Goal: Information Seeking & Learning: Learn about a topic

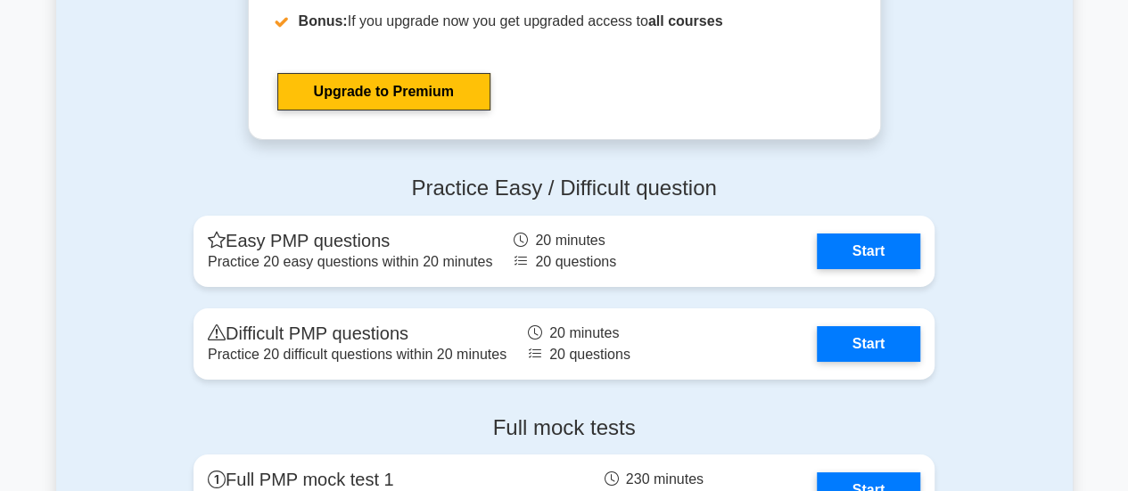
scroll to position [6575, 0]
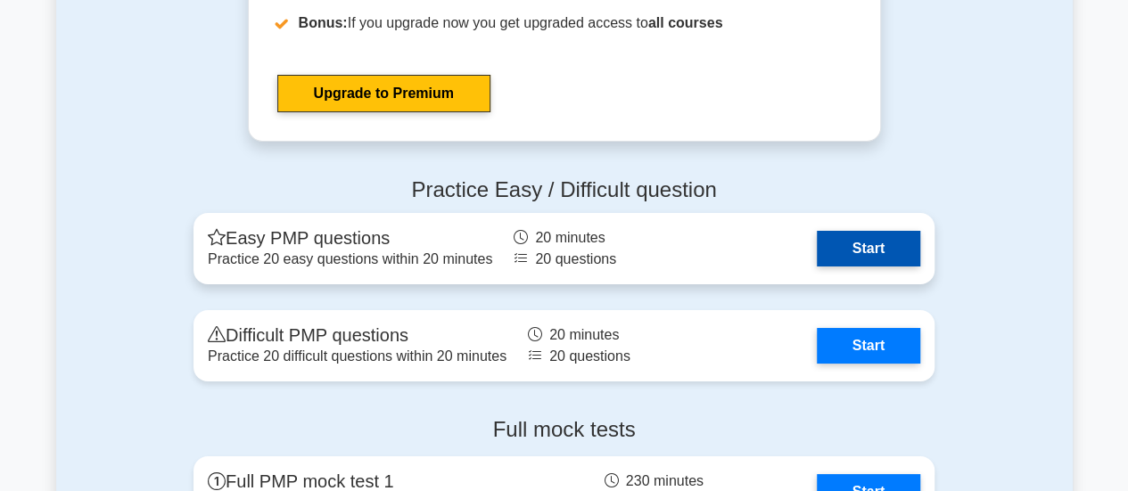
click at [877, 244] on link "Start" at bounding box center [868, 249] width 103 height 36
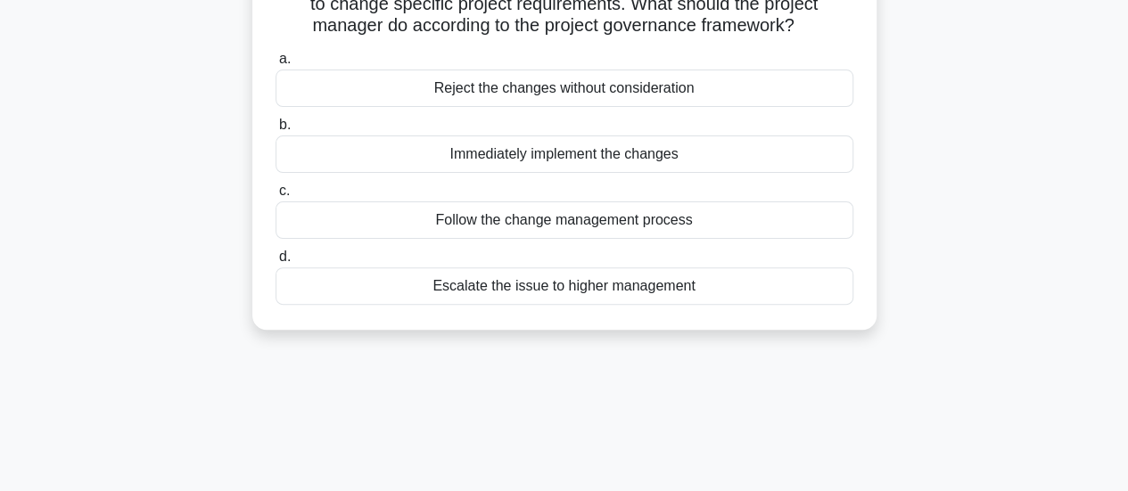
scroll to position [168, 0]
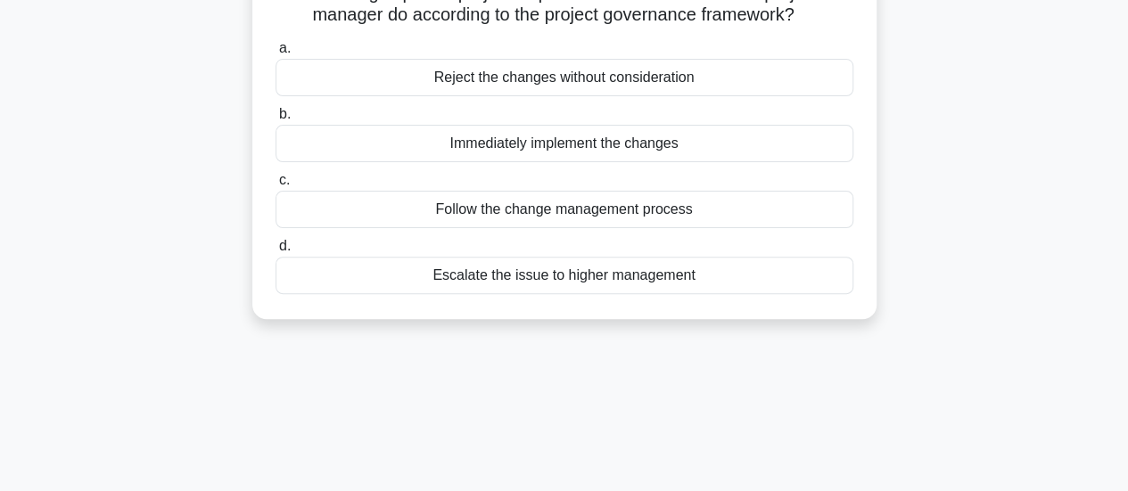
click at [366, 228] on div "Follow the change management process" at bounding box center [565, 209] width 578 height 37
click at [276, 186] on input "c. Follow the change management process" at bounding box center [276, 181] width 0 height 12
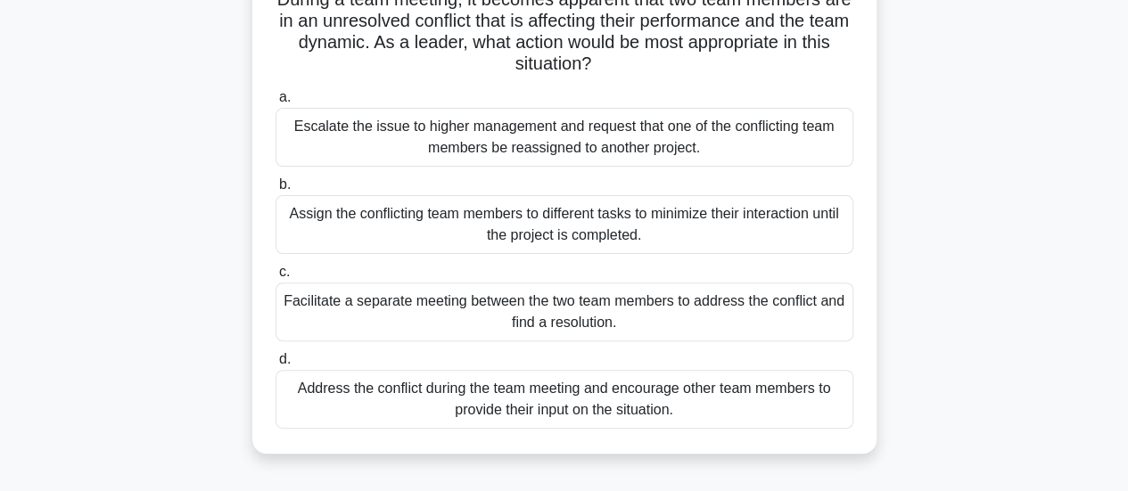
scroll to position [161, 0]
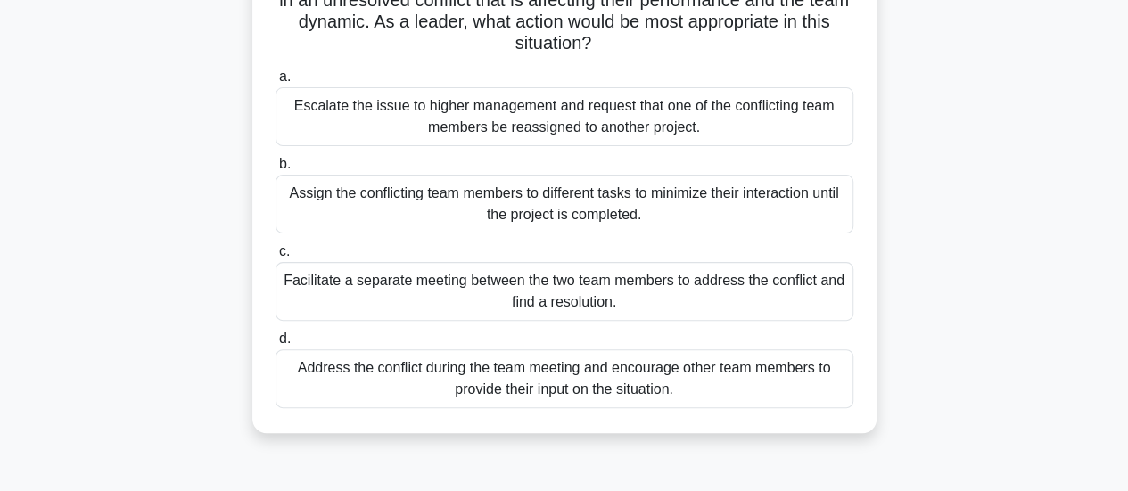
click at [325, 317] on div "Facilitate a separate meeting between the two team members to address the confl…" at bounding box center [565, 291] width 578 height 59
click at [276, 258] on input "c. Facilitate a separate meeting between the two team members to address the co…" at bounding box center [276, 252] width 0 height 12
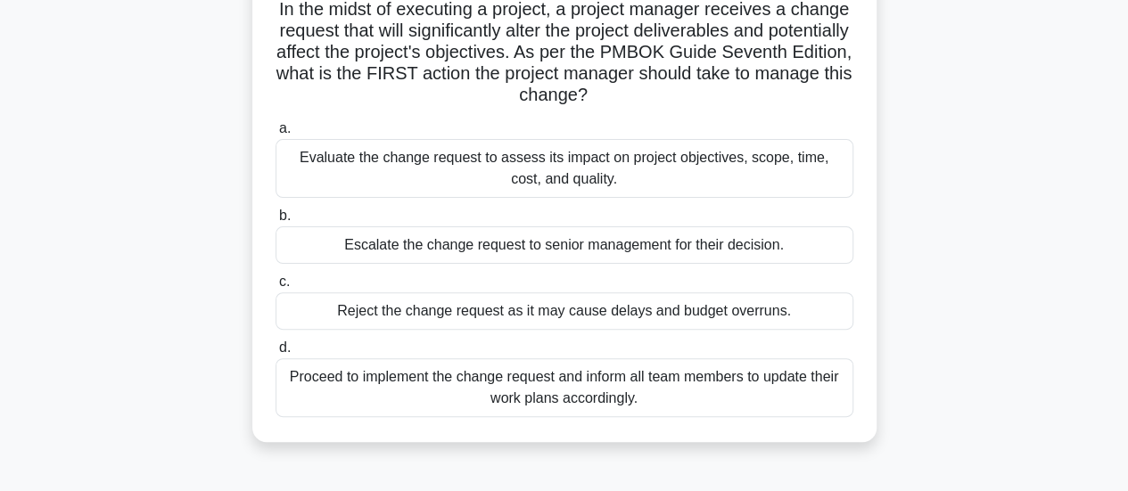
scroll to position [136, 0]
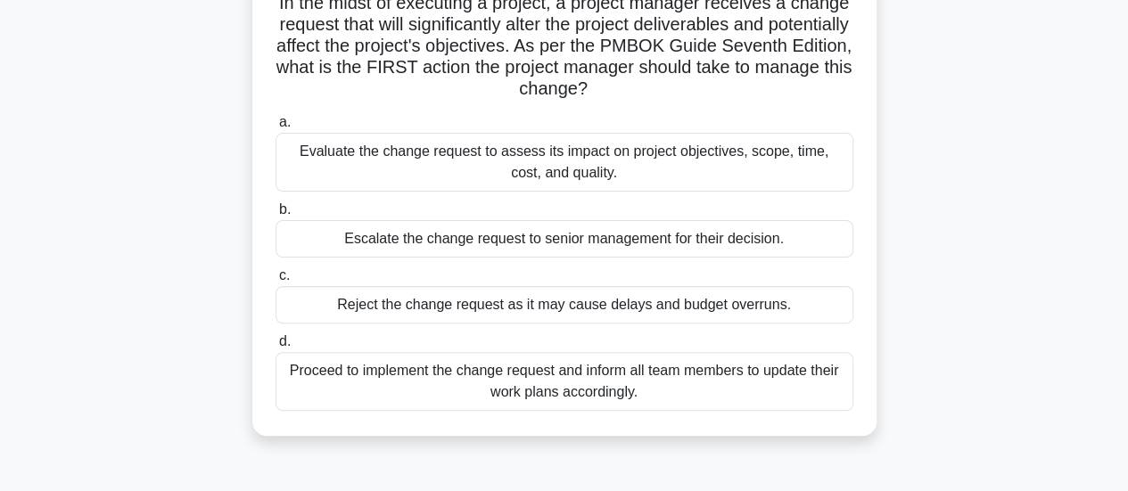
click at [342, 191] on div "Evaluate the change request to assess its impact on project objectives, scope, …" at bounding box center [565, 162] width 578 height 59
click at [276, 128] on input "a. Evaluate the change request to assess its impact on project objectives, scop…" at bounding box center [276, 123] width 0 height 12
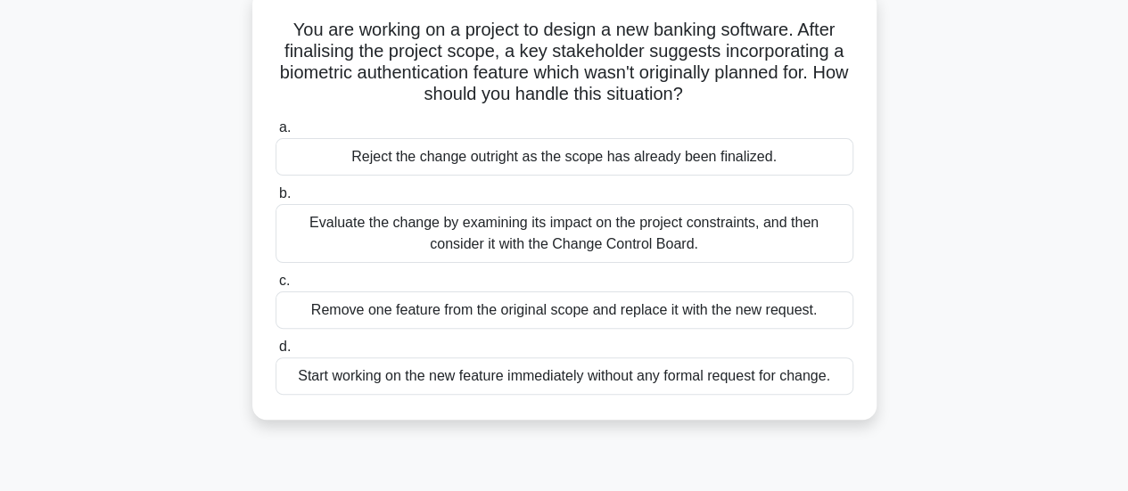
scroll to position [122, 0]
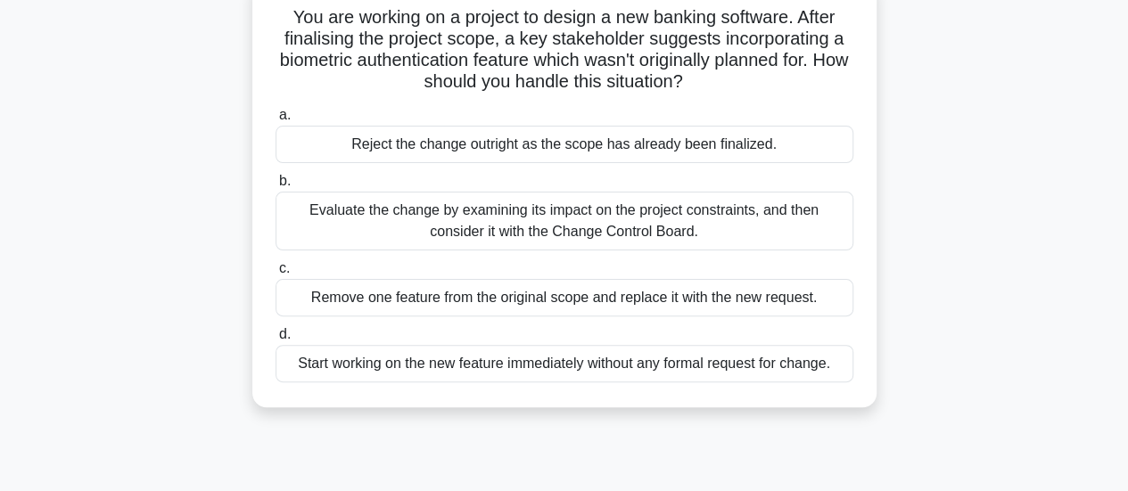
click at [334, 238] on div "Evaluate the change by examining its impact on the project constraints, and the…" at bounding box center [565, 221] width 578 height 59
click at [276, 187] on input "b. Evaluate the change by examining its impact on the project constraints, and …" at bounding box center [276, 182] width 0 height 12
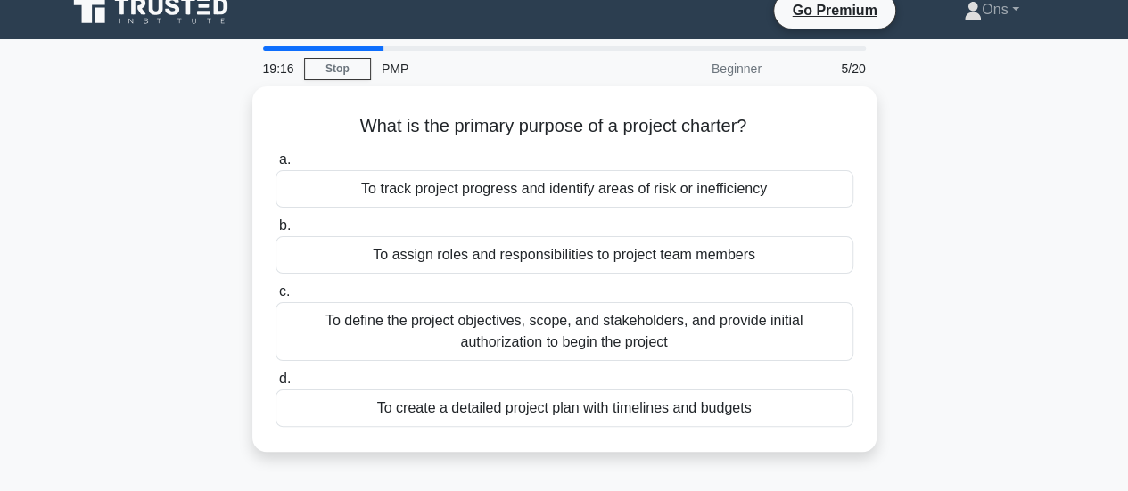
scroll to position [0, 0]
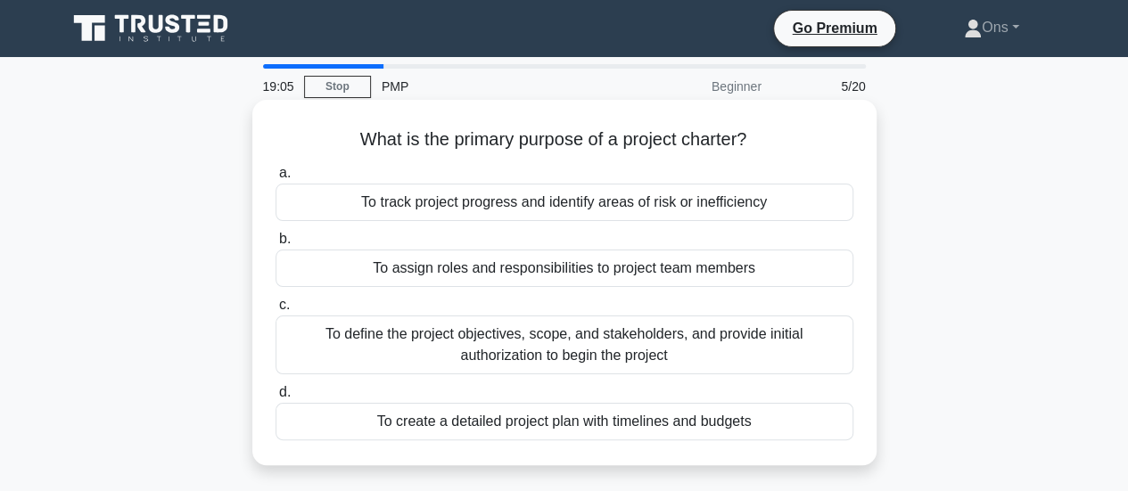
click at [357, 353] on div "To define the project objectives, scope, and stakeholders, and provide initial …" at bounding box center [565, 345] width 578 height 59
click at [276, 311] on input "c. To define the project objectives, scope, and stakeholders, and provide initi…" at bounding box center [276, 306] width 0 height 12
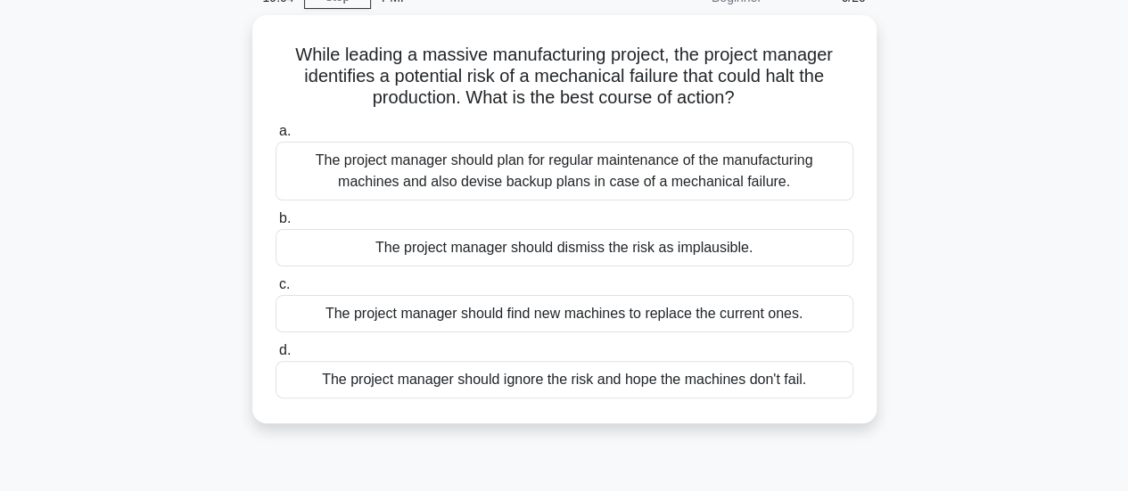
scroll to position [94, 0]
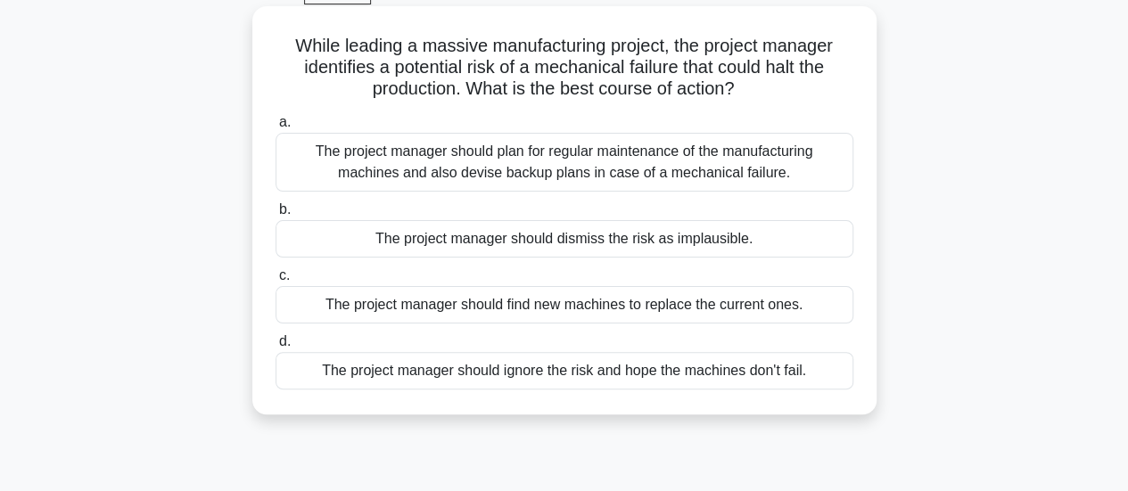
click at [344, 175] on div "The project manager should plan for regular maintenance of the manufacturing ma…" at bounding box center [565, 162] width 578 height 59
click at [276, 128] on input "a. The project manager should plan for regular maintenance of the manufacturing…" at bounding box center [276, 123] width 0 height 12
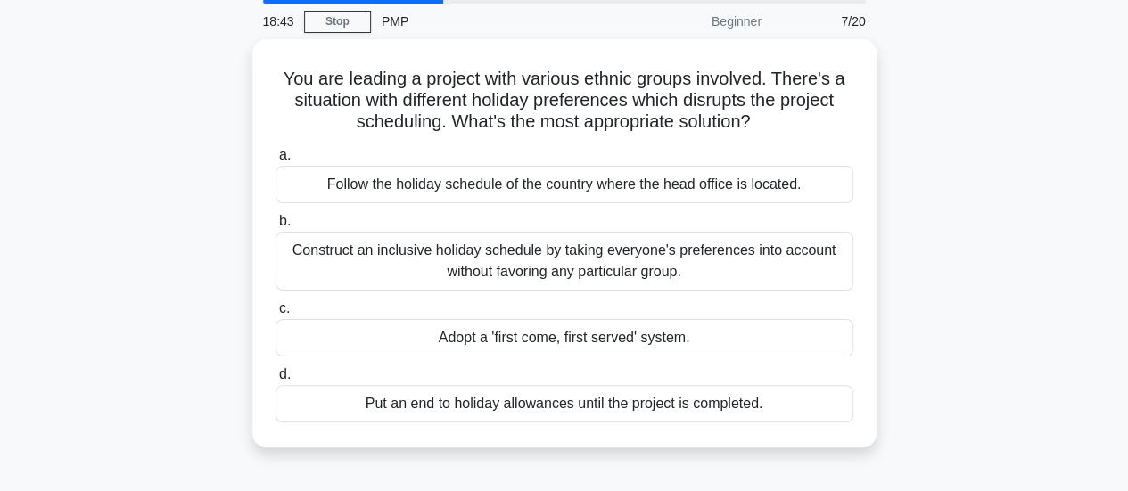
scroll to position [69, 0]
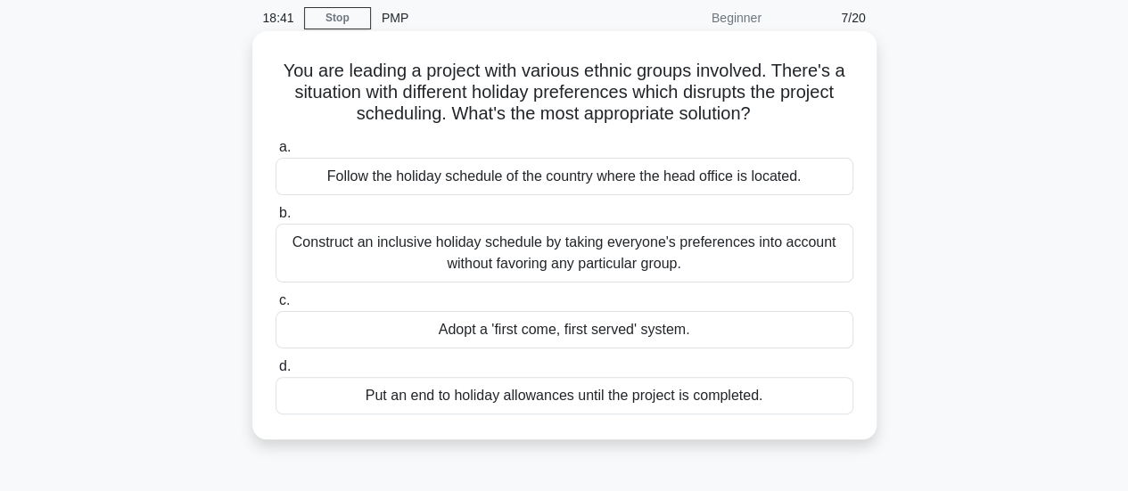
click at [343, 258] on div "Construct an inclusive holiday schedule by taking everyone's preferences into a…" at bounding box center [565, 253] width 578 height 59
click at [276, 219] on input "b. Construct an inclusive holiday schedule by taking everyone's preferences int…" at bounding box center [276, 214] width 0 height 12
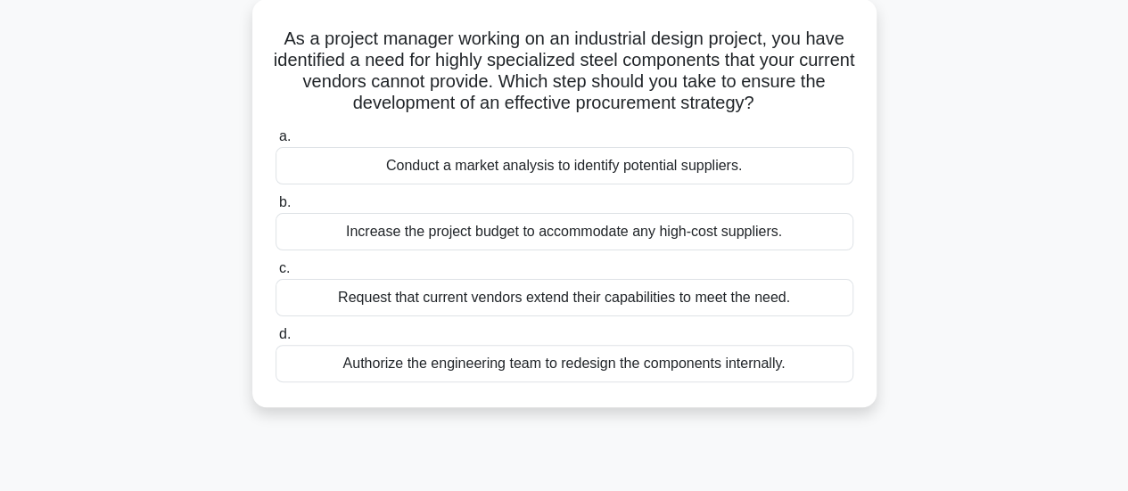
scroll to position [109, 0]
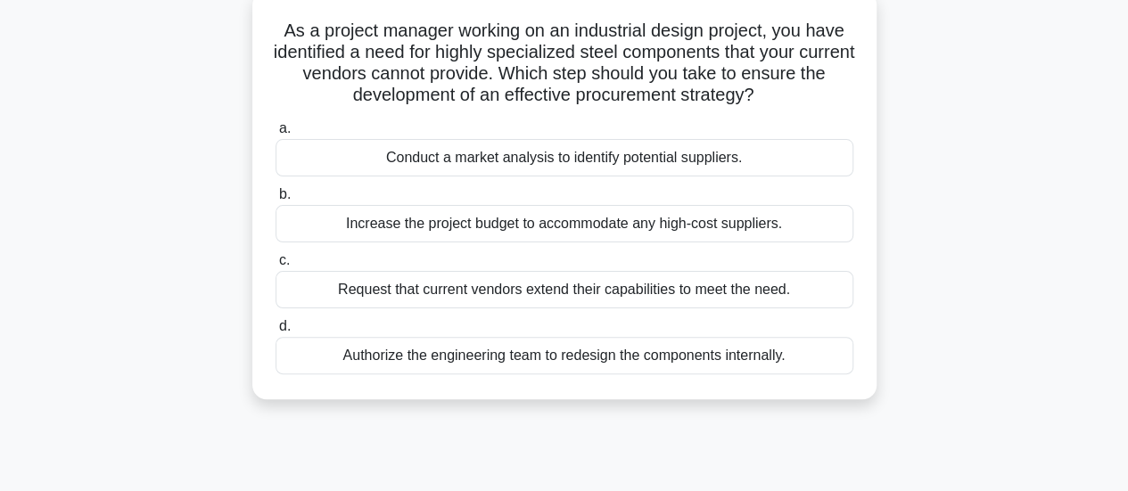
click at [369, 175] on div "Conduct a market analysis to identify potential suppliers." at bounding box center [565, 157] width 578 height 37
click at [276, 135] on input "a. Conduct a market analysis to identify potential suppliers." at bounding box center [276, 129] width 0 height 12
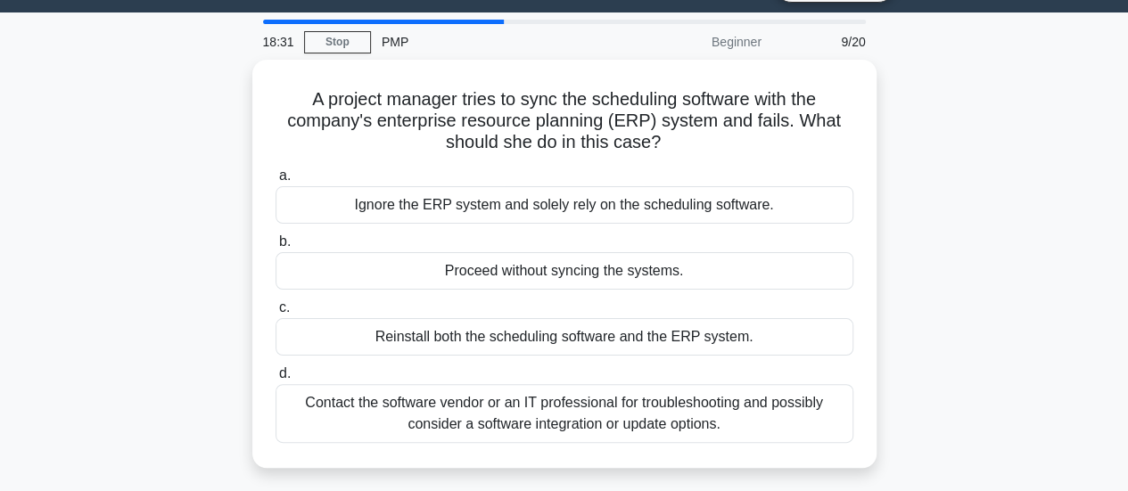
scroll to position [108, 0]
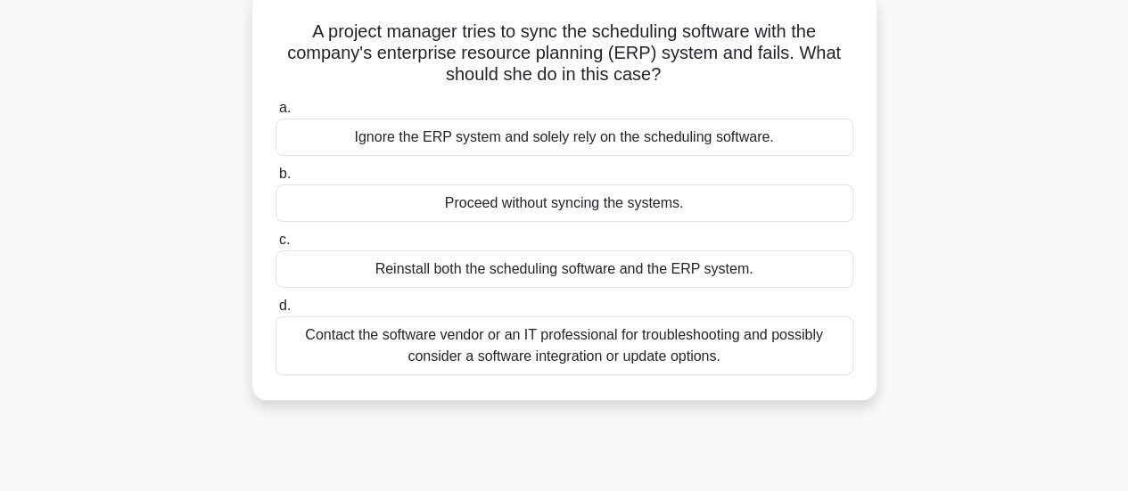
click at [350, 357] on div "Contact the software vendor or an IT professional for troubleshooting and possi…" at bounding box center [565, 346] width 578 height 59
click at [276, 312] on input "d. Contact the software vendor or an IT professional for troubleshooting and po…" at bounding box center [276, 307] width 0 height 12
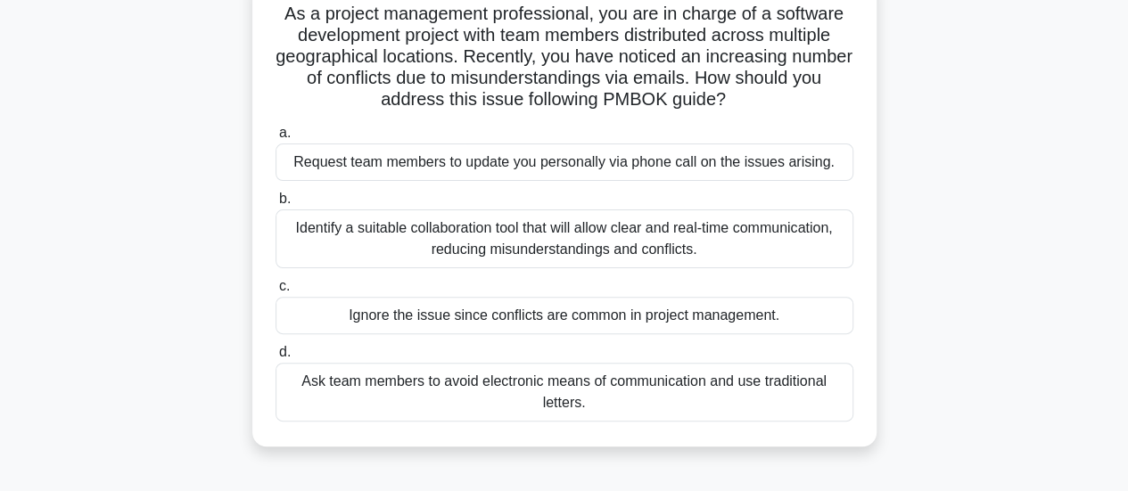
scroll to position [135, 0]
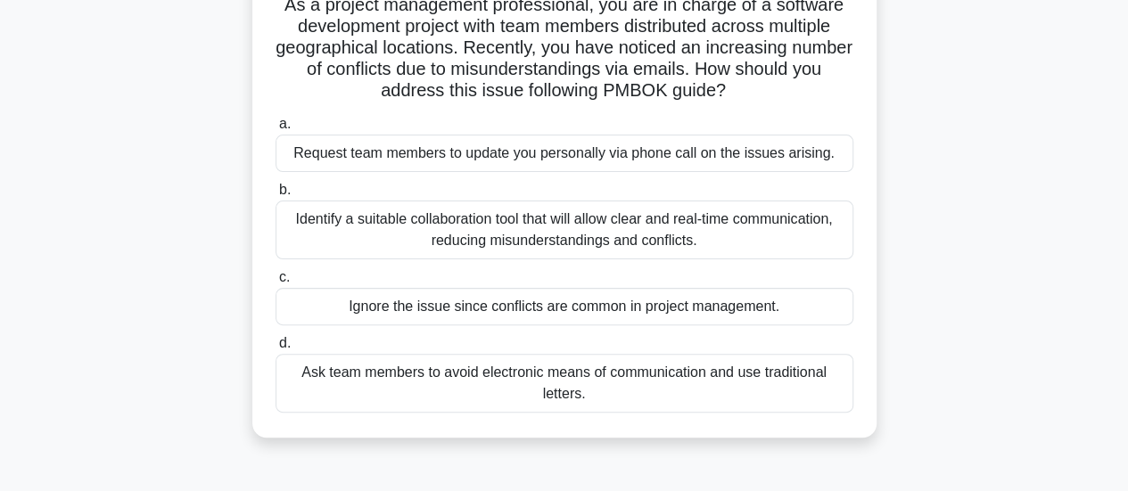
click at [319, 241] on div "Identify a suitable collaboration tool that will allow clear and real-time comm…" at bounding box center [565, 230] width 578 height 59
click at [276, 196] on input "b. Identify a suitable collaboration tool that will allow clear and real-time c…" at bounding box center [276, 191] width 0 height 12
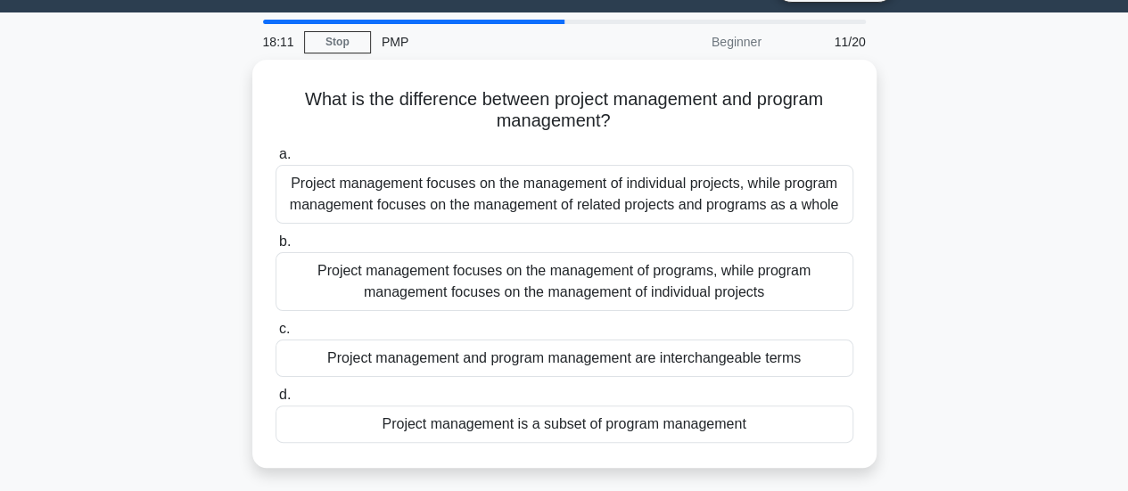
scroll to position [38, 0]
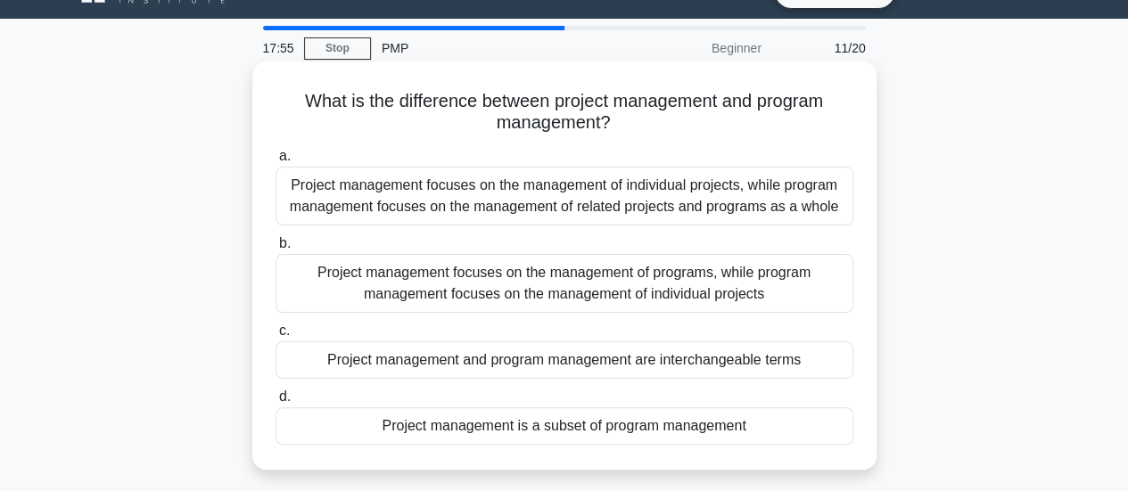
click at [315, 196] on div "Project management focuses on the management of individual projects, while prog…" at bounding box center [565, 196] width 578 height 59
click at [276, 162] on input "a. Project management focuses on the management of individual projects, while p…" at bounding box center [276, 157] width 0 height 12
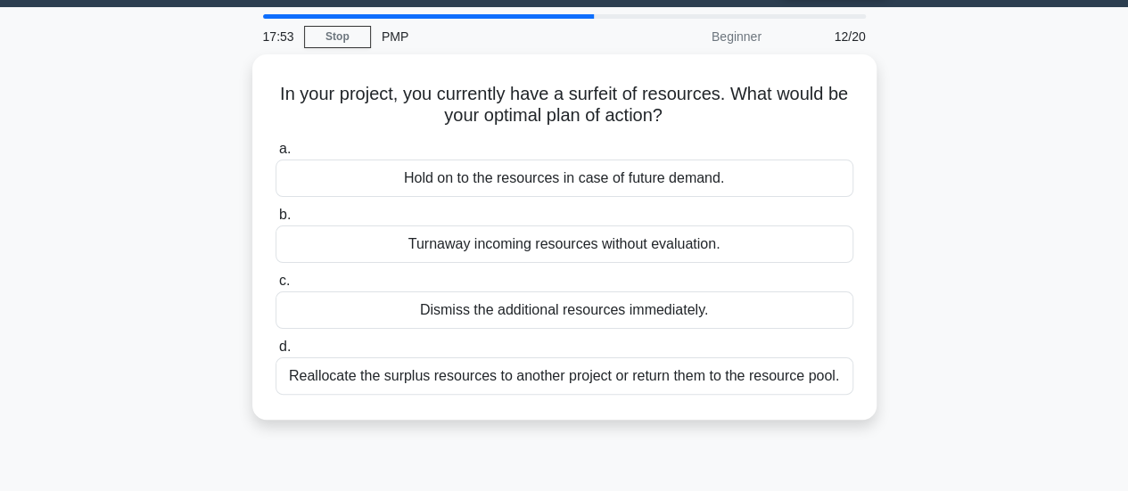
scroll to position [52, 0]
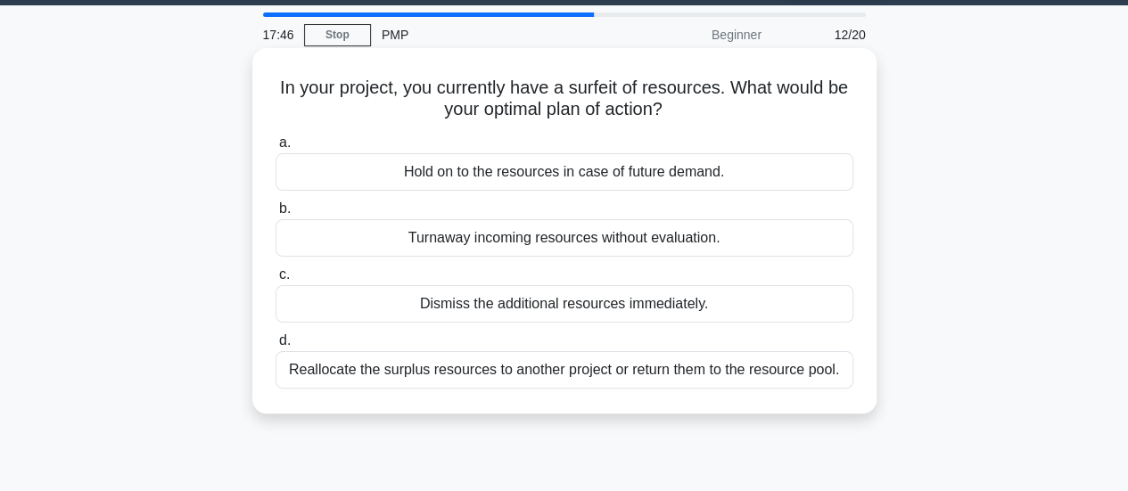
click at [339, 389] on div "Reallocate the surplus resources to another project or return them to the resou…" at bounding box center [565, 369] width 578 height 37
click at [276, 347] on input "d. Reallocate the surplus resources to another project or return them to the re…" at bounding box center [276, 341] width 0 height 12
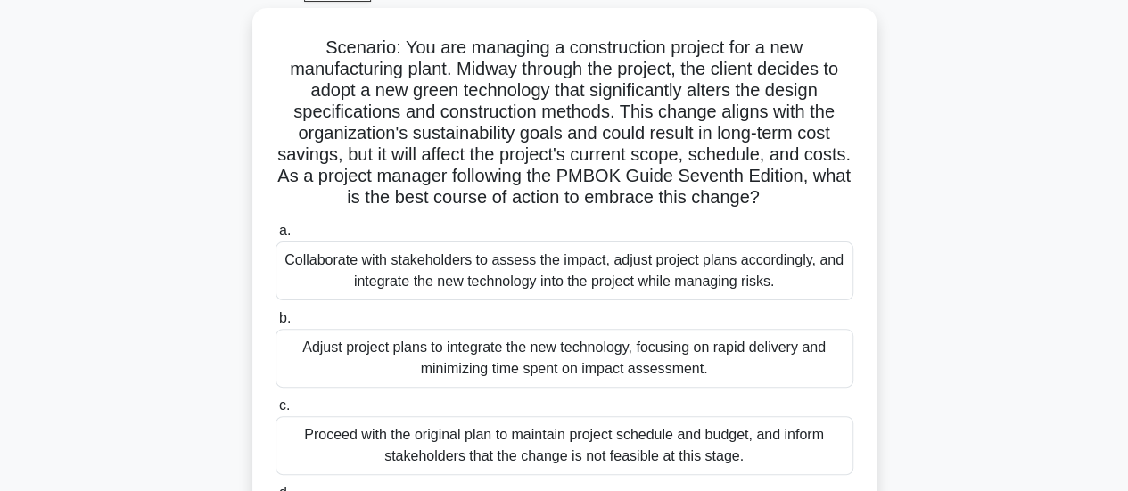
scroll to position [86, 0]
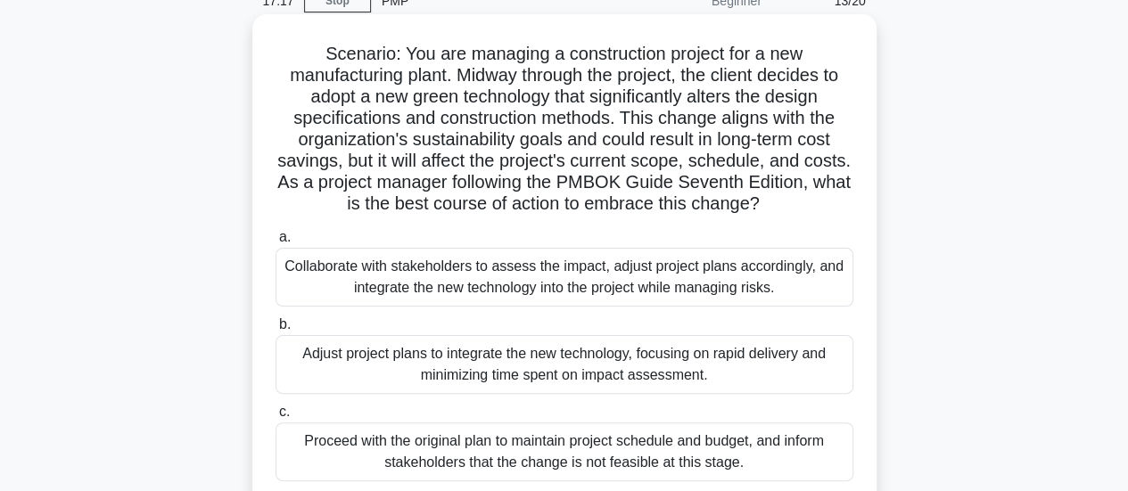
click at [308, 275] on div "Collaborate with stakeholders to assess the impact, adjust project plans accord…" at bounding box center [565, 277] width 578 height 59
click at [276, 243] on input "a. Collaborate with stakeholders to assess the impact, adjust project plans acc…" at bounding box center [276, 238] width 0 height 12
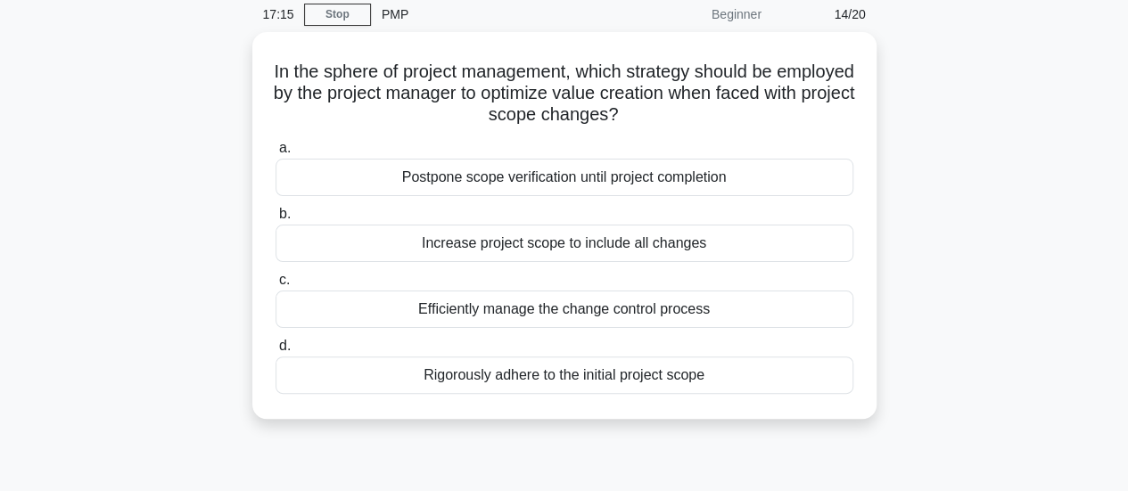
scroll to position [76, 0]
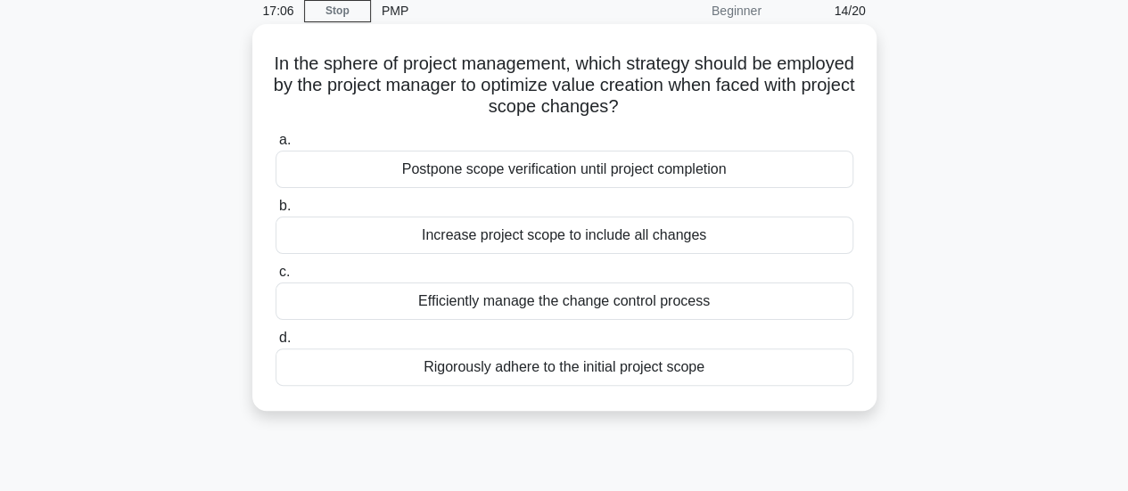
click at [365, 314] on div "Efficiently manage the change control process" at bounding box center [565, 301] width 578 height 37
click at [276, 278] on input "c. Efficiently manage the change control process" at bounding box center [276, 273] width 0 height 12
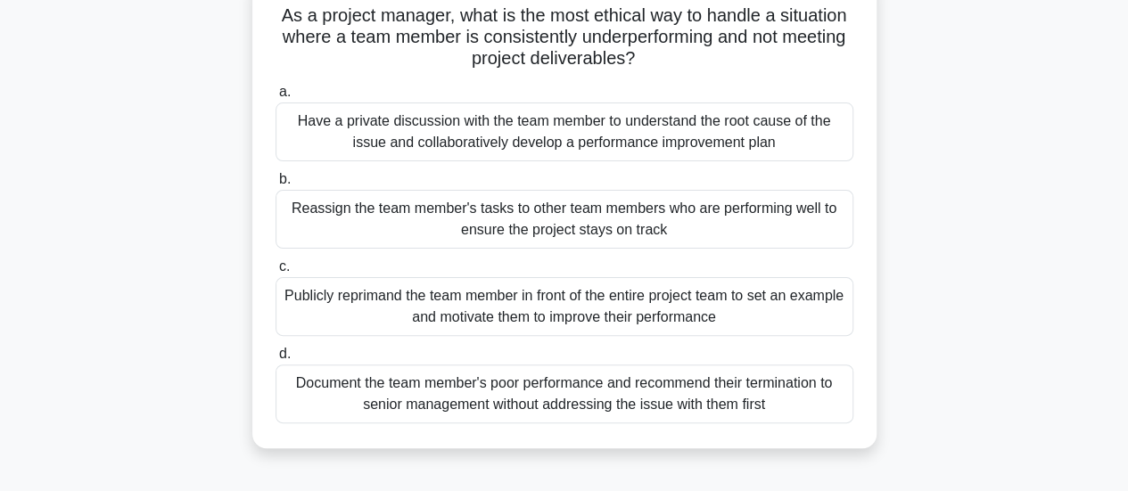
scroll to position [128, 0]
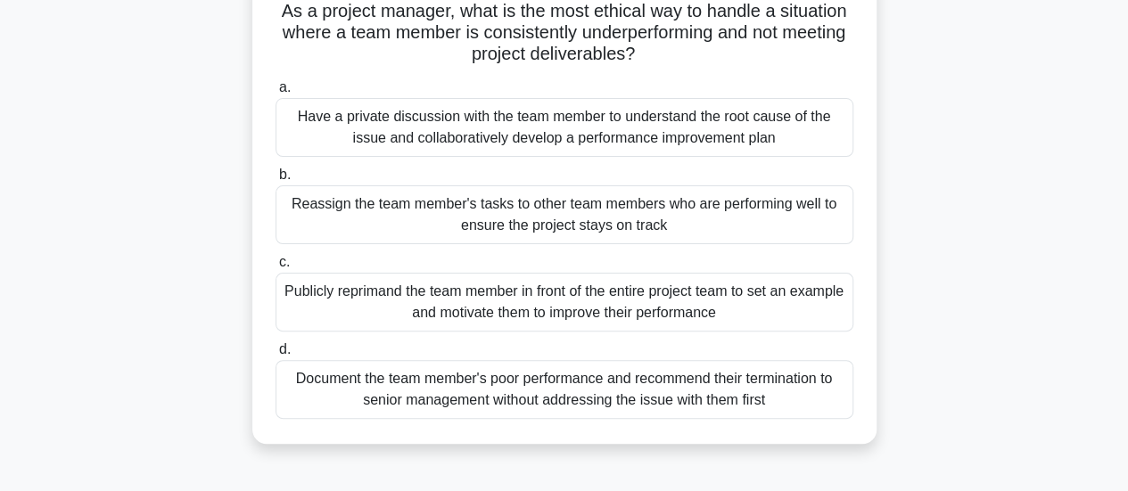
click at [313, 129] on div "Have a private discussion with the team member to understand the root cause of …" at bounding box center [565, 127] width 578 height 59
click at [276, 94] on input "a. Have a private discussion with the team member to understand the root cause …" at bounding box center [276, 88] width 0 height 12
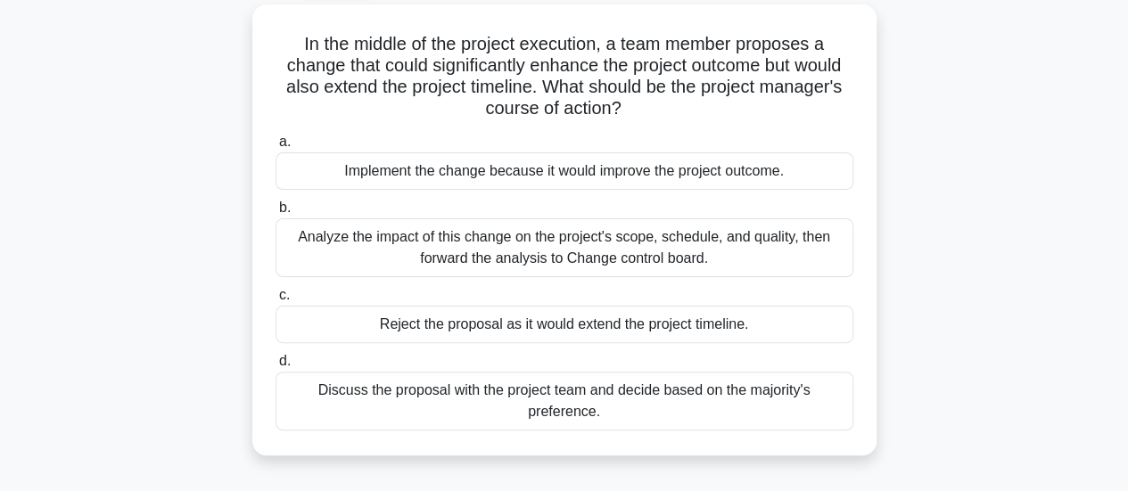
scroll to position [103, 0]
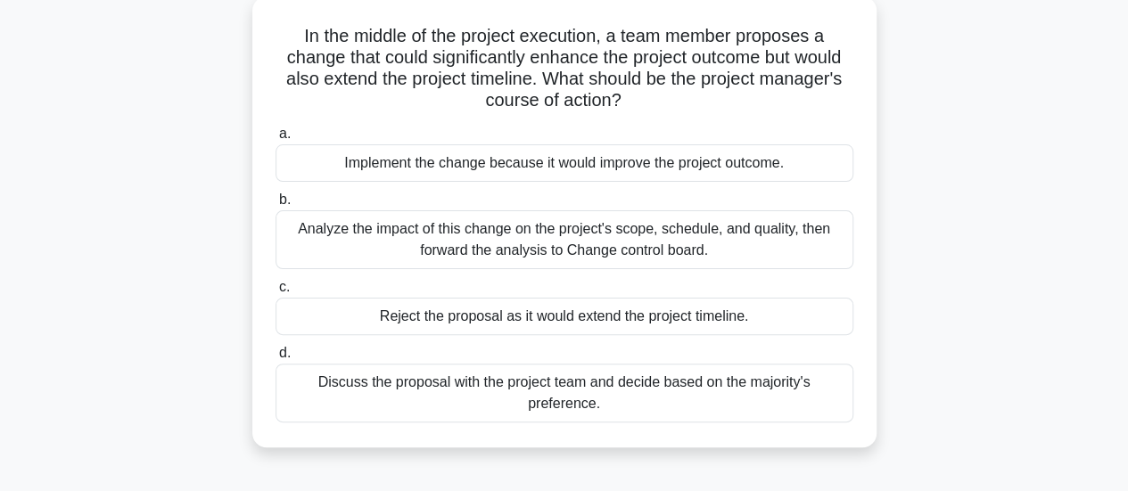
click at [310, 240] on div "Analyze the impact of this change on the project's scope, schedule, and quality…" at bounding box center [565, 239] width 578 height 59
click at [276, 206] on input "b. Analyze the impact of this change on the project's scope, schedule, and qual…" at bounding box center [276, 200] width 0 height 12
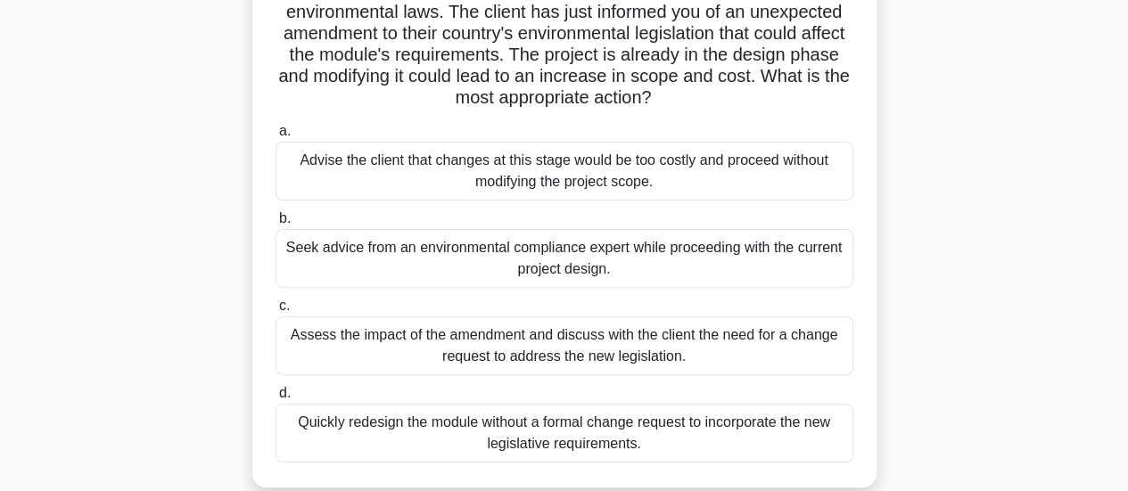
scroll to position [191, 0]
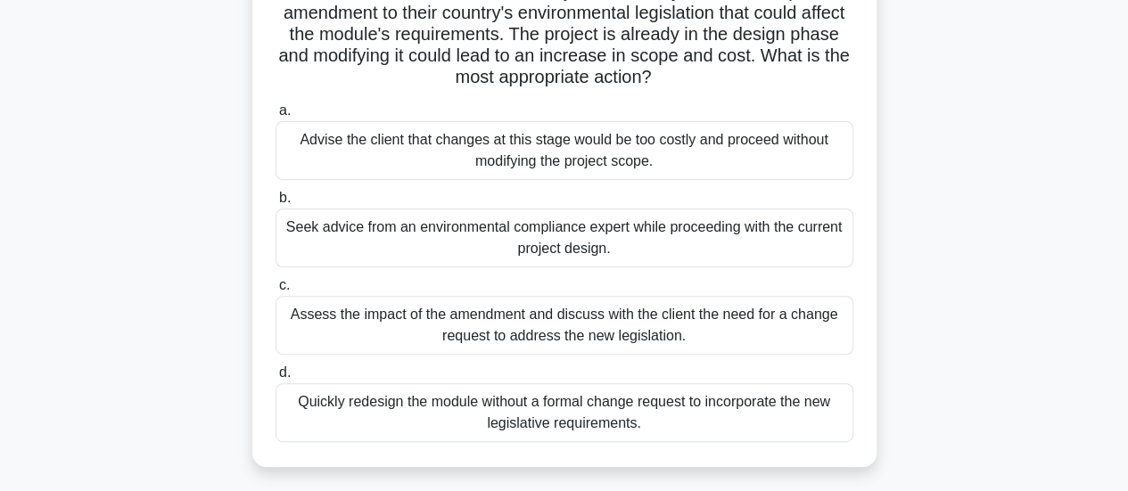
click at [349, 319] on div "Assess the impact of the amendment and discuss with the client the need for a c…" at bounding box center [565, 325] width 578 height 59
click at [276, 292] on input "c. Assess the impact of the amendment and discuss with the client the need for …" at bounding box center [276, 286] width 0 height 12
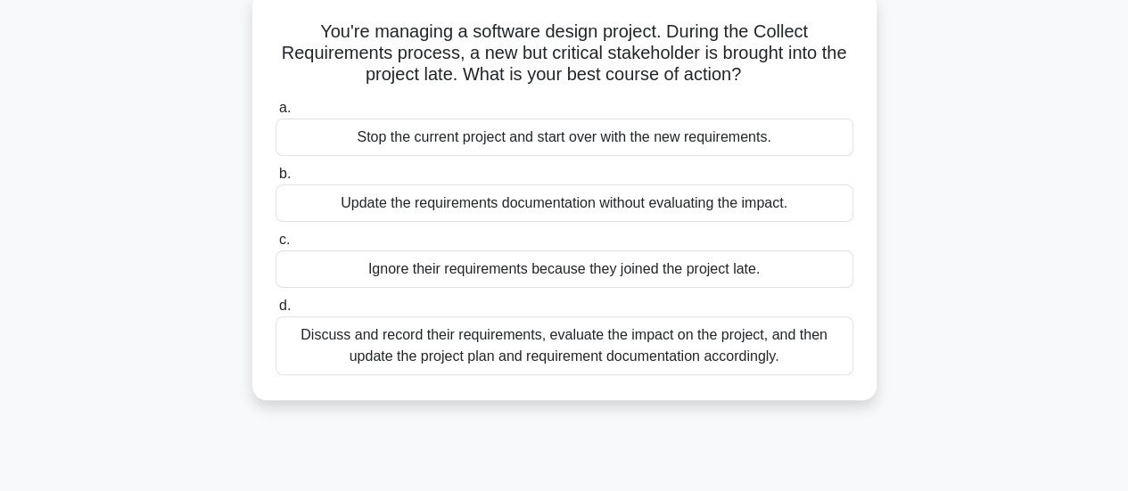
scroll to position [113, 0]
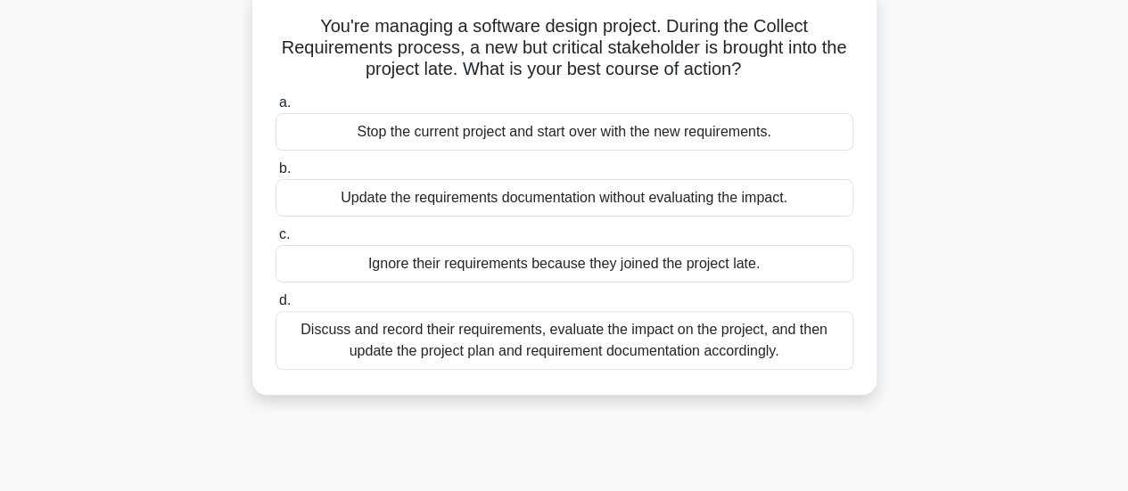
click at [343, 344] on div "Discuss and record their requirements, evaluate the impact on the project, and …" at bounding box center [565, 340] width 578 height 59
click at [276, 307] on input "d. Discuss and record their requirements, evaluate the impact on the project, a…" at bounding box center [276, 301] width 0 height 12
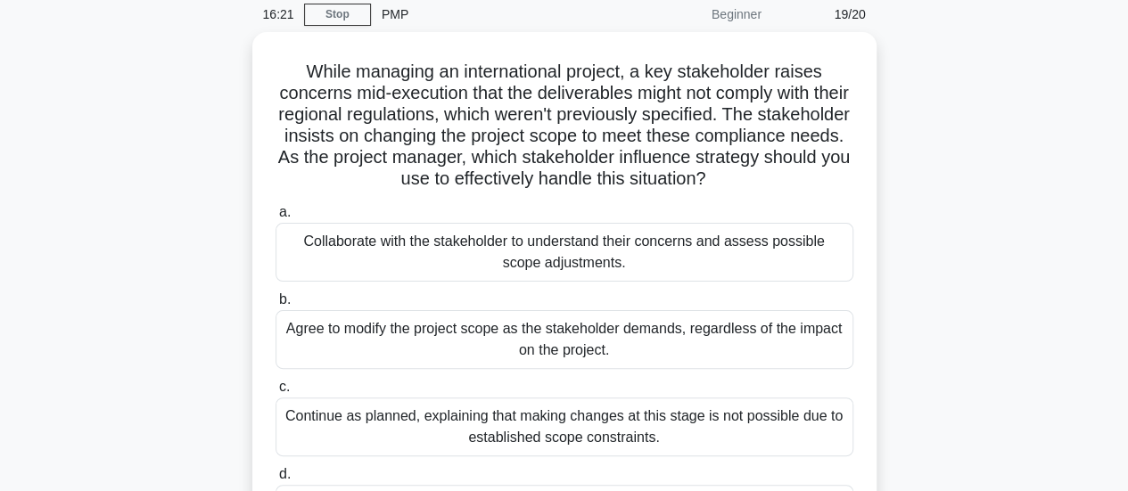
scroll to position [70, 0]
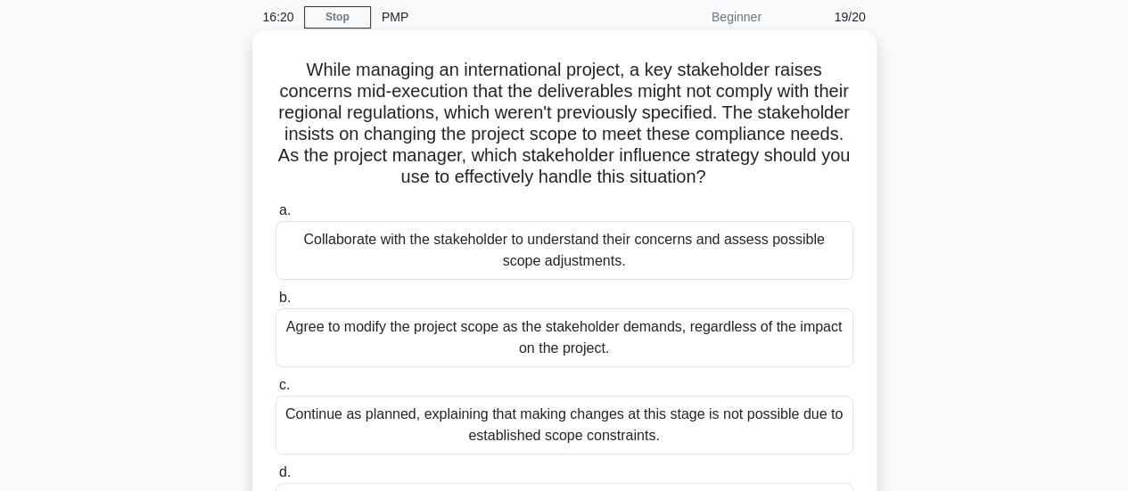
click at [323, 244] on div "Collaborate with the stakeholder to understand their concerns and assess possib…" at bounding box center [565, 250] width 578 height 59
click at [276, 217] on input "a. Collaborate with the stakeholder to understand their concerns and assess pos…" at bounding box center [276, 211] width 0 height 12
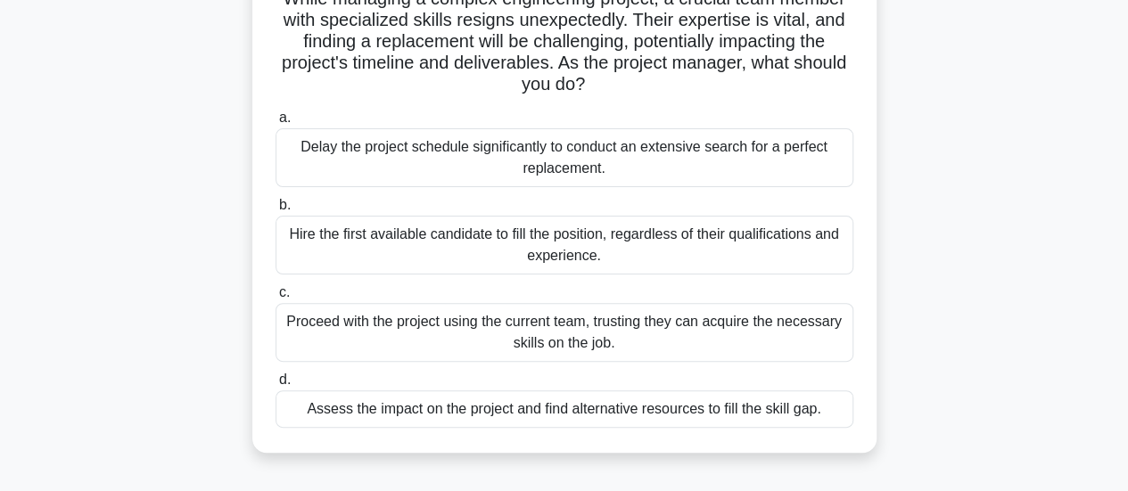
scroll to position [146, 0]
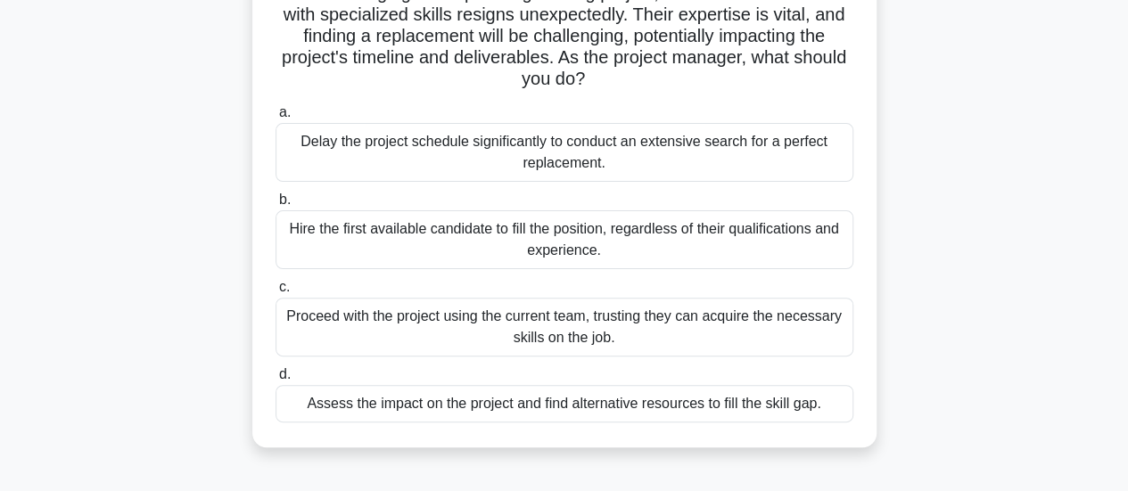
click at [366, 416] on div "Assess the impact on the project and find alternative resources to fill the ski…" at bounding box center [565, 403] width 578 height 37
click at [276, 381] on input "d. Assess the impact on the project and find alternative resources to fill the …" at bounding box center [276, 375] width 0 height 12
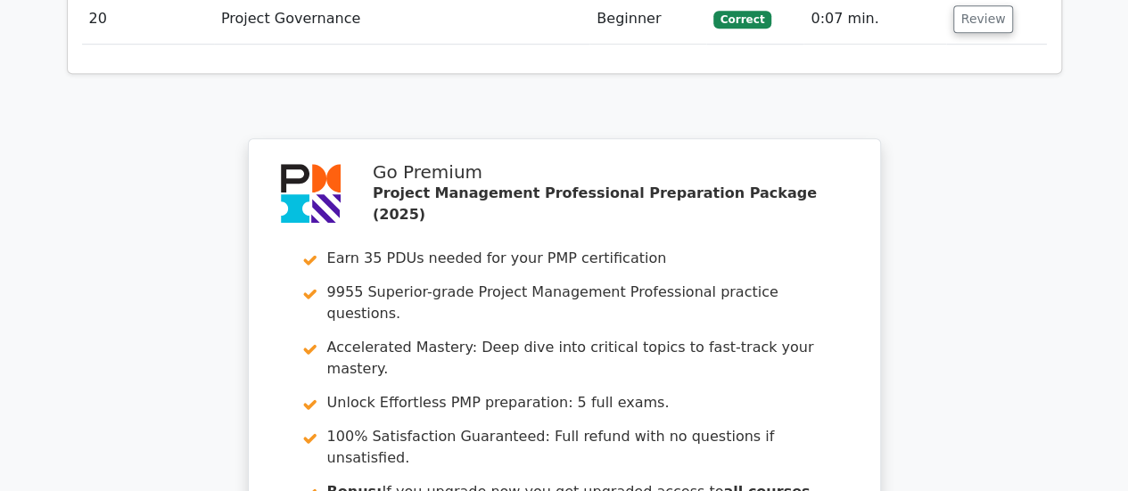
scroll to position [4152, 0]
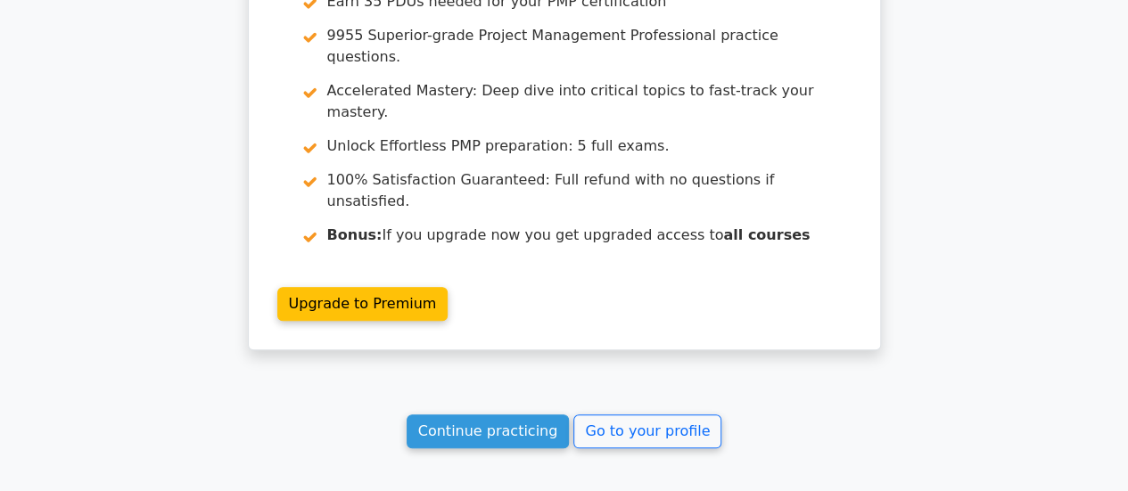
scroll to position [4108, 0]
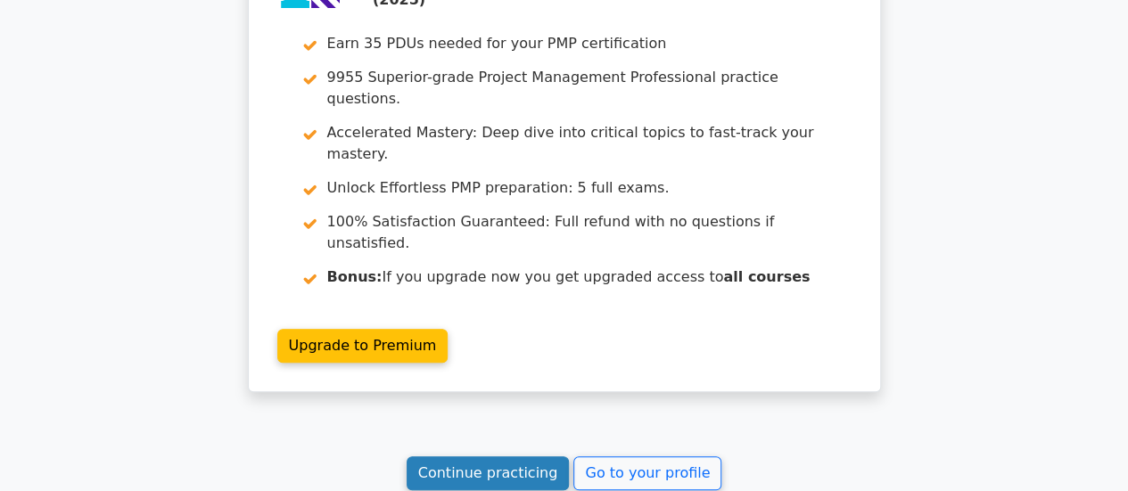
click at [458, 457] on link "Continue practicing" at bounding box center [488, 474] width 163 height 34
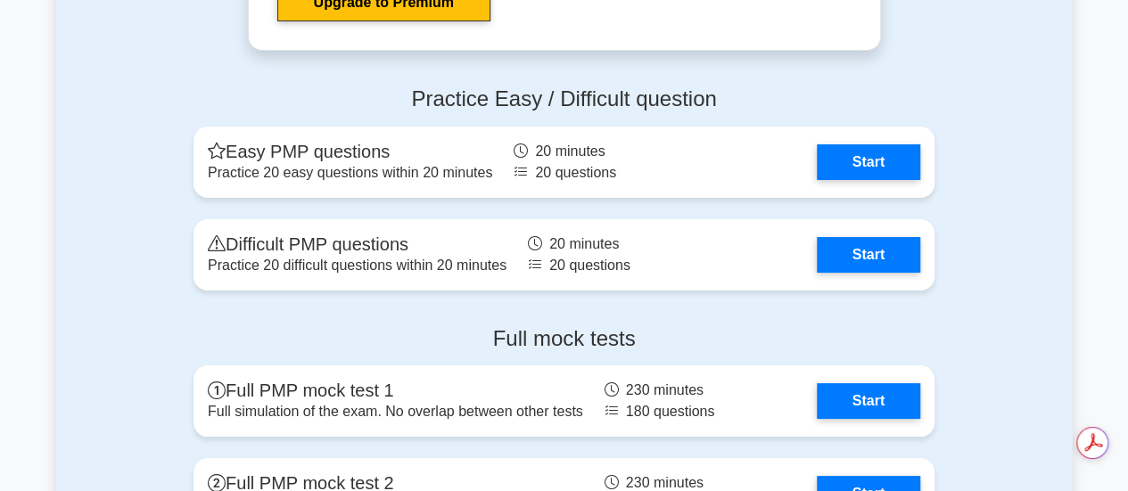
scroll to position [6666, 0]
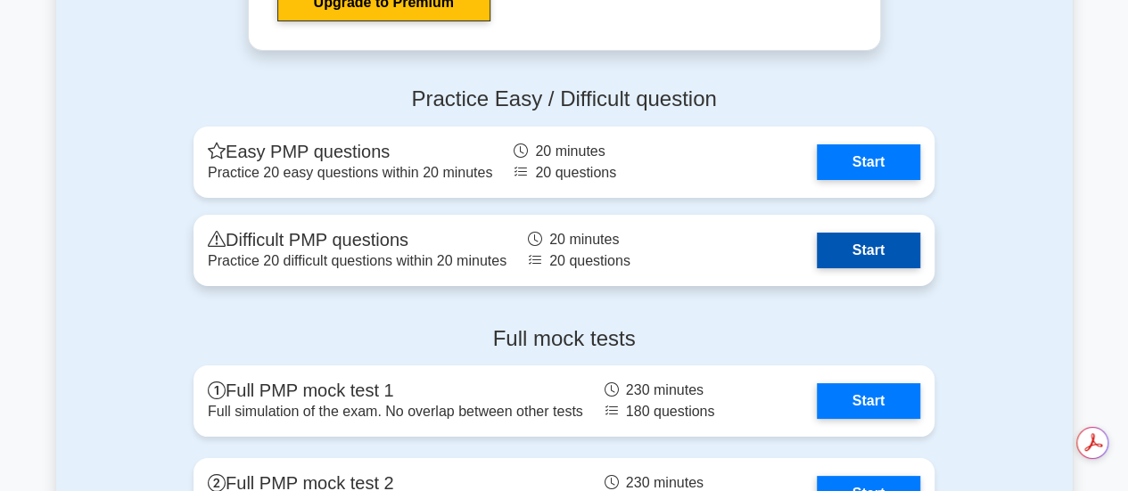
click at [842, 257] on link "Start" at bounding box center [868, 251] width 103 height 36
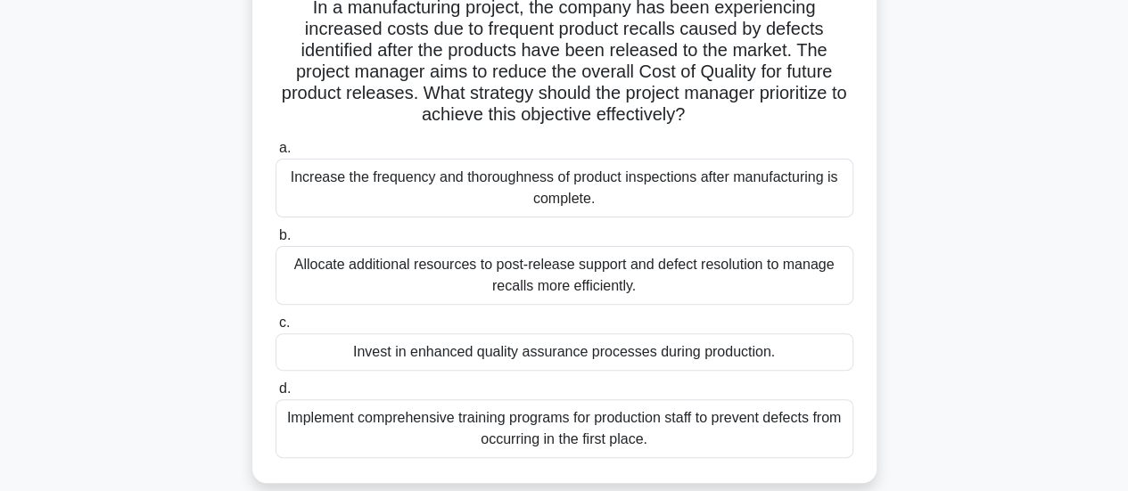
scroll to position [134, 0]
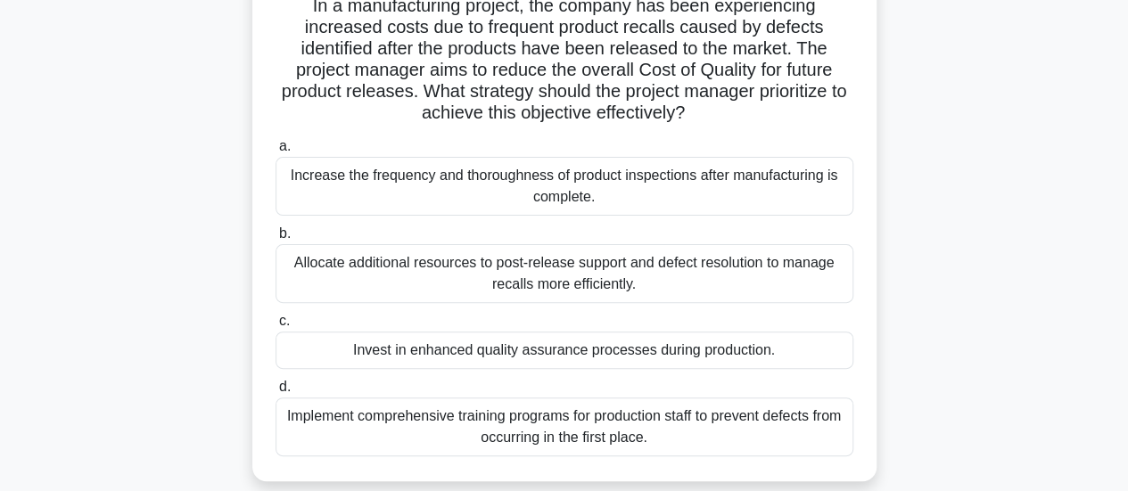
click at [800, 352] on div "Invest in enhanced quality assurance processes during production." at bounding box center [565, 350] width 578 height 37
click at [276, 327] on input "c. Invest in enhanced quality assurance processes during production." at bounding box center [276, 322] width 0 height 12
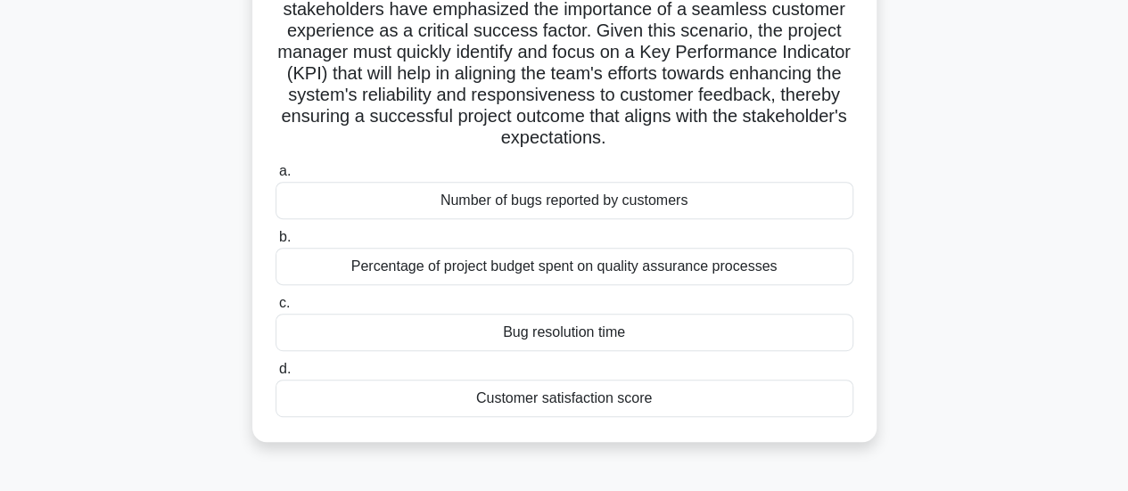
scroll to position [269, 0]
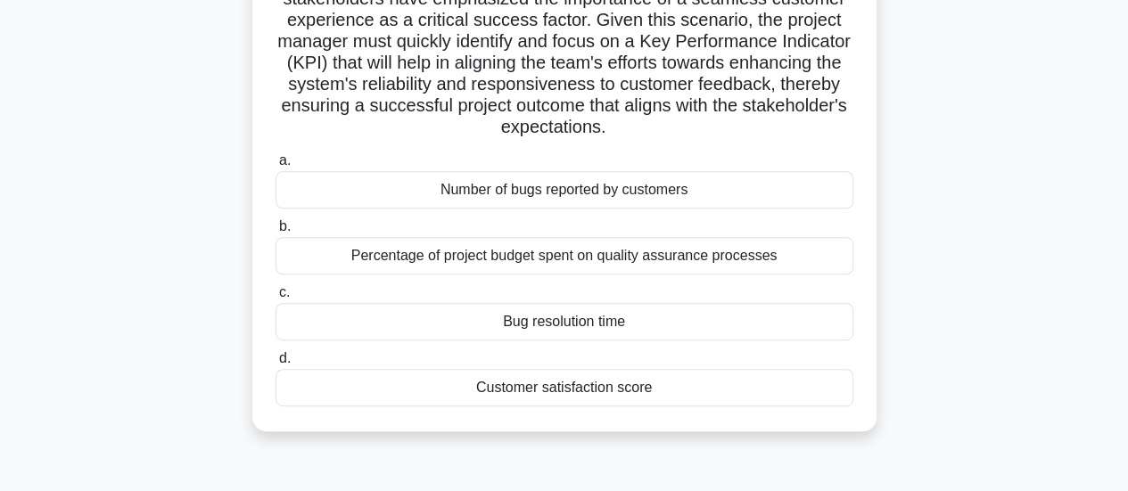
click at [631, 386] on div "Customer satisfaction score" at bounding box center [565, 387] width 578 height 37
click at [276, 365] on input "d. Customer satisfaction score" at bounding box center [276, 359] width 0 height 12
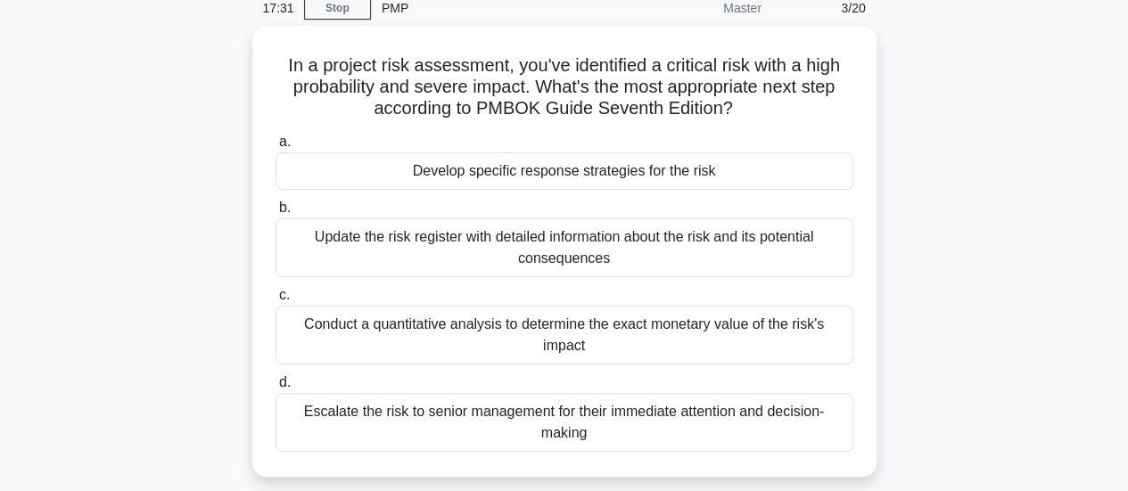
scroll to position [93, 0]
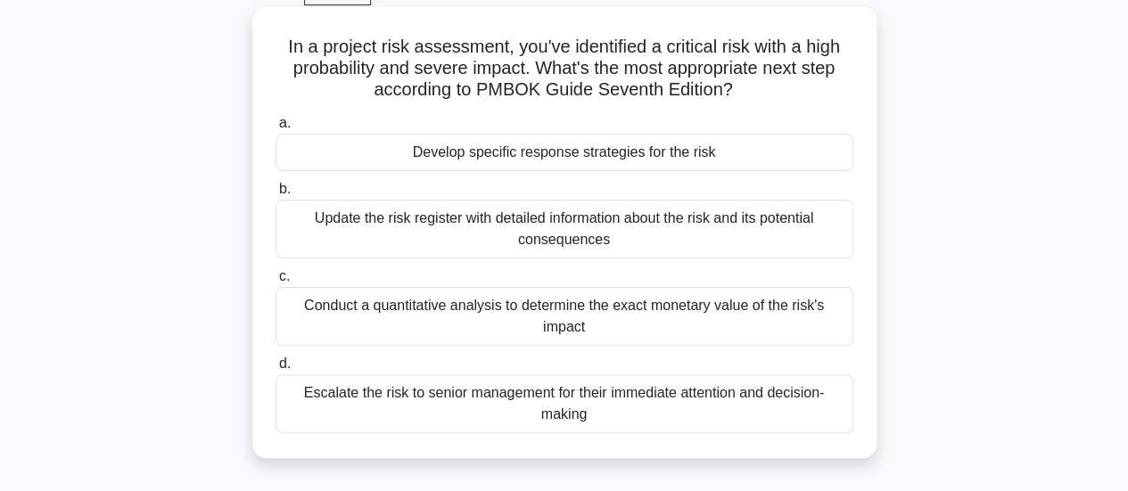
click at [709, 393] on div "Escalate the risk to senior management for their immediate attention and decisi…" at bounding box center [565, 404] width 578 height 59
click at [276, 370] on input "d. Escalate the risk to senior management for their immediate attention and dec…" at bounding box center [276, 365] width 0 height 12
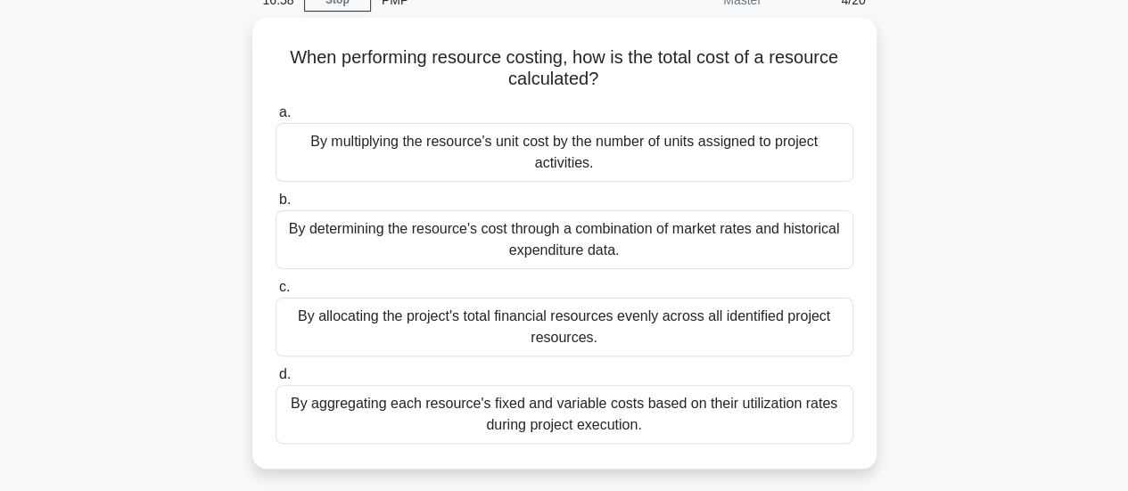
scroll to position [90, 0]
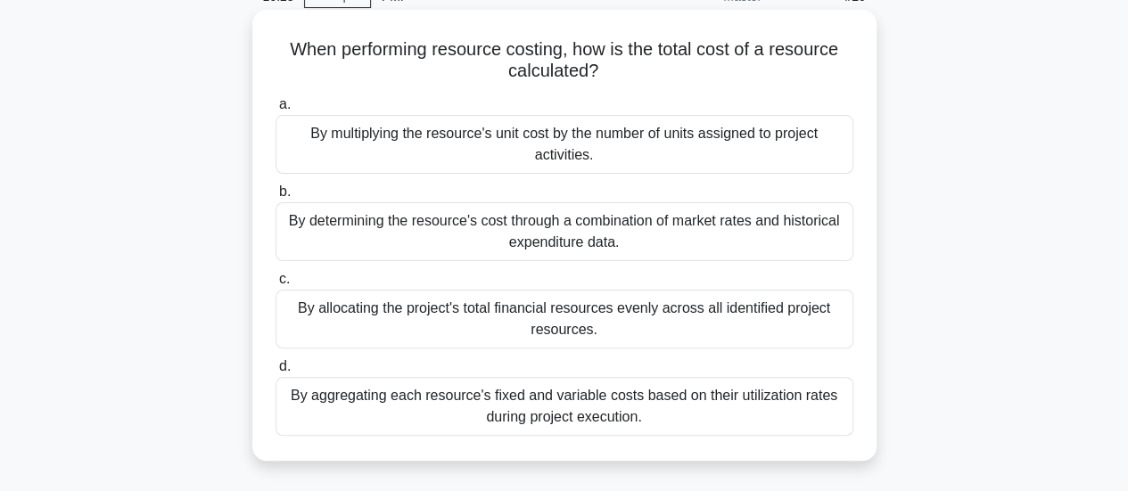
click at [772, 135] on div "By multiplying the resource's unit cost by the number of units assigned to proj…" at bounding box center [565, 144] width 578 height 59
click at [276, 111] on input "a. By multiplying the resource's unit cost by the number of units assigned to p…" at bounding box center [276, 105] width 0 height 12
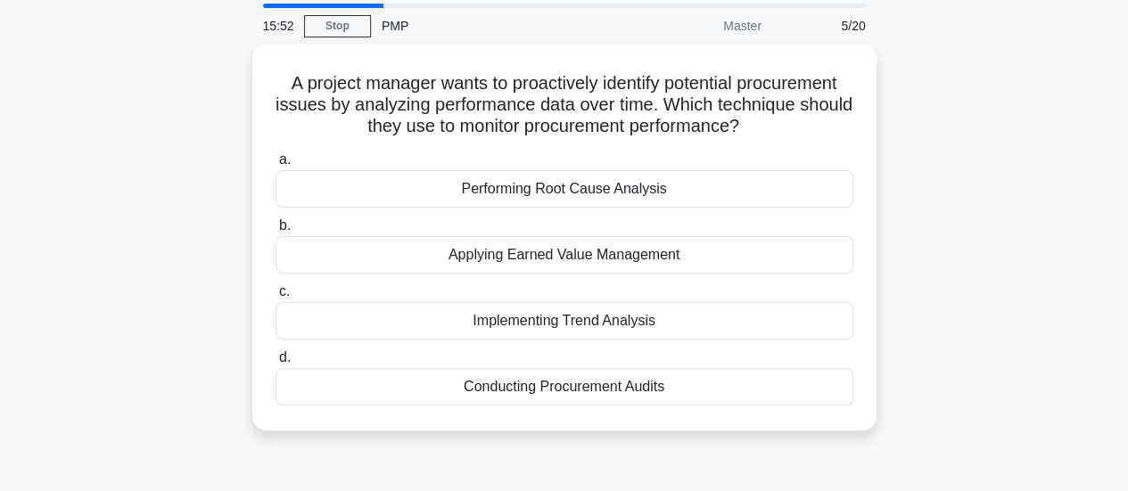
scroll to position [59, 0]
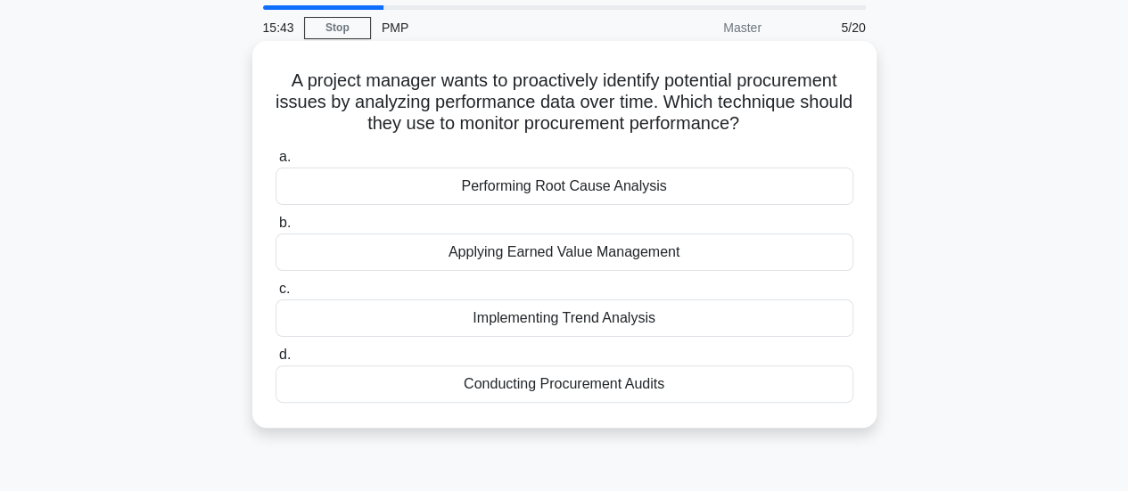
click at [707, 317] on div "Implementing Trend Analysis" at bounding box center [565, 318] width 578 height 37
click at [276, 295] on input "c. Implementing Trend Analysis" at bounding box center [276, 290] width 0 height 12
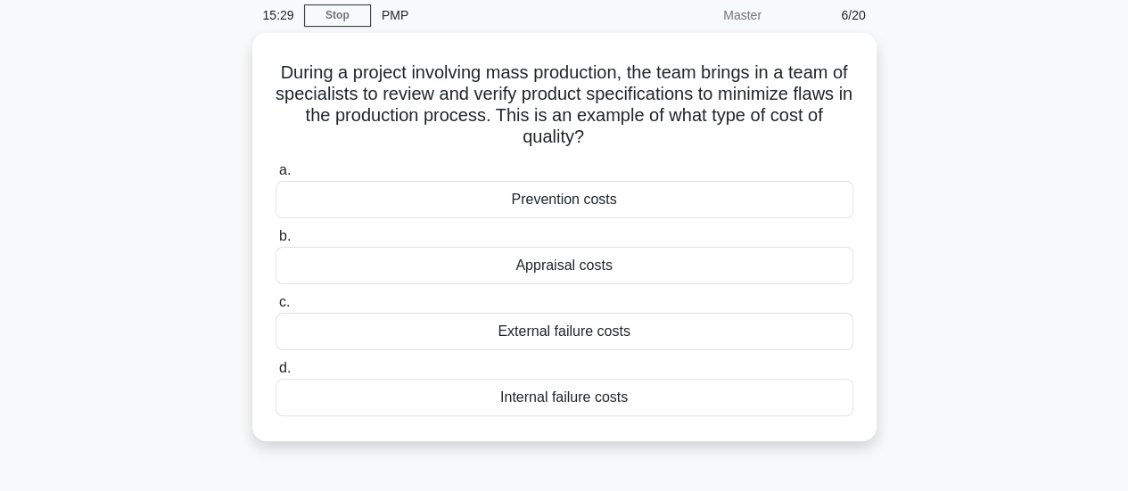
scroll to position [80, 0]
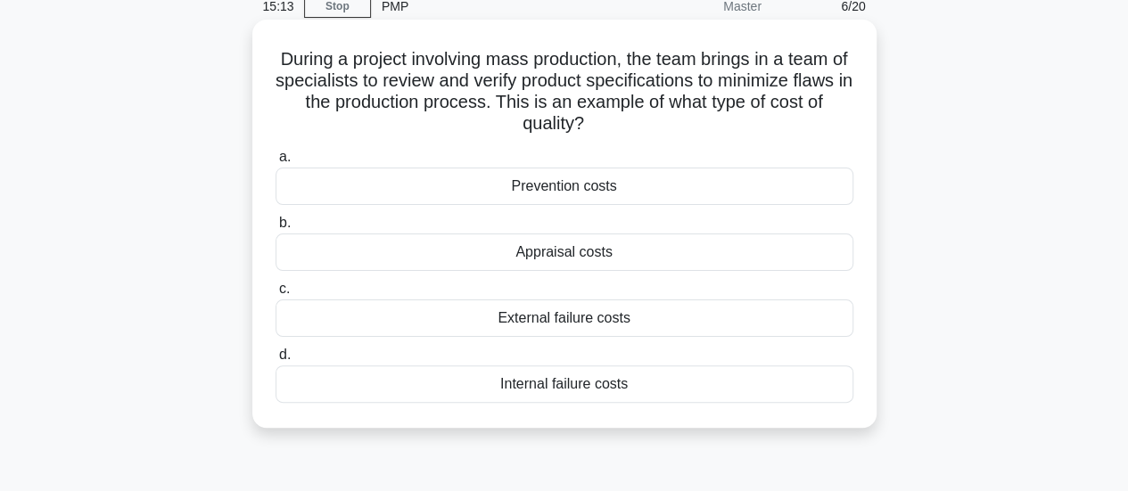
click at [672, 194] on div "Prevention costs" at bounding box center [565, 186] width 578 height 37
click at [276, 163] on input "a. Prevention costs" at bounding box center [276, 158] width 0 height 12
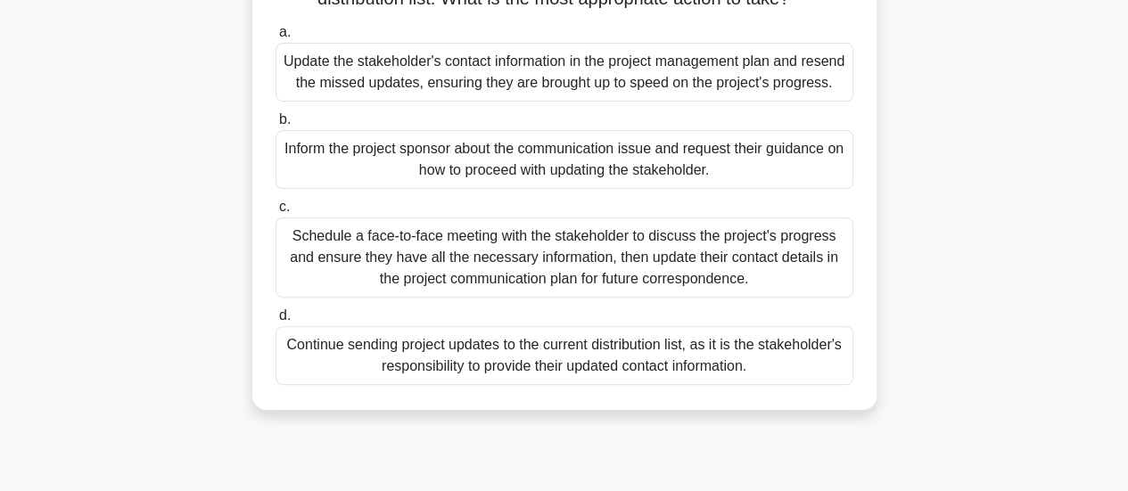
scroll to position [194, 0]
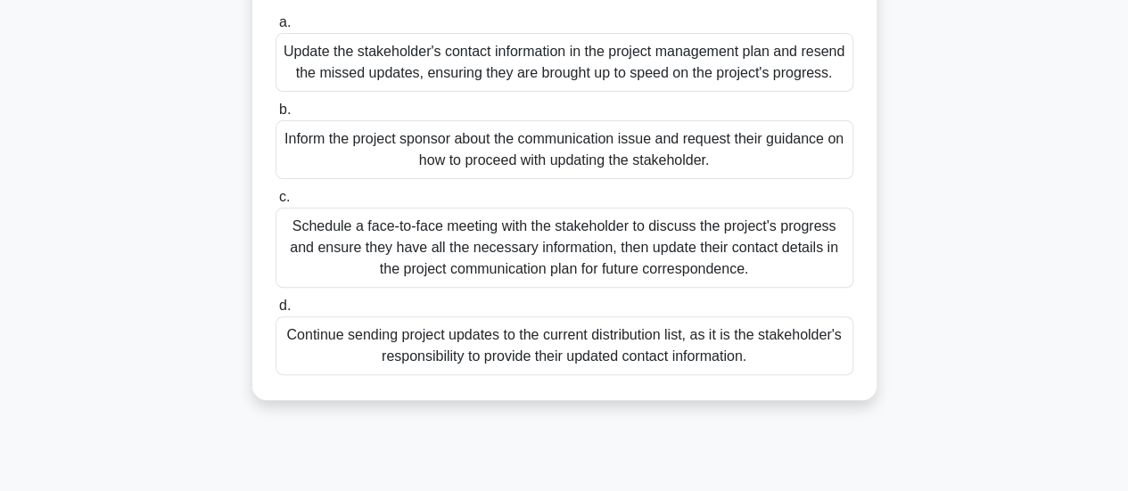
click at [771, 251] on div "Schedule a face-to-face meeting with the stakeholder to discuss the project's p…" at bounding box center [565, 248] width 578 height 80
click at [276, 203] on input "c. Schedule a face-to-face meeting with the stakeholder to discuss the project'…" at bounding box center [276, 198] width 0 height 12
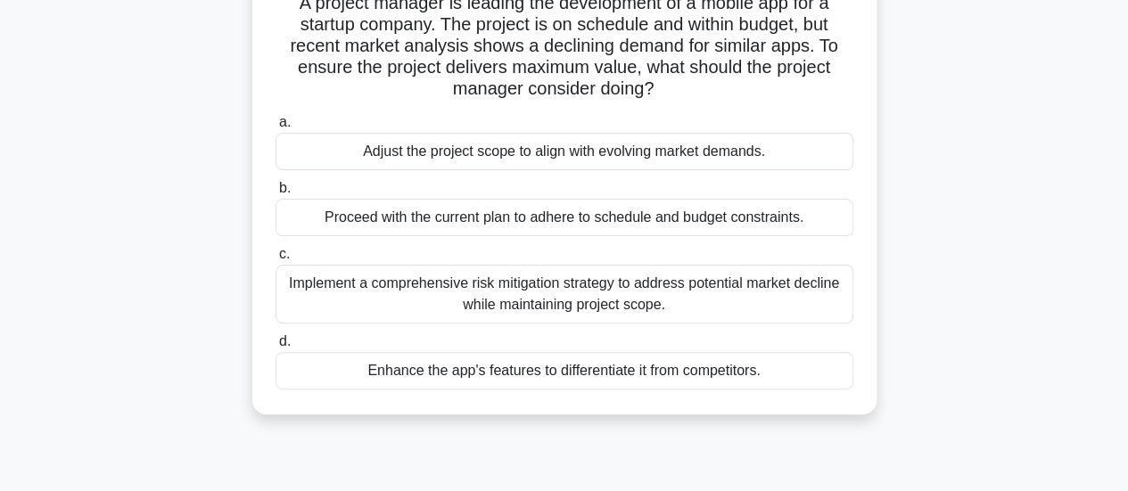
scroll to position [146, 0]
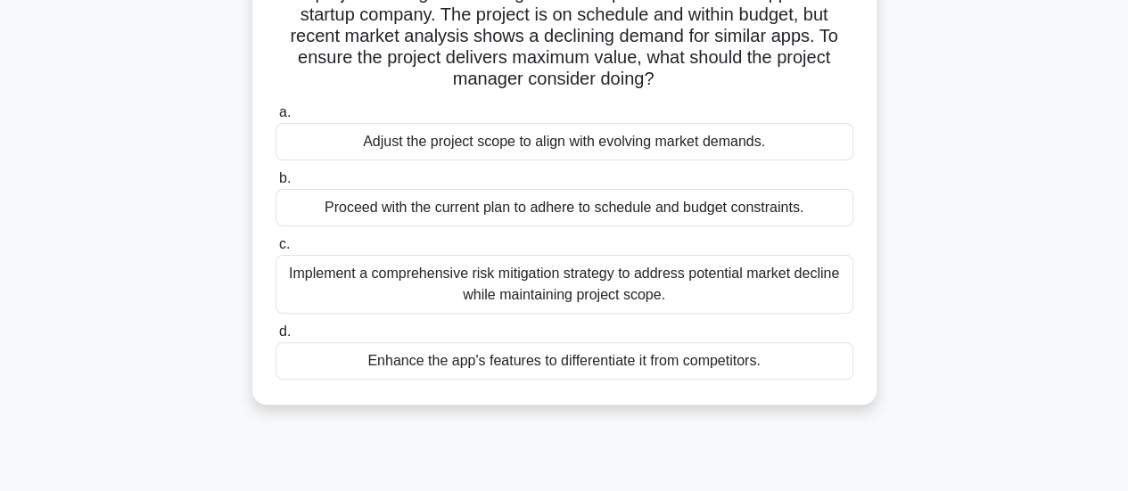
click at [797, 288] on div "Implement a comprehensive risk mitigation strategy to address potential market …" at bounding box center [565, 284] width 578 height 59
click at [276, 251] on input "c. Implement a comprehensive risk mitigation strategy to address potential mark…" at bounding box center [276, 245] width 0 height 12
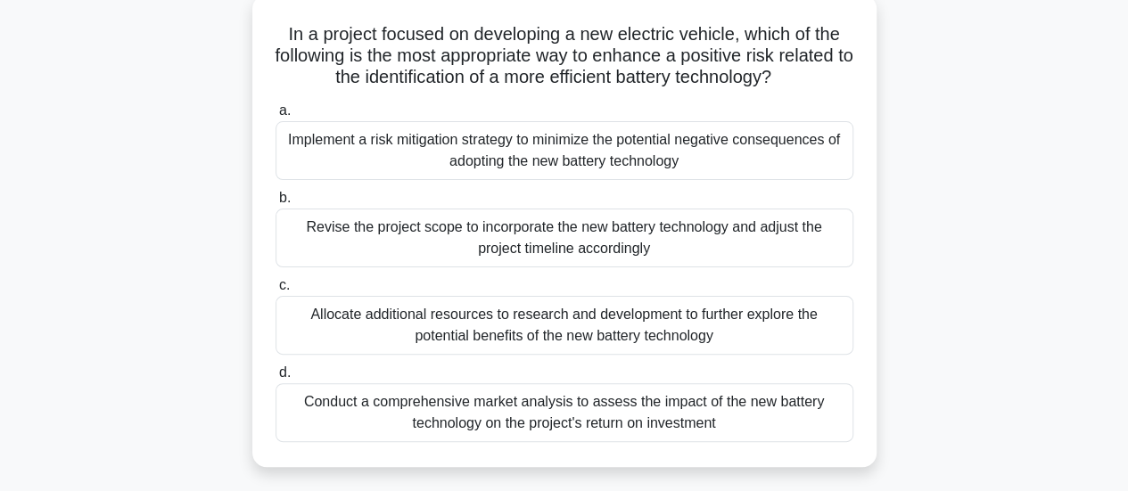
scroll to position [111, 0]
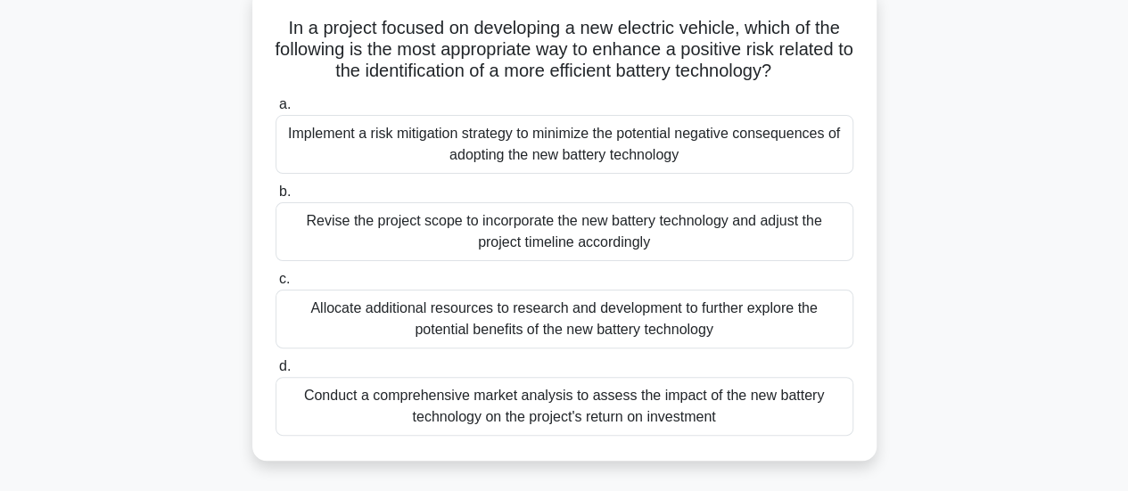
click at [801, 390] on div "Conduct a comprehensive market analysis to assess the impact of the new battery…" at bounding box center [565, 406] width 578 height 59
click at [276, 373] on input "d. Conduct a comprehensive market analysis to assess the impact of the new batt…" at bounding box center [276, 367] width 0 height 12
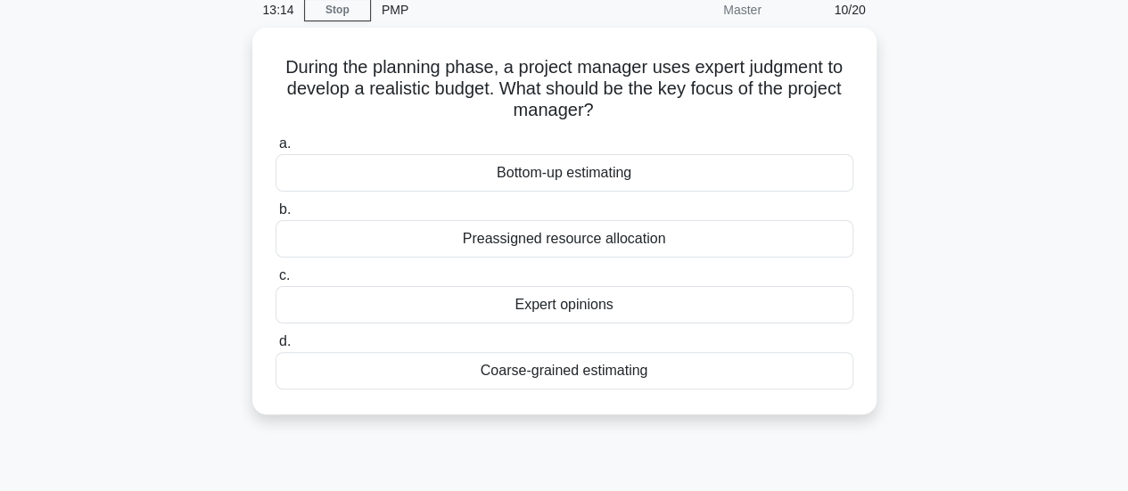
scroll to position [84, 0]
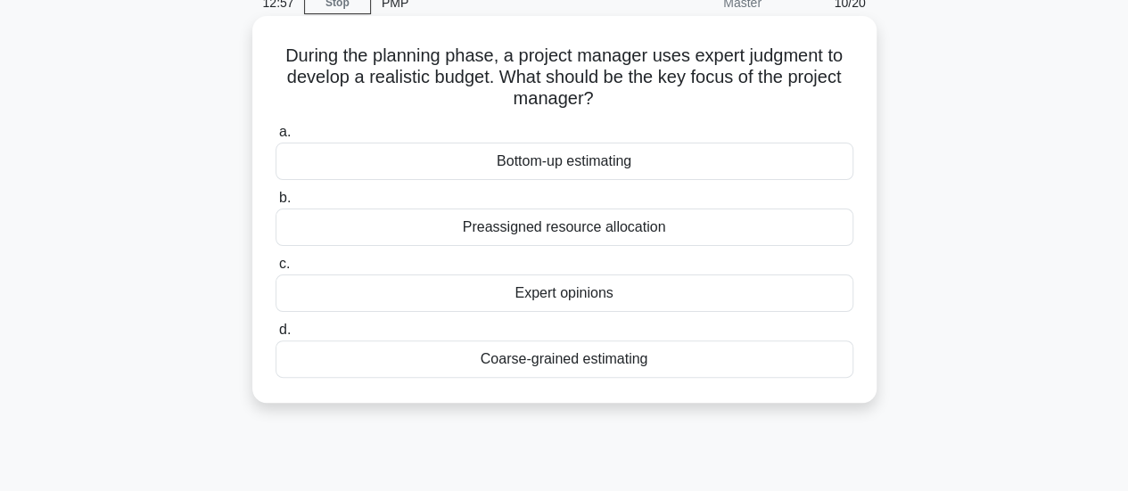
click at [751, 295] on div "Expert opinions" at bounding box center [565, 293] width 578 height 37
click at [276, 270] on input "c. Expert opinions" at bounding box center [276, 265] width 0 height 12
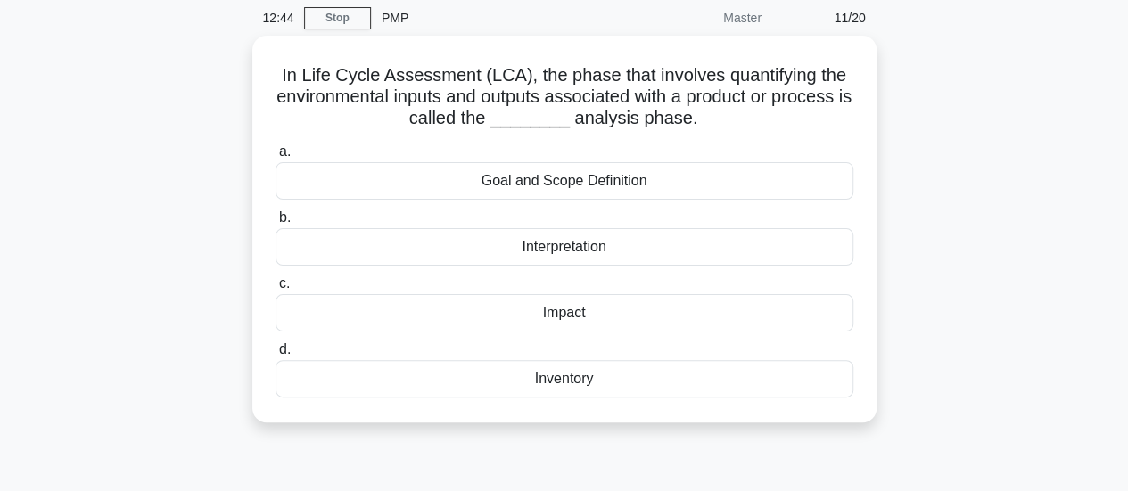
scroll to position [70, 0]
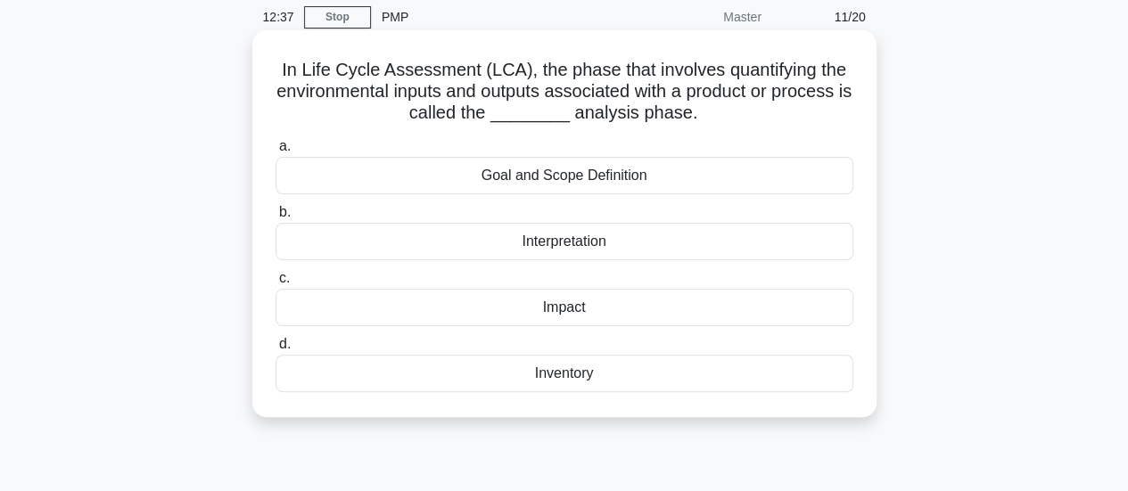
click at [648, 385] on div "Inventory" at bounding box center [565, 373] width 578 height 37
click at [276, 350] on input "d. Inventory" at bounding box center [276, 345] width 0 height 12
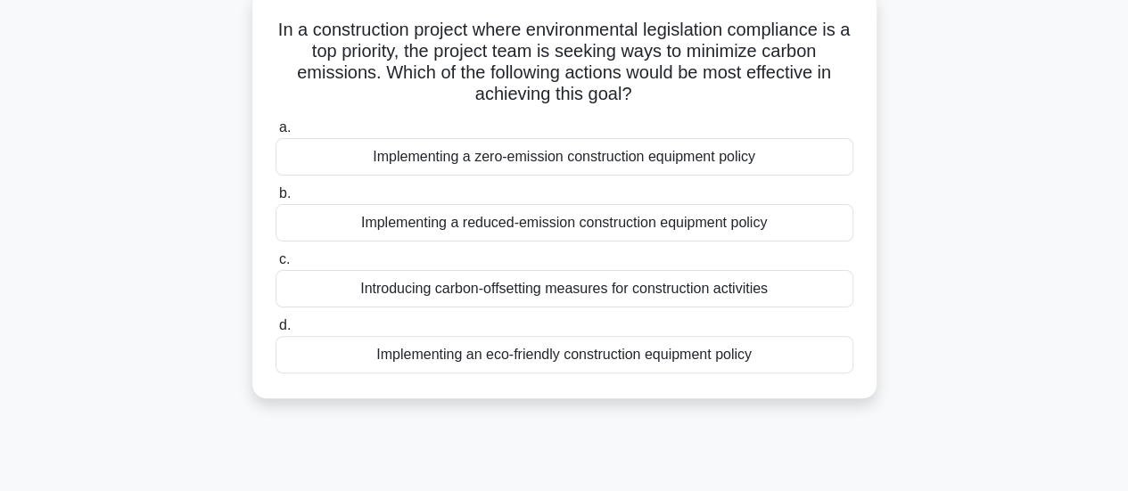
scroll to position [112, 0]
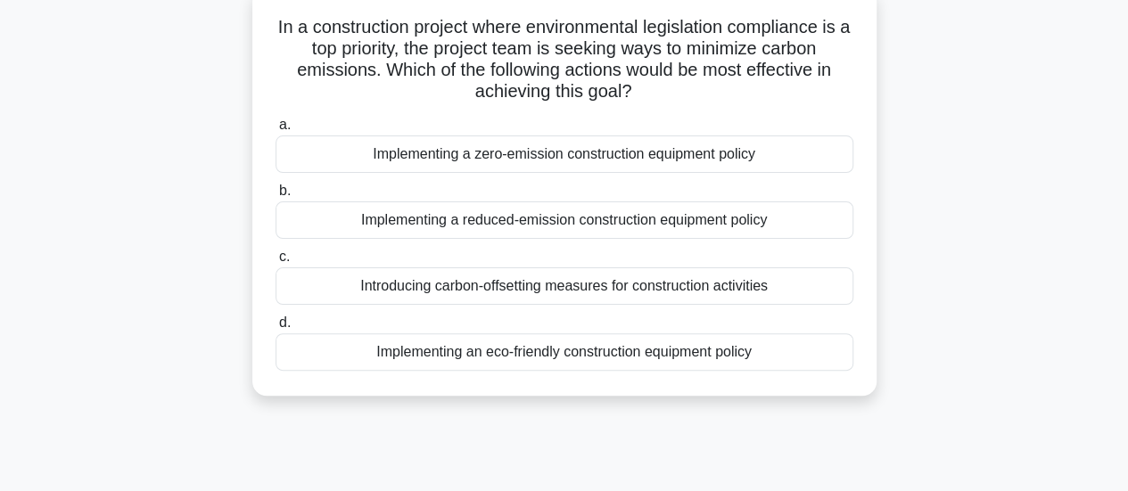
click at [758, 227] on div "Implementing a reduced-emission construction equipment policy" at bounding box center [565, 220] width 578 height 37
click at [276, 197] on input "b. Implementing a reduced-emission construction equipment policy" at bounding box center [276, 192] width 0 height 12
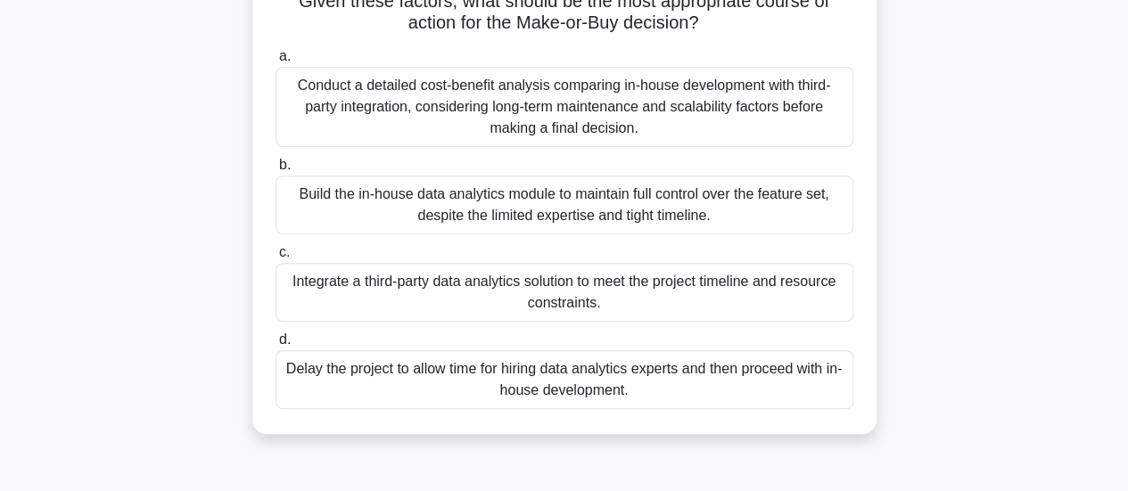
scroll to position [256, 0]
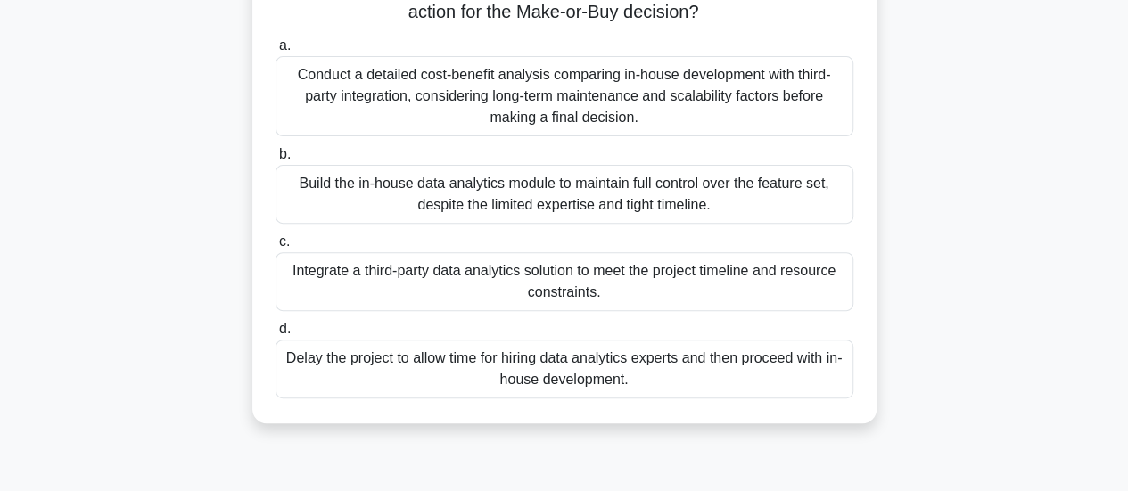
click at [772, 115] on div "Conduct a detailed cost-benefit analysis comparing in-house development with th…" at bounding box center [565, 96] width 578 height 80
click at [276, 52] on input "a. Conduct a detailed cost-benefit analysis comparing in-house development with…" at bounding box center [276, 46] width 0 height 12
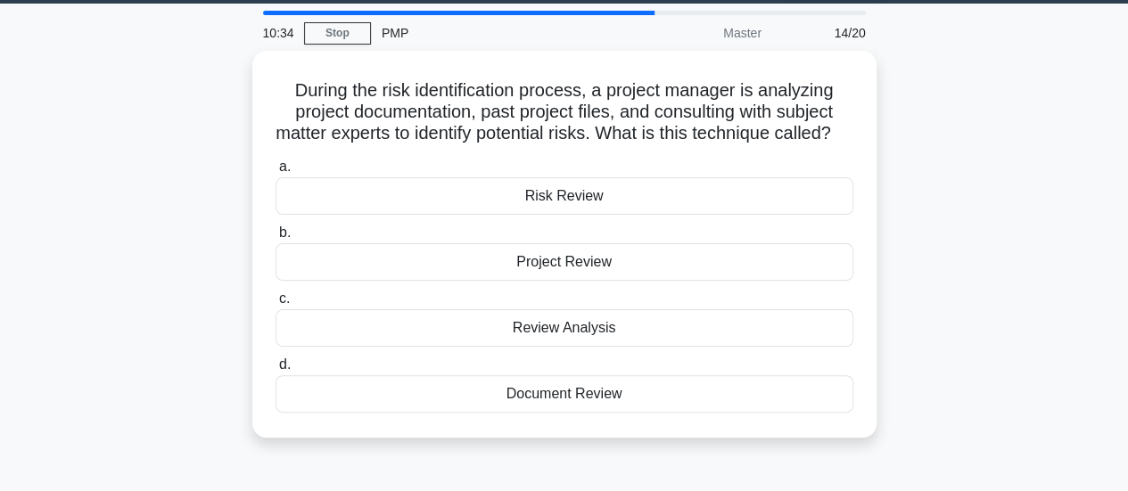
scroll to position [53, 0]
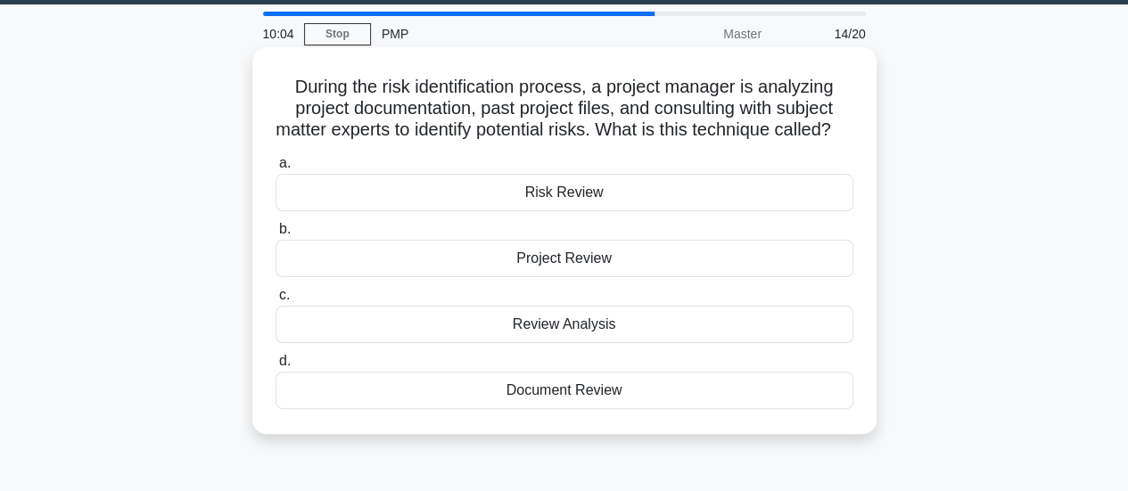
click at [720, 211] on div "Risk Review" at bounding box center [565, 192] width 578 height 37
click at [276, 169] on input "a. Risk Review" at bounding box center [276, 164] width 0 height 12
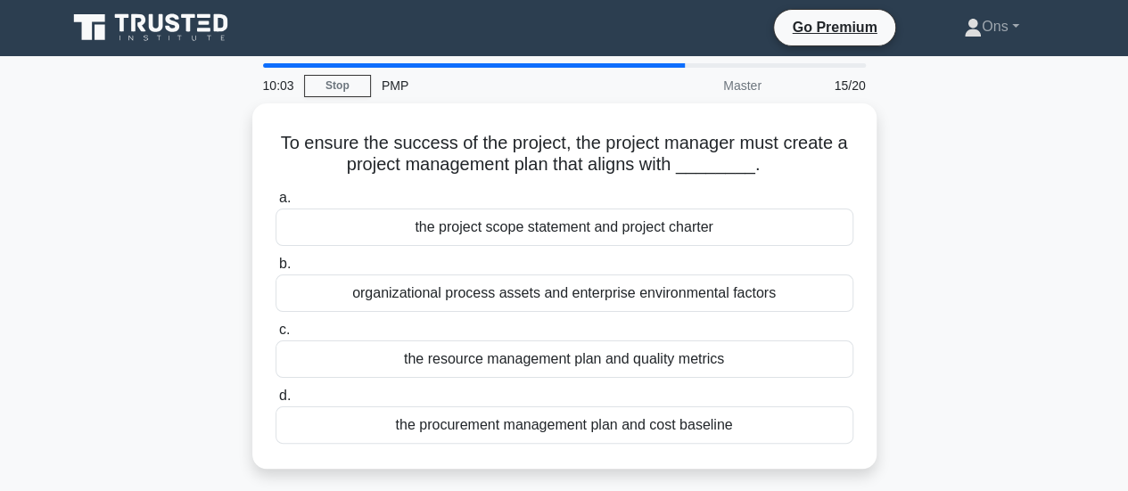
scroll to position [0, 0]
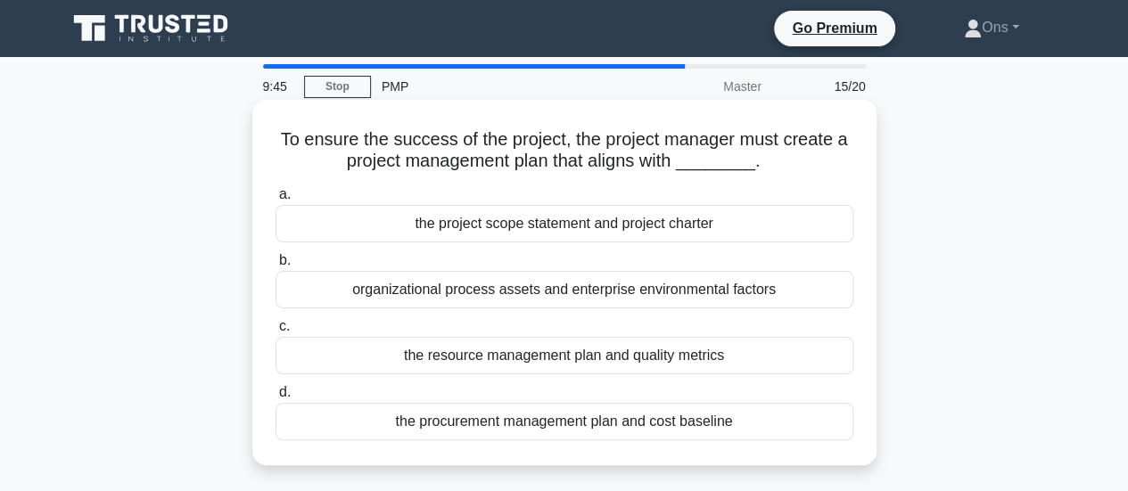
click at [741, 227] on div "the project scope statement and project charter" at bounding box center [565, 223] width 578 height 37
click at [276, 201] on input "a. the project scope statement and project charter" at bounding box center [276, 195] width 0 height 12
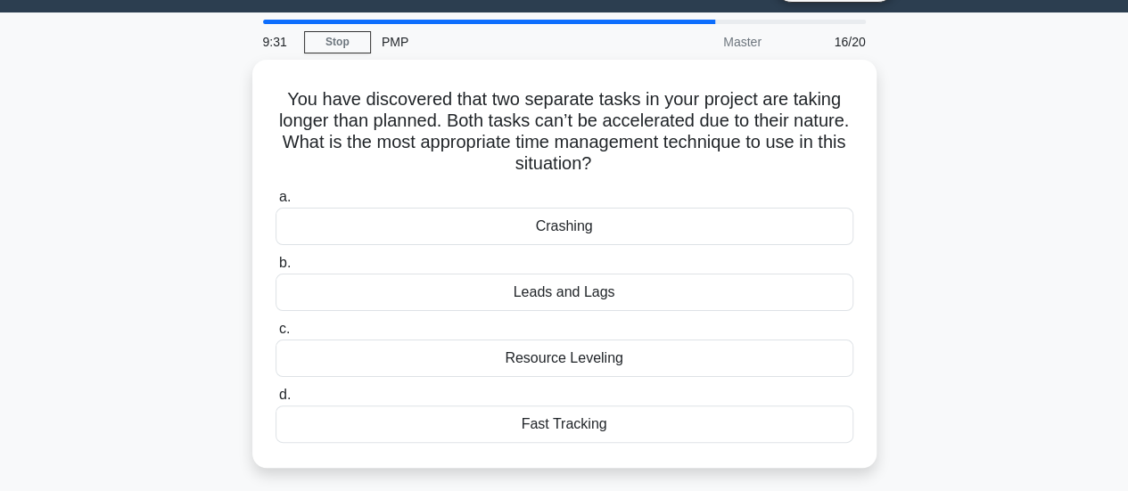
scroll to position [44, 0]
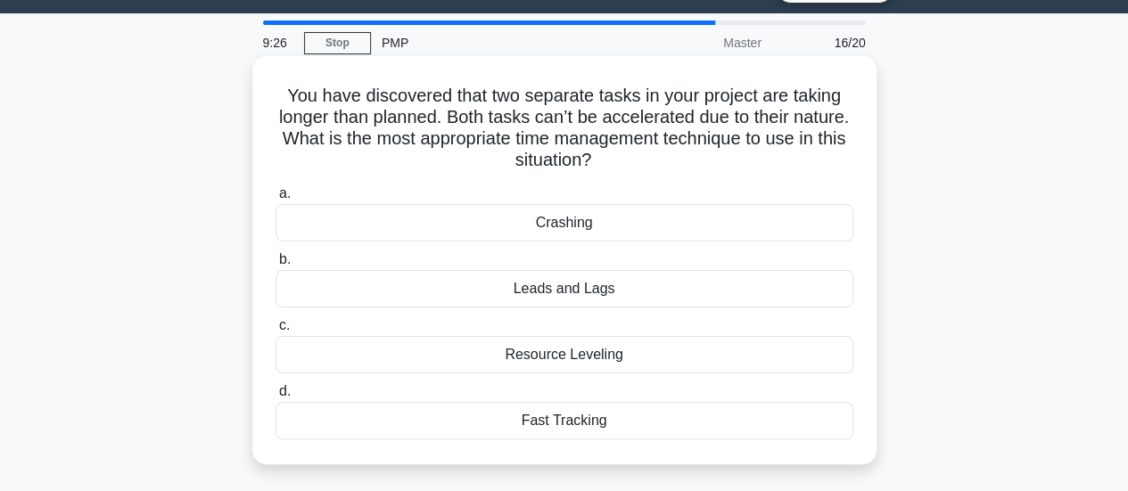
click at [753, 294] on div "Leads and Lags" at bounding box center [565, 288] width 578 height 37
click at [276, 266] on input "b. Leads and Lags" at bounding box center [276, 260] width 0 height 12
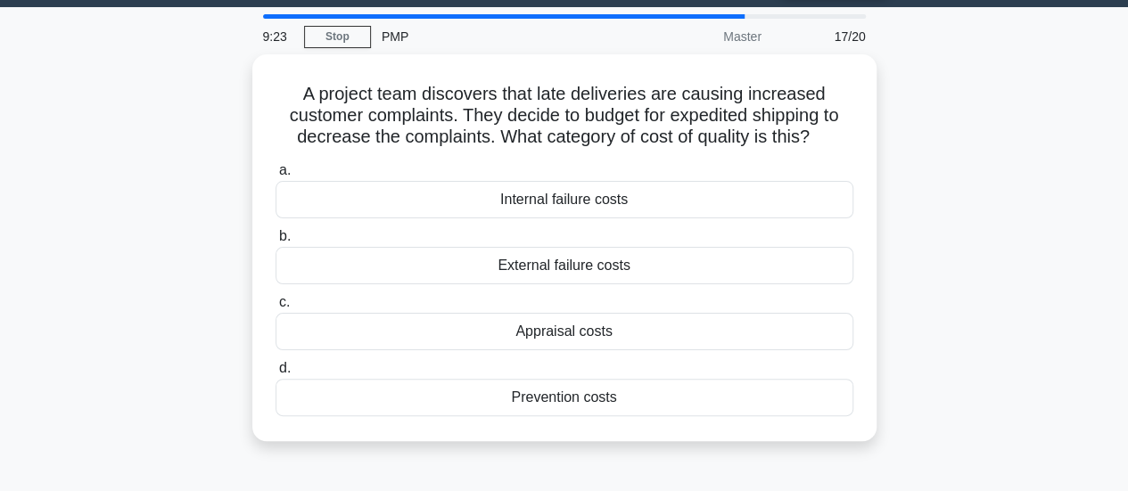
scroll to position [69, 0]
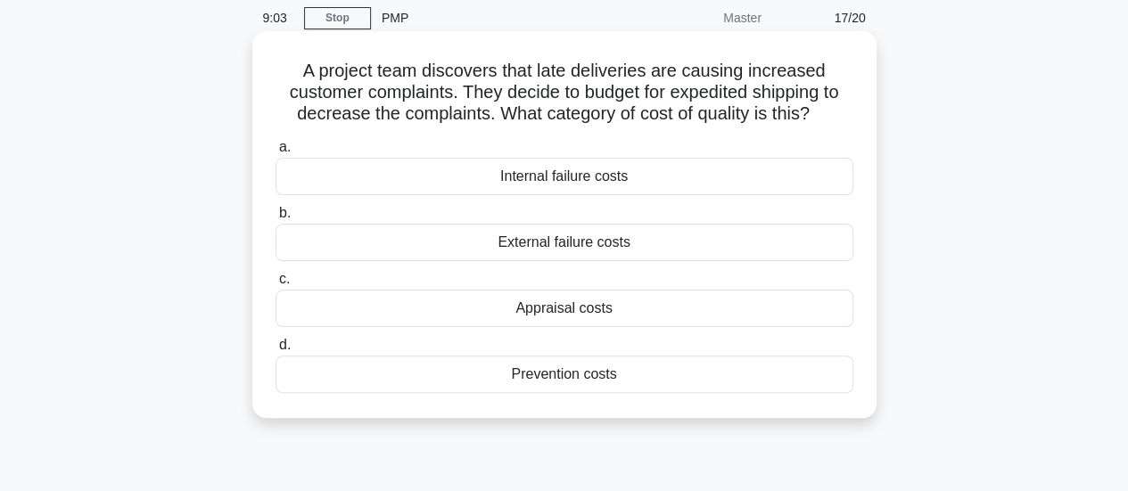
click at [765, 170] on div "Internal failure costs" at bounding box center [565, 176] width 578 height 37
click at [276, 153] on input "a. Internal failure costs" at bounding box center [276, 148] width 0 height 12
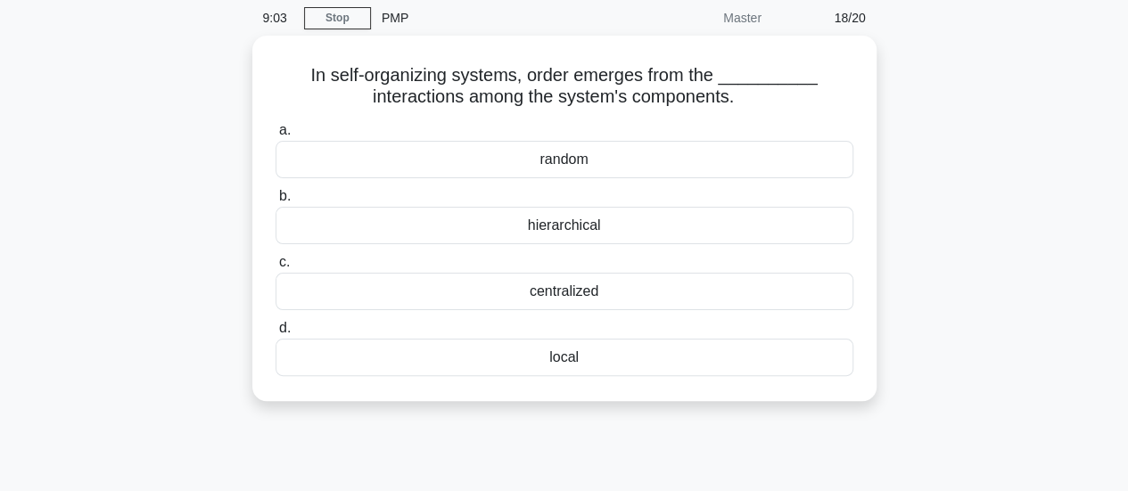
scroll to position [0, 0]
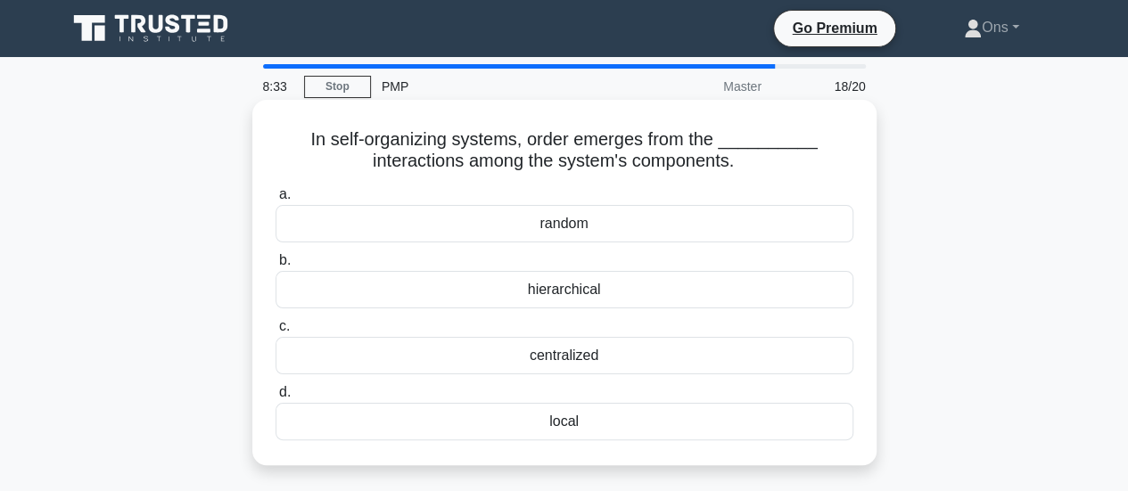
click at [676, 371] on div "centralized" at bounding box center [565, 355] width 578 height 37
click at [276, 333] on input "c. centralized" at bounding box center [276, 327] width 0 height 12
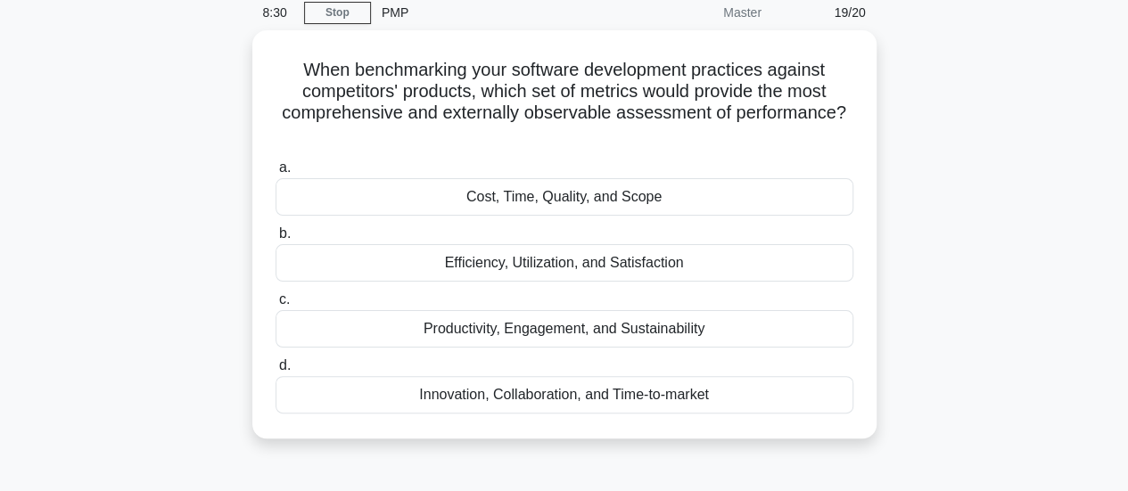
scroll to position [75, 0]
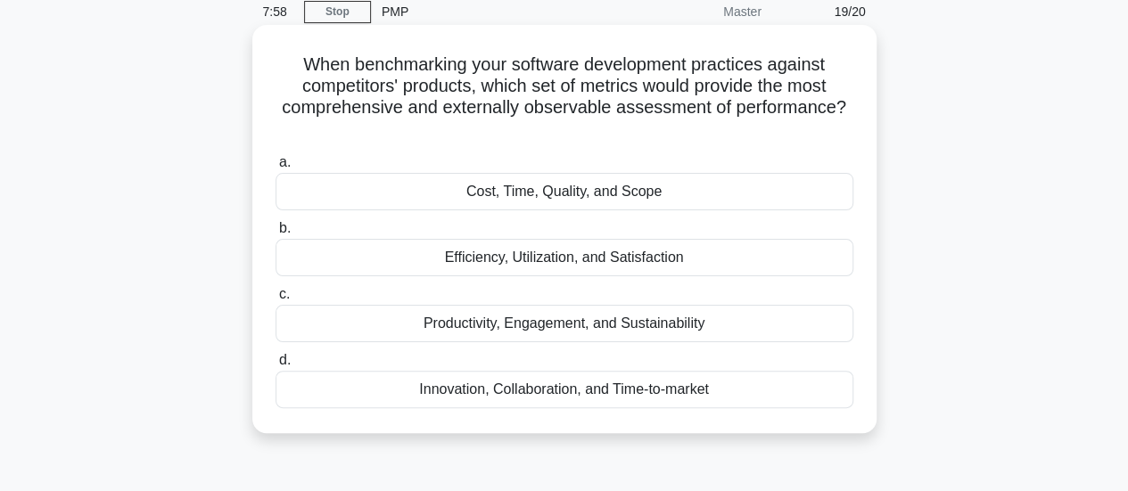
click at [805, 252] on div "Efficiency, Utilization, and Satisfaction" at bounding box center [565, 257] width 578 height 37
click at [276, 235] on input "b. Efficiency, Utilization, and Satisfaction" at bounding box center [276, 229] width 0 height 12
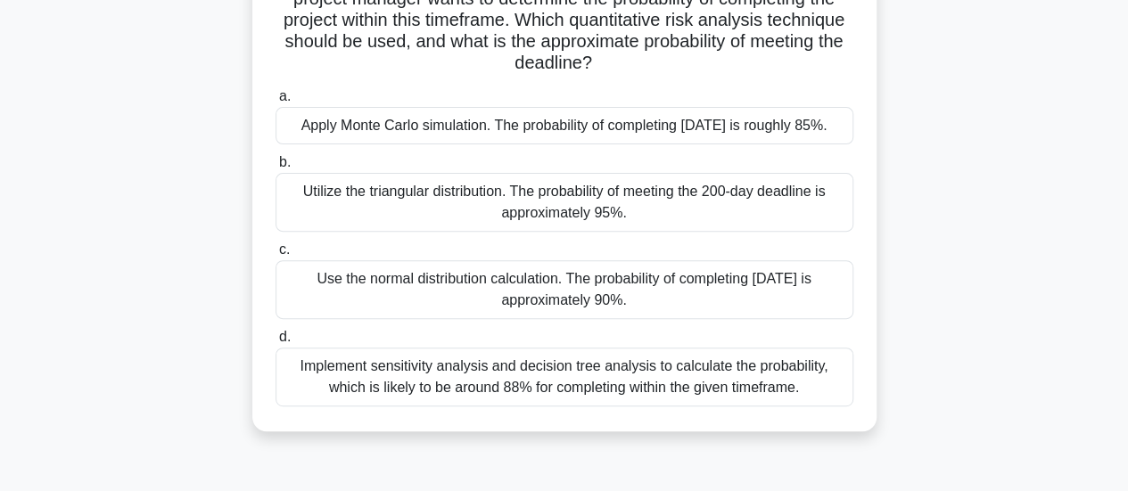
scroll to position [242, 0]
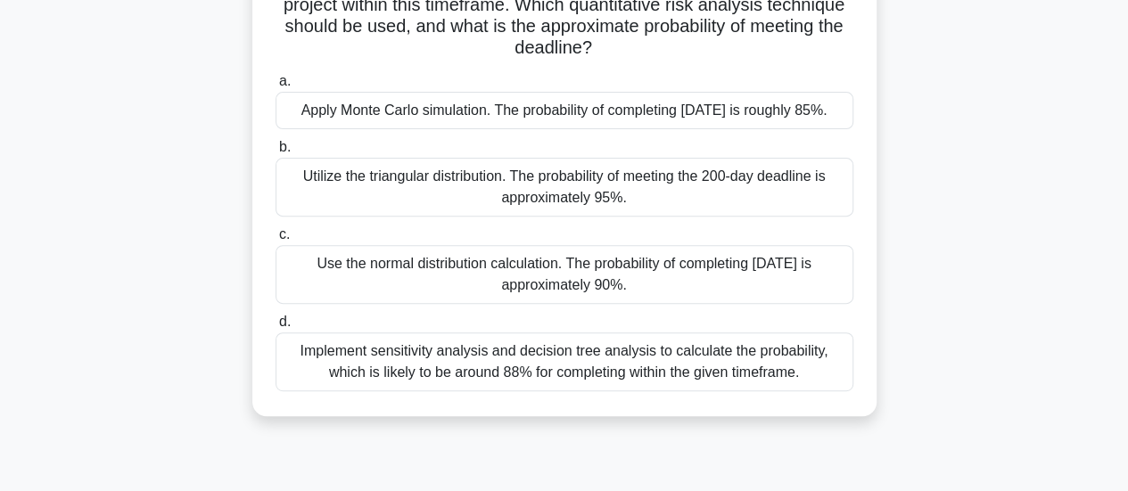
click at [782, 388] on div "Implement sensitivity analysis and decision tree analysis to calculate the prob…" at bounding box center [565, 362] width 578 height 59
click at [276, 328] on input "d. Implement sensitivity analysis and decision tree analysis to calculate the p…" at bounding box center [276, 323] width 0 height 12
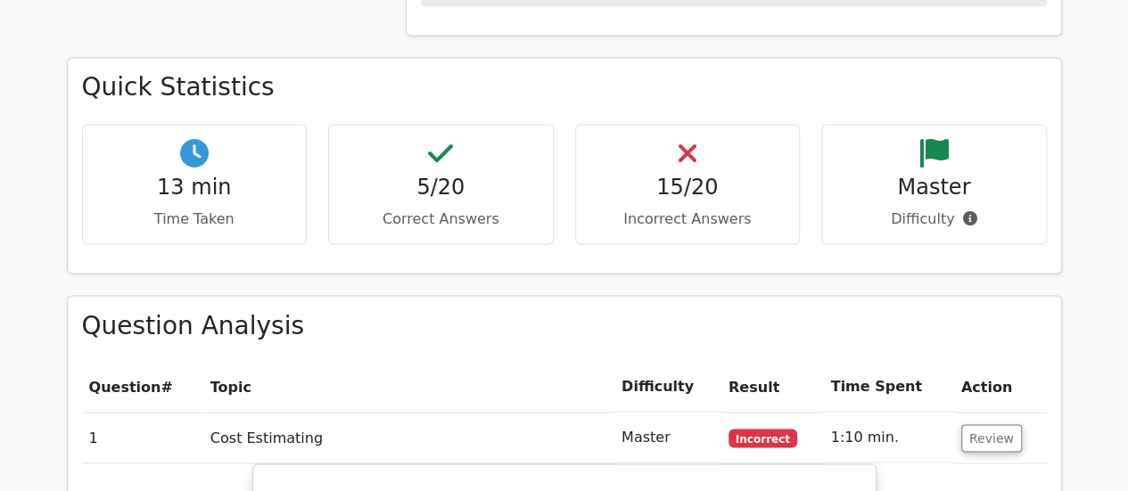
scroll to position [1853, 0]
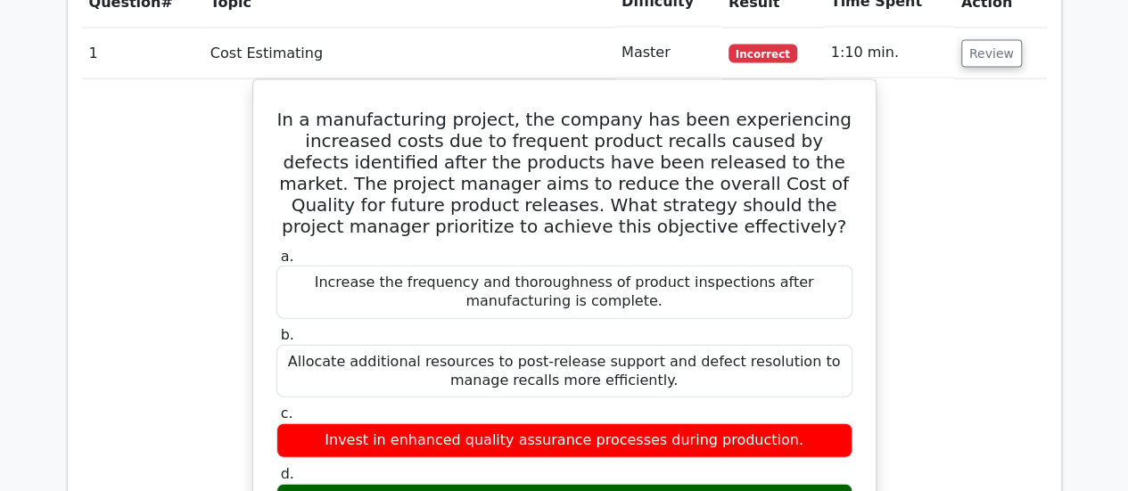
click at [1081, 229] on html "Go Premium Ons" at bounding box center [564, 463] width 1128 height 4632
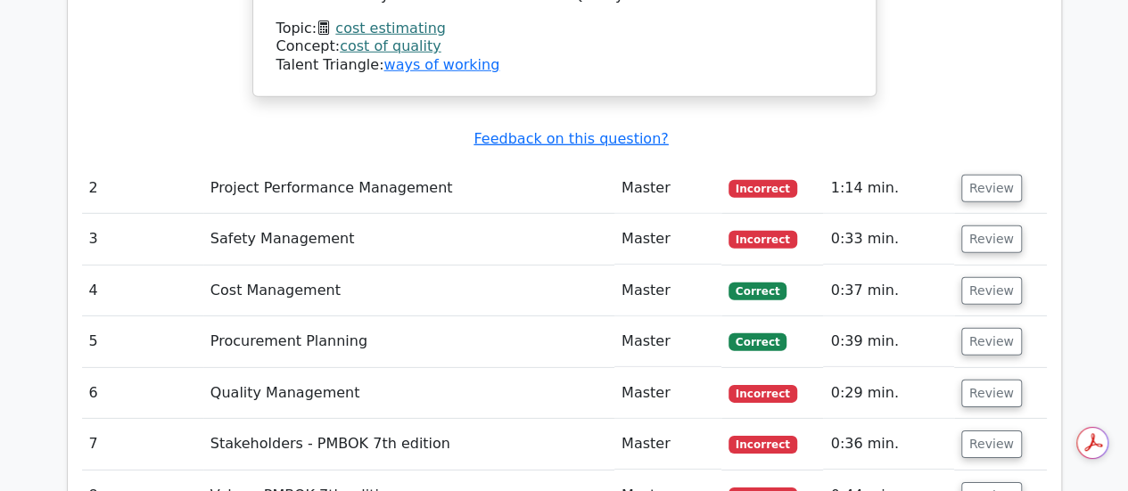
scroll to position [2582, 0]
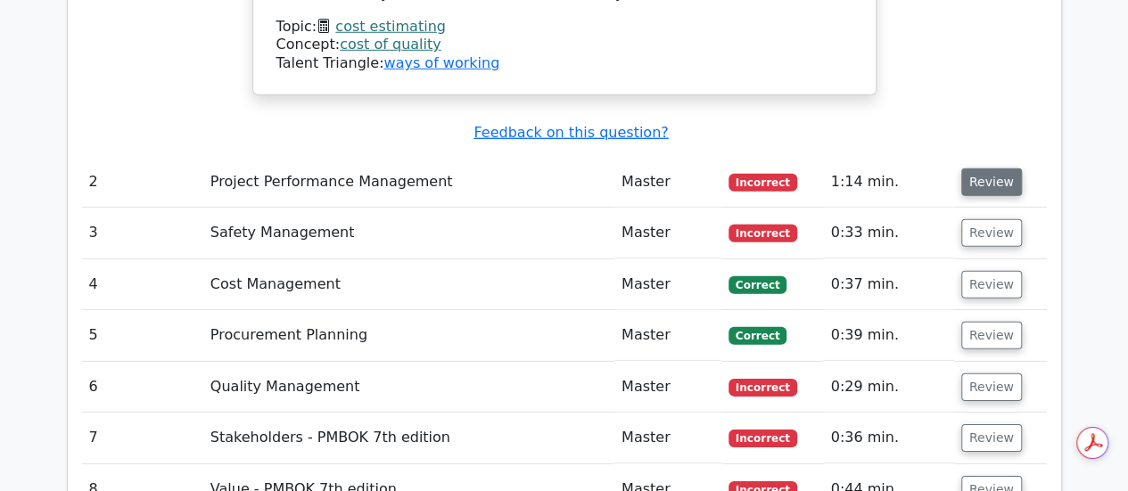
click at [990, 169] on button "Review" at bounding box center [991, 183] width 61 height 28
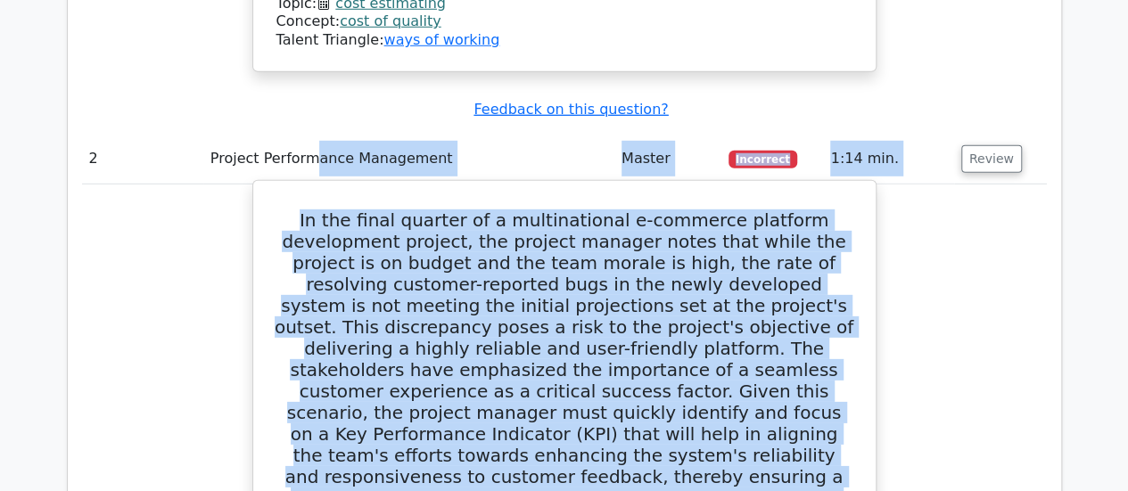
scroll to position [2601, 0]
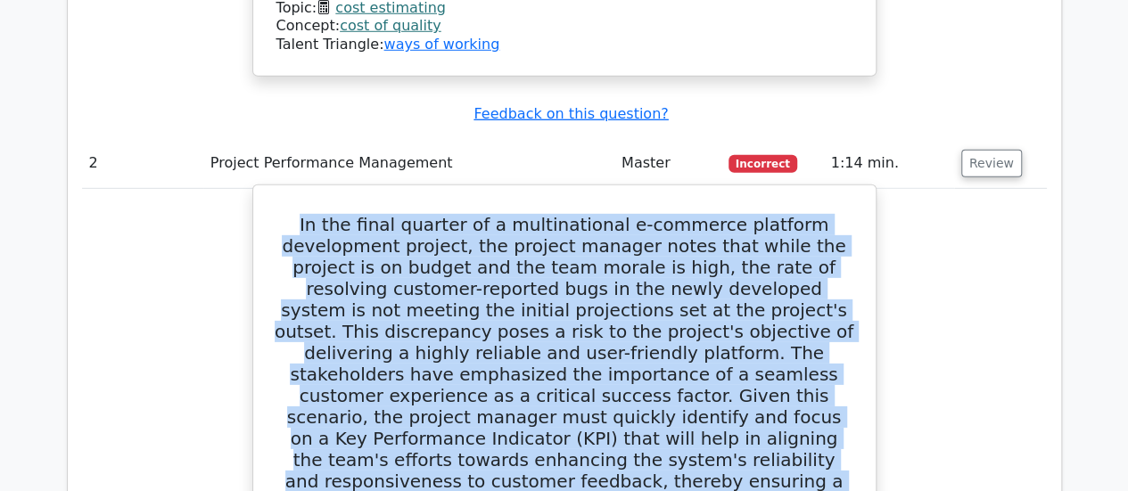
drag, startPoint x: 736, startPoint y: 260, endPoint x: 318, endPoint y: 159, distance: 429.6
click at [318, 214] on h5 "In the final quarter of a multinational e-commerce platform development project…" at bounding box center [565, 374] width 580 height 321
copy h5 "In the final quarter of a multinational e-commerce platform development project…"
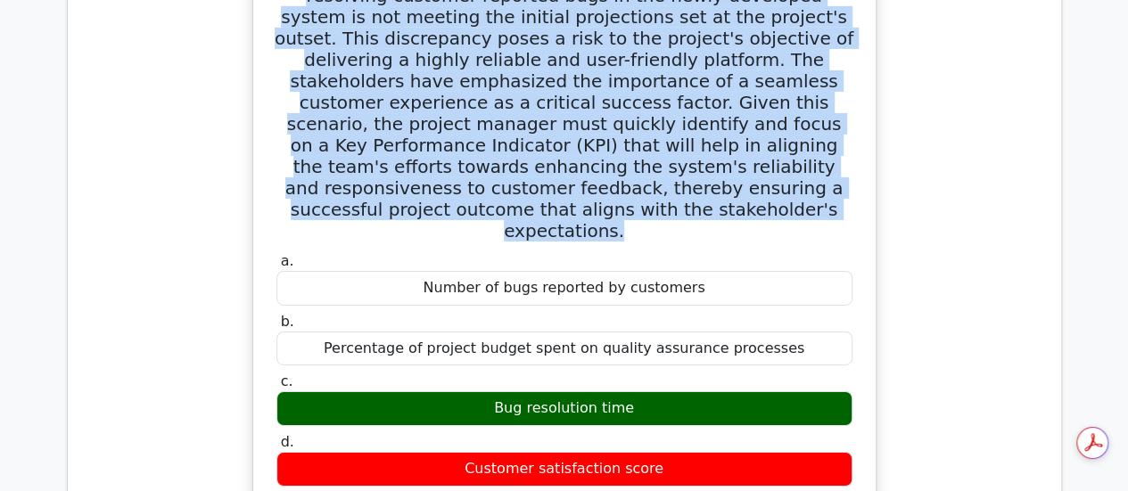
scroll to position [2906, 0]
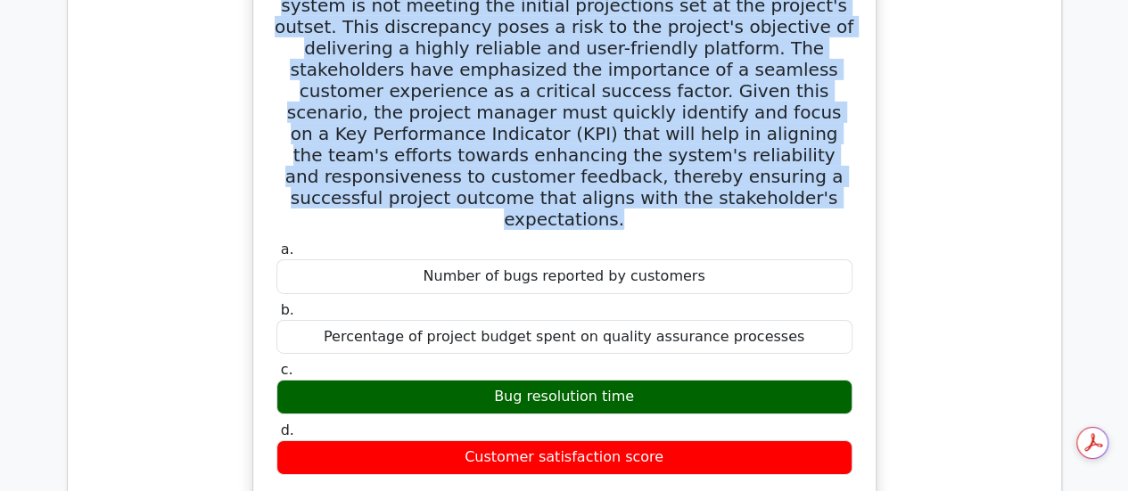
drag, startPoint x: 639, startPoint y: 281, endPoint x: 473, endPoint y: 275, distance: 166.0
click at [473, 380] on div "Bug resolution time" at bounding box center [564, 397] width 576 height 35
copy div "Bug resolution time"
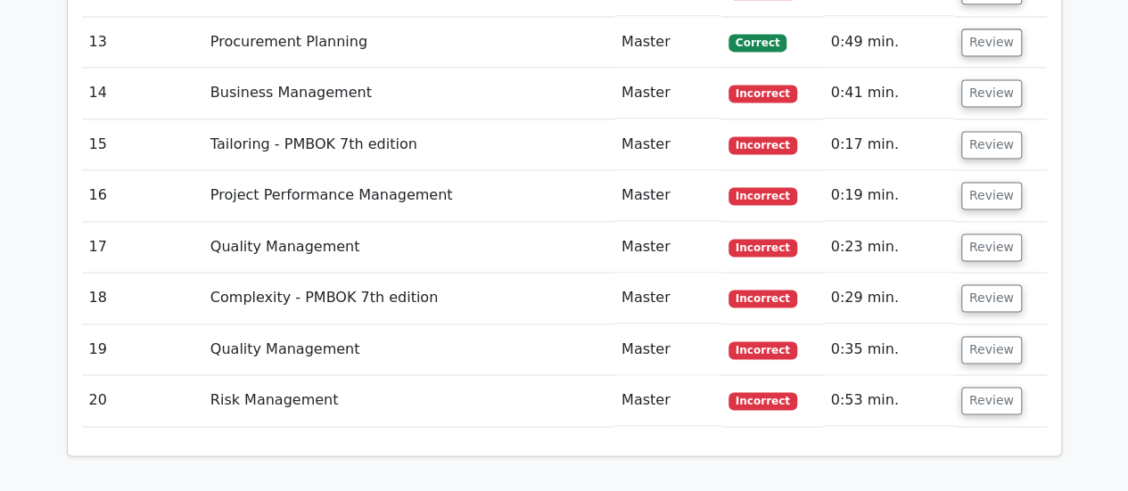
scroll to position [4634, 0]
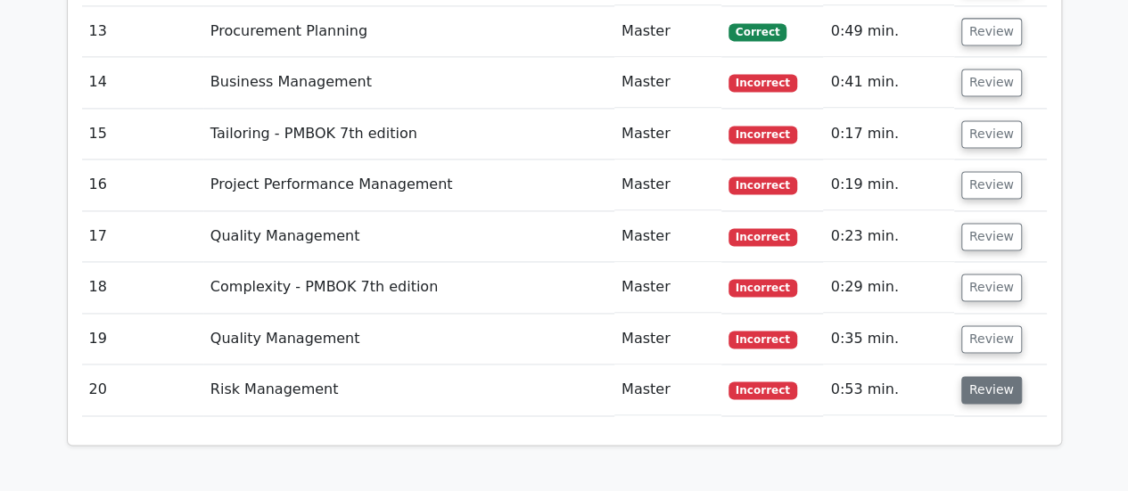
click at [990, 376] on button "Review" at bounding box center [991, 390] width 61 height 28
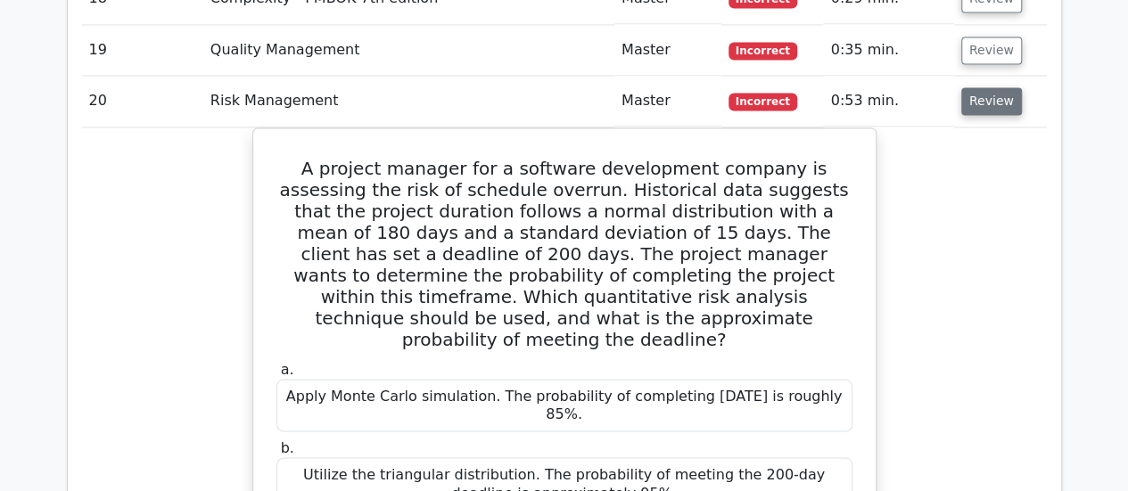
scroll to position [4919, 0]
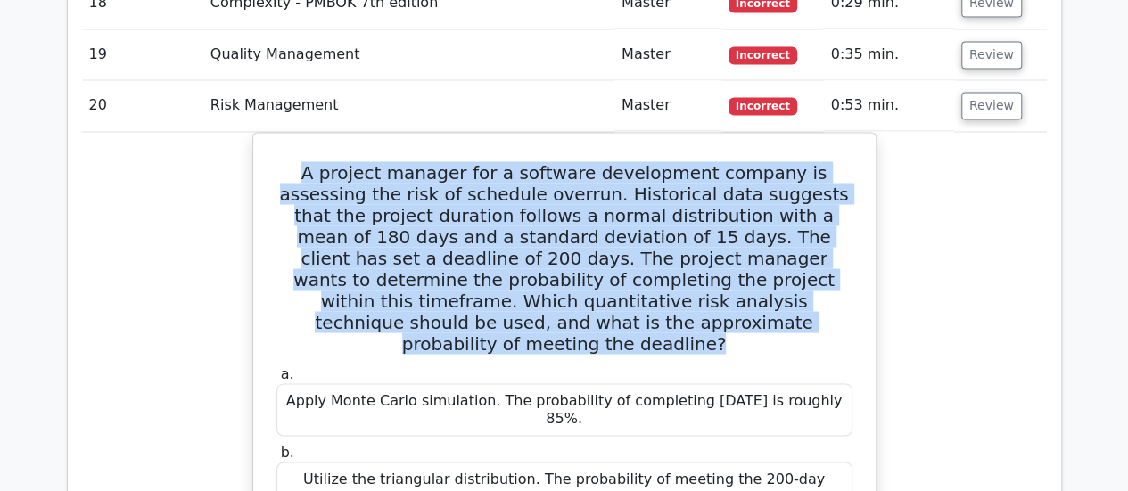
drag, startPoint x: 661, startPoint y: 199, endPoint x: 234, endPoint y: 22, distance: 462.3
copy h5 "A project manager for a software development company is assessing the risk of s…"
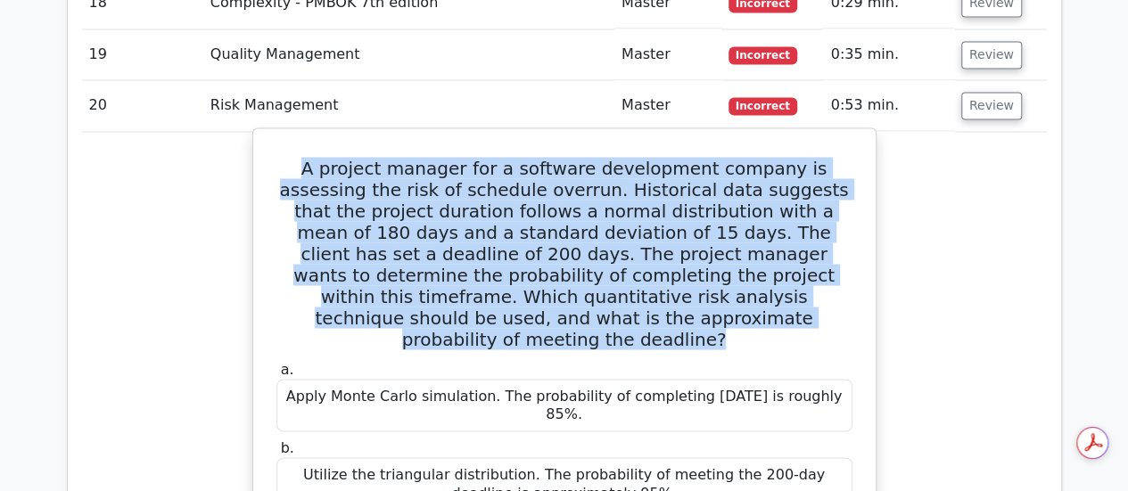
scroll to position [0, 0]
drag, startPoint x: 635, startPoint y: 425, endPoint x: 265, endPoint y: 407, distance: 370.5
copy div "Use the normal distribution calculation. The probability of completing within 2…"
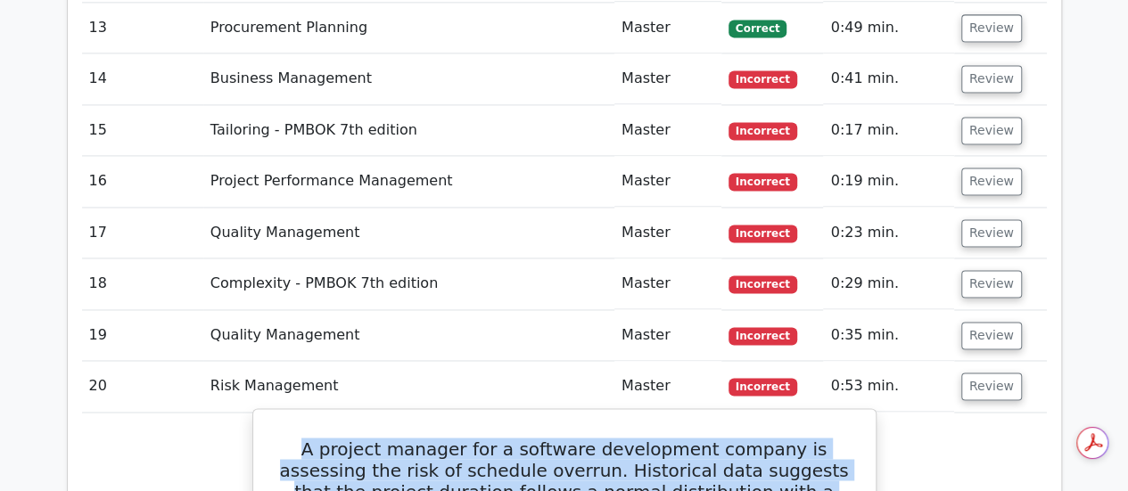
scroll to position [4536, 0]
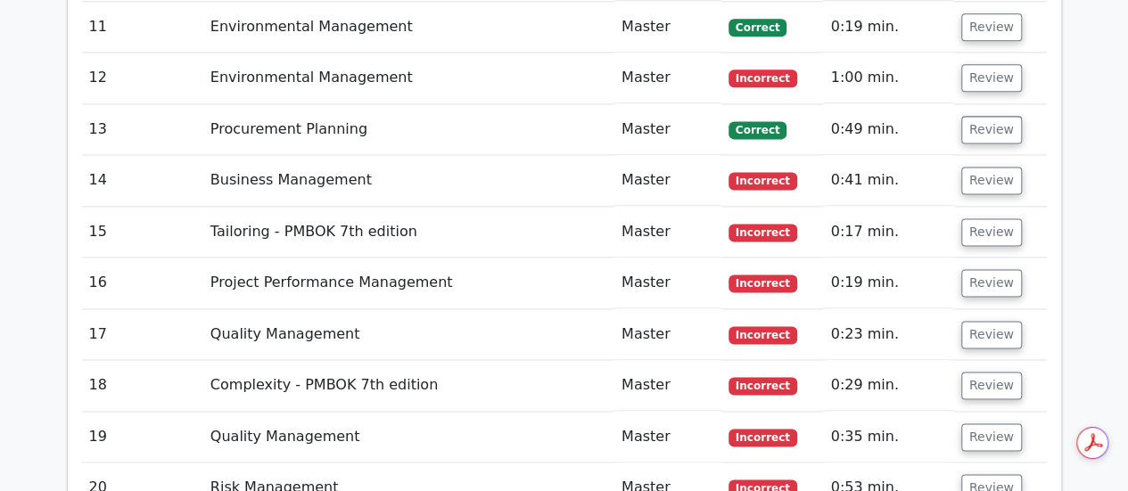
click at [994, 474] on button "Review" at bounding box center [991, 488] width 61 height 28
click at [991, 424] on button "Review" at bounding box center [991, 438] width 61 height 28
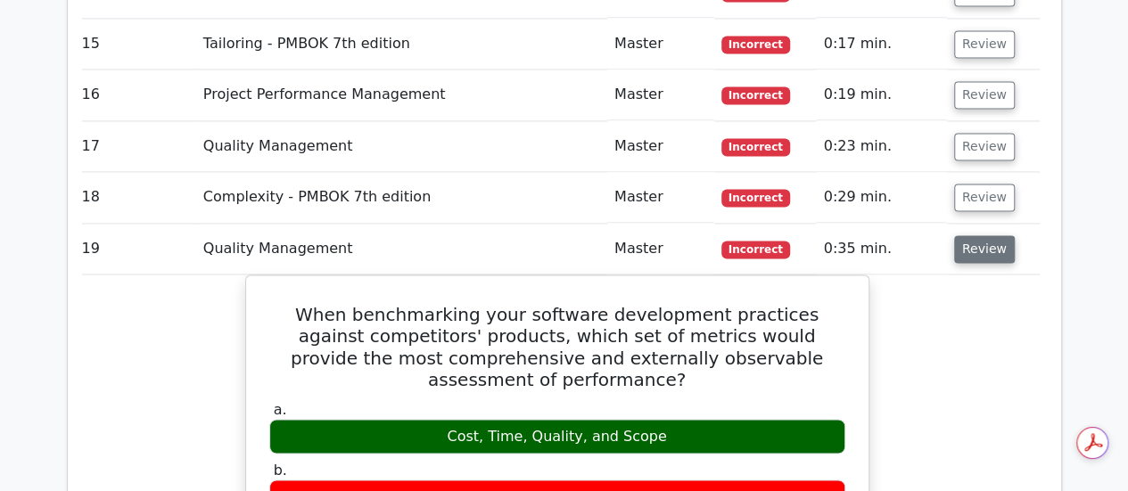
scroll to position [4727, 0]
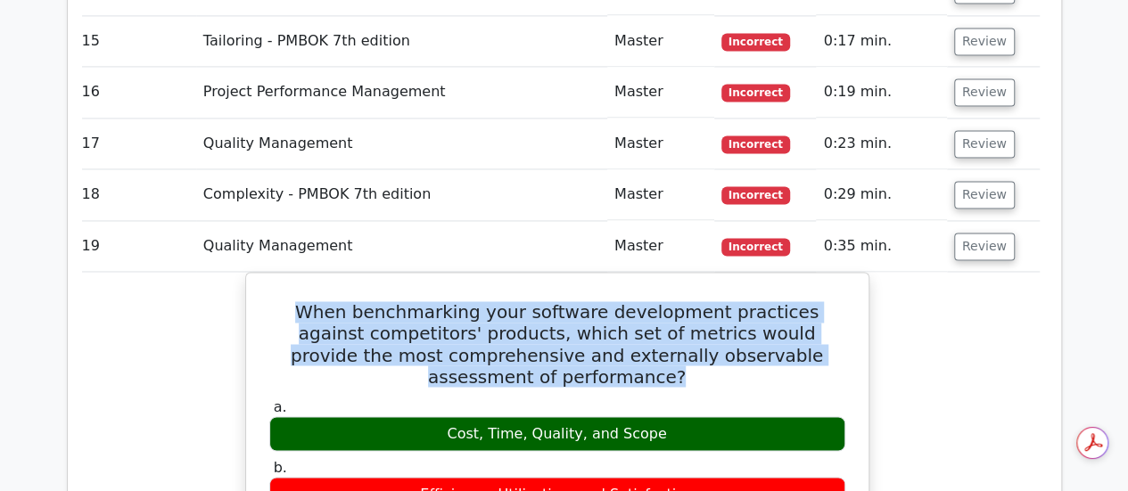
drag, startPoint x: 849, startPoint y: 231, endPoint x: 138, endPoint y: 187, distance: 712.1
copy h5 "When benchmarking your software development practices against competitors' prod…"
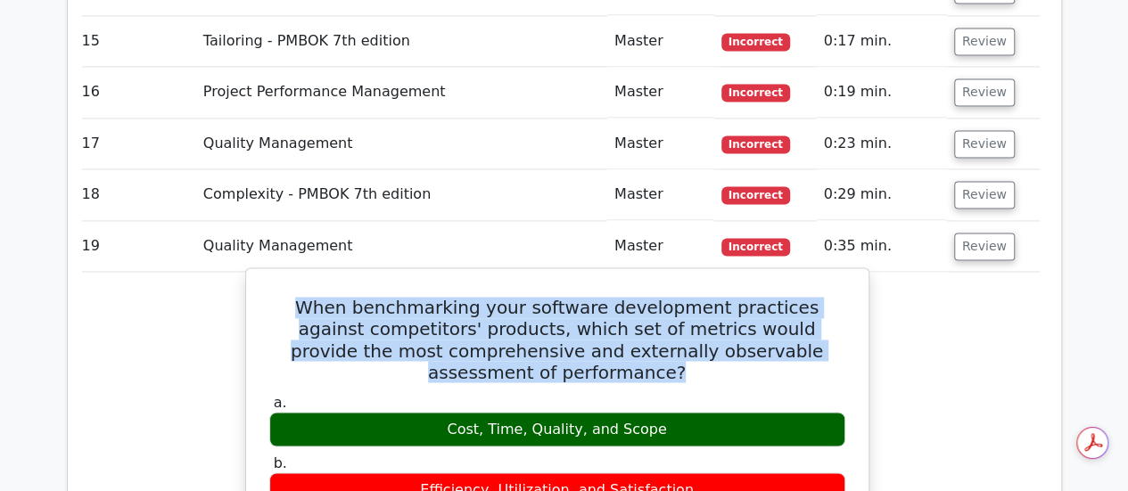
drag, startPoint x: 673, startPoint y: 285, endPoint x: 388, endPoint y: 282, distance: 285.4
click at [388, 412] on div "Cost, Time, Quality, and Scope" at bounding box center [557, 429] width 576 height 35
copy div "Cost, Time, Quality, and Scope"
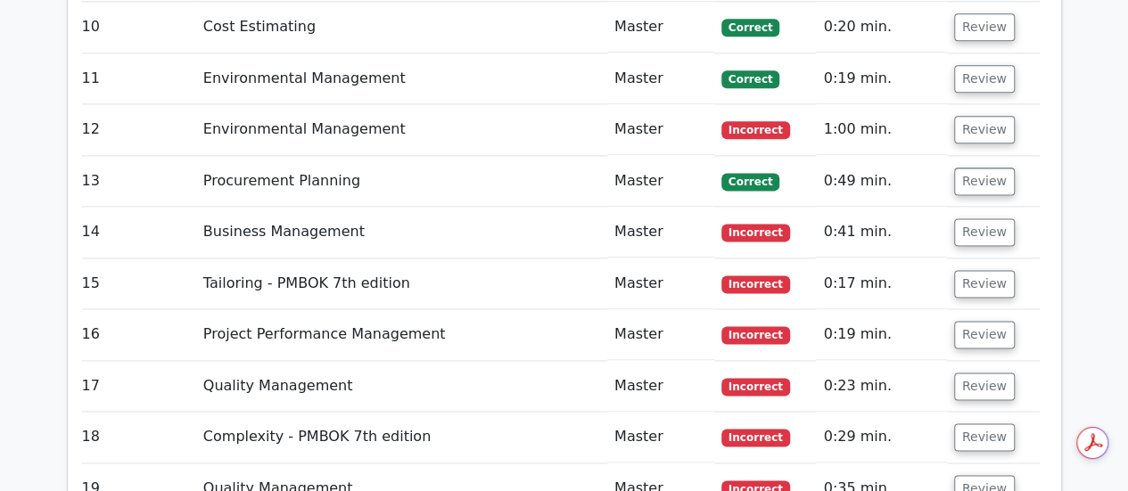
scroll to position [4483, 0]
click at [969, 476] on button "Review" at bounding box center [984, 490] width 61 height 28
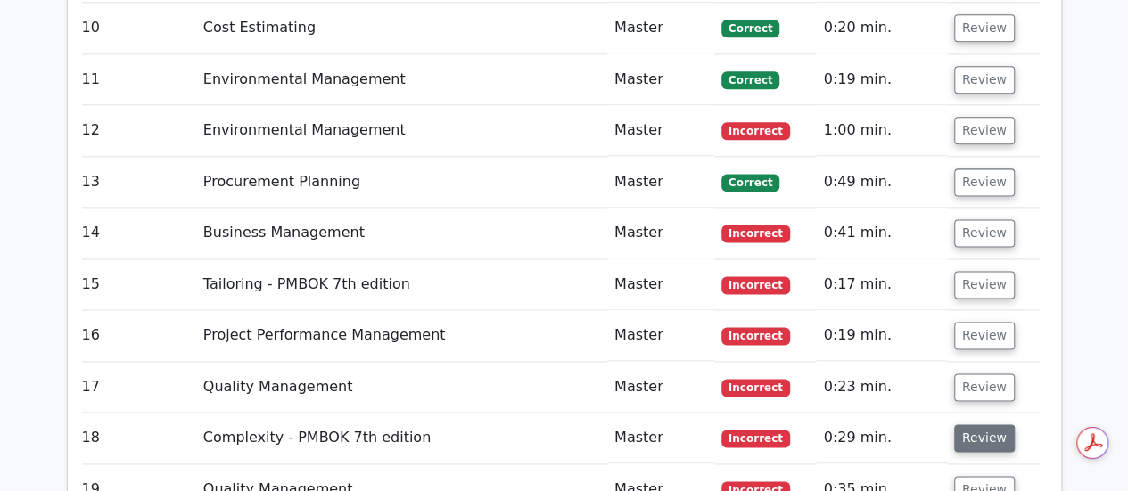
click at [983, 425] on button "Review" at bounding box center [984, 439] width 61 height 28
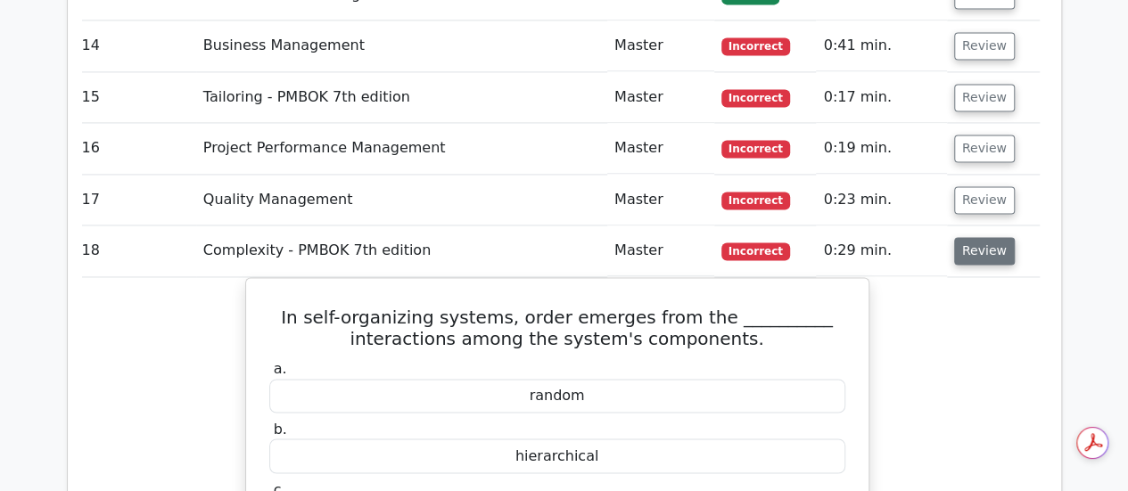
scroll to position [4676, 0]
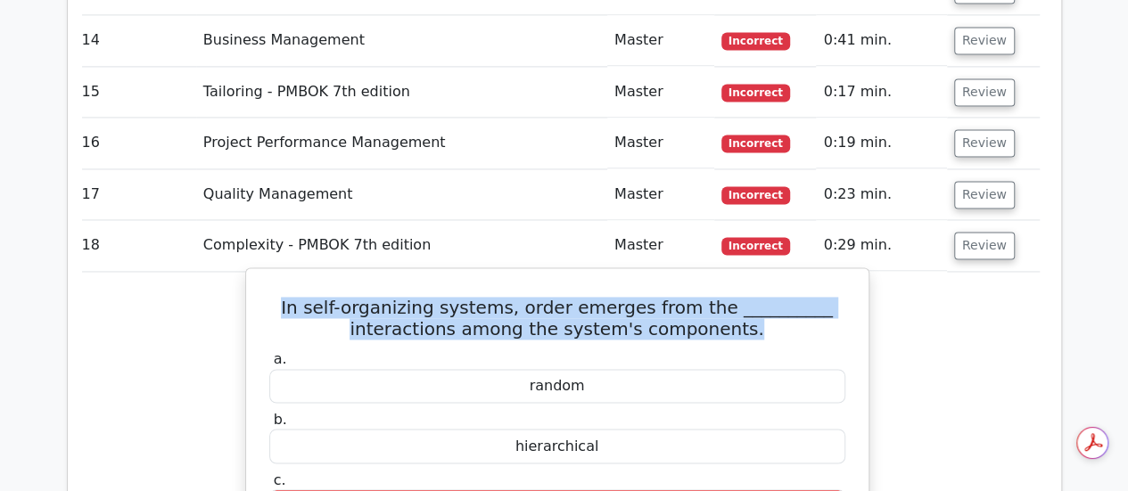
drag, startPoint x: 751, startPoint y: 210, endPoint x: 288, endPoint y: 190, distance: 463.3
click at [288, 297] on h5 "In self-organizing systems, order emerges from the __________ interactions amon…" at bounding box center [558, 318] width 580 height 43
copy h5 "In self-organizing systems, order emerges from the __________ interactions amon…"
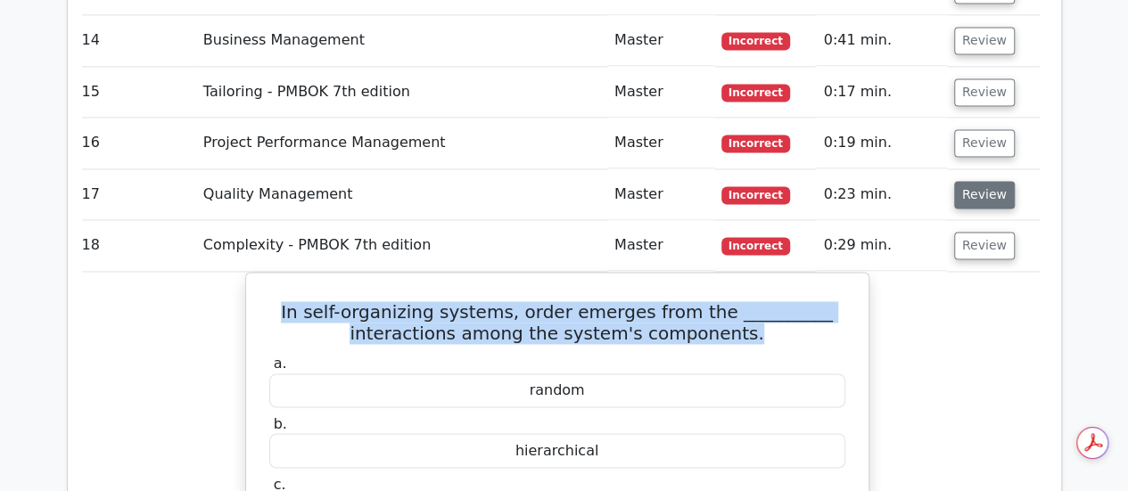
click at [989, 181] on button "Review" at bounding box center [984, 195] width 61 height 28
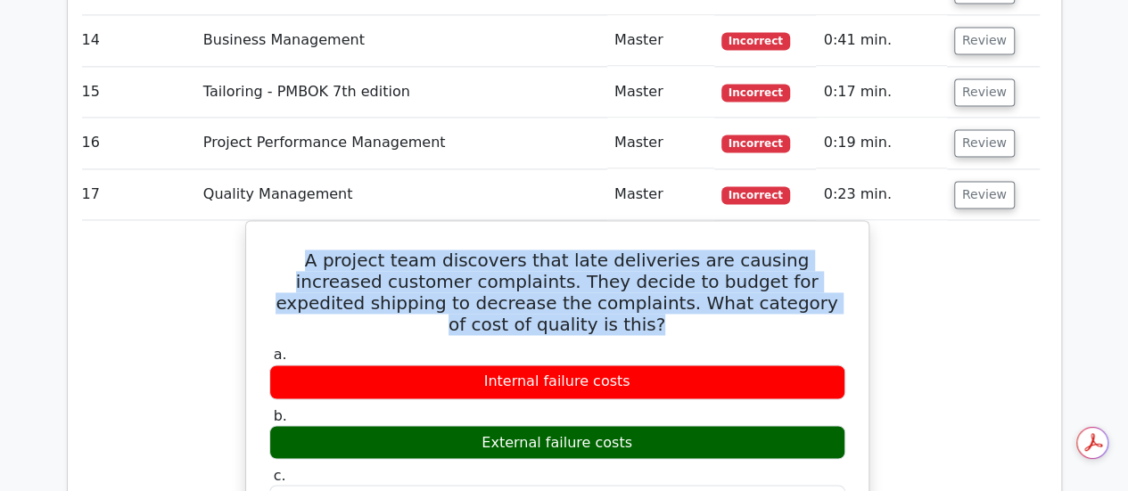
drag, startPoint x: 822, startPoint y: 176, endPoint x: 243, endPoint y: 135, distance: 581.2
copy h5 "A project team discovers that late deliveries are causing increased customer co…"
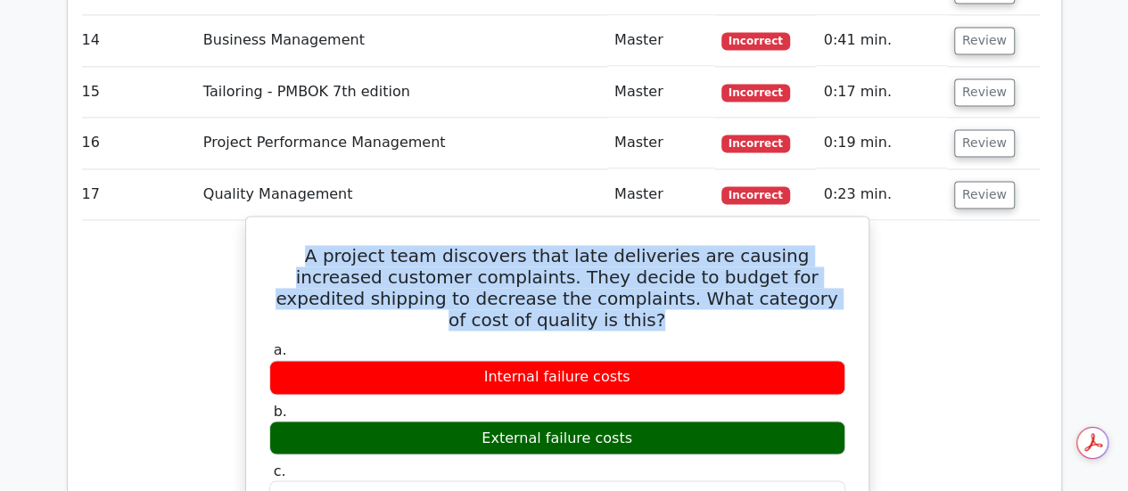
drag, startPoint x: 638, startPoint y: 299, endPoint x: 489, endPoint y: 301, distance: 149.0
click at [489, 421] on div "External failure costs" at bounding box center [557, 438] width 576 height 35
copy div "External failure costs"
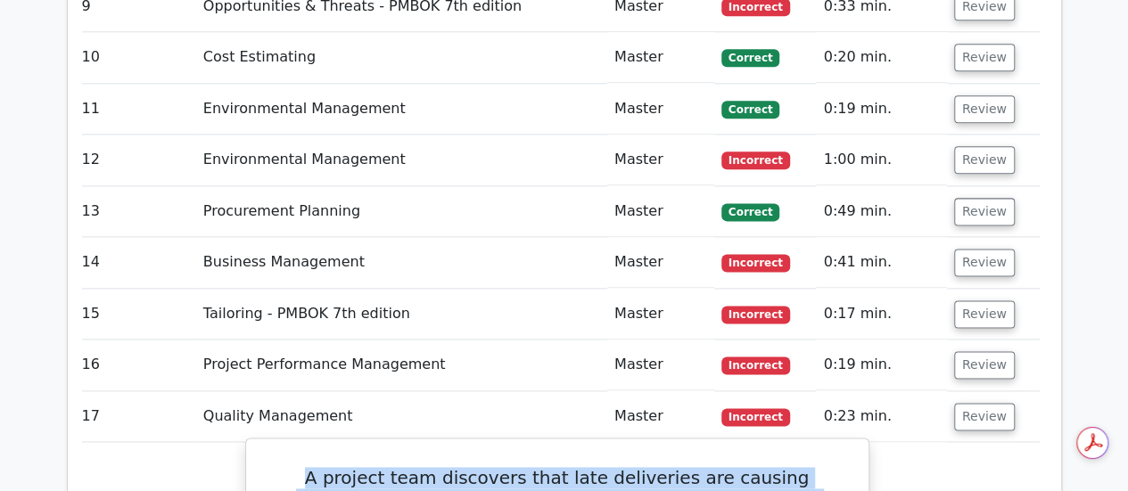
scroll to position [4442, 0]
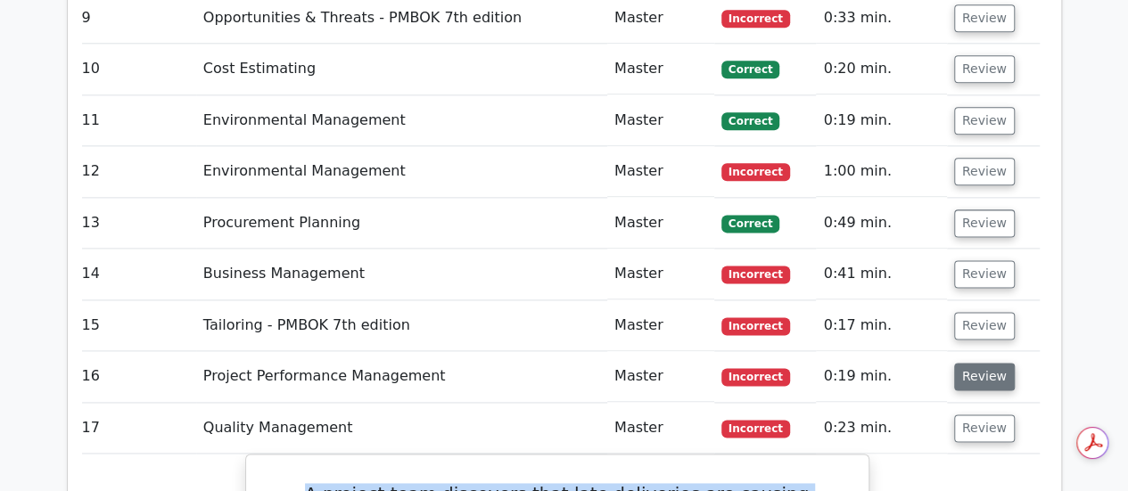
click at [980, 363] on button "Review" at bounding box center [984, 377] width 61 height 28
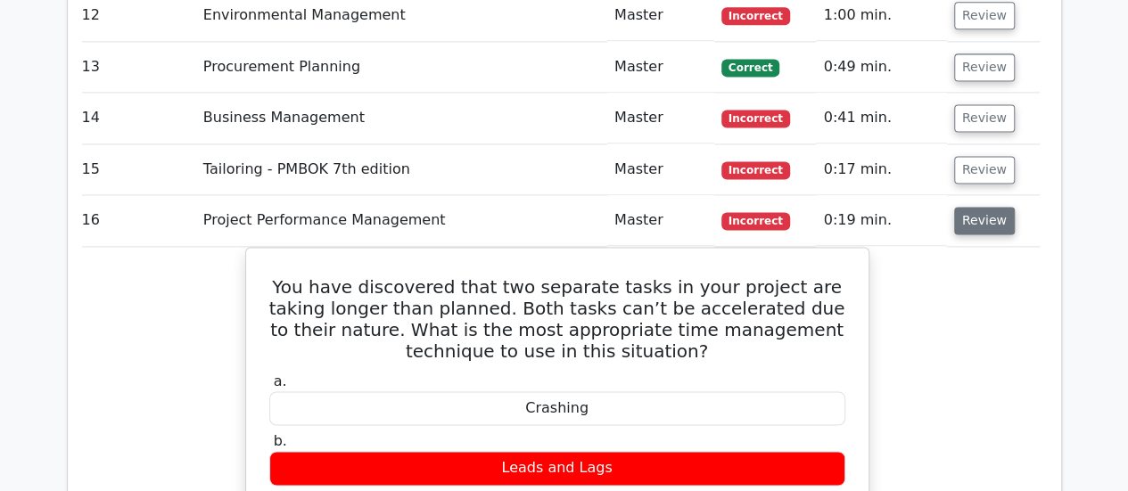
scroll to position [4613, 0]
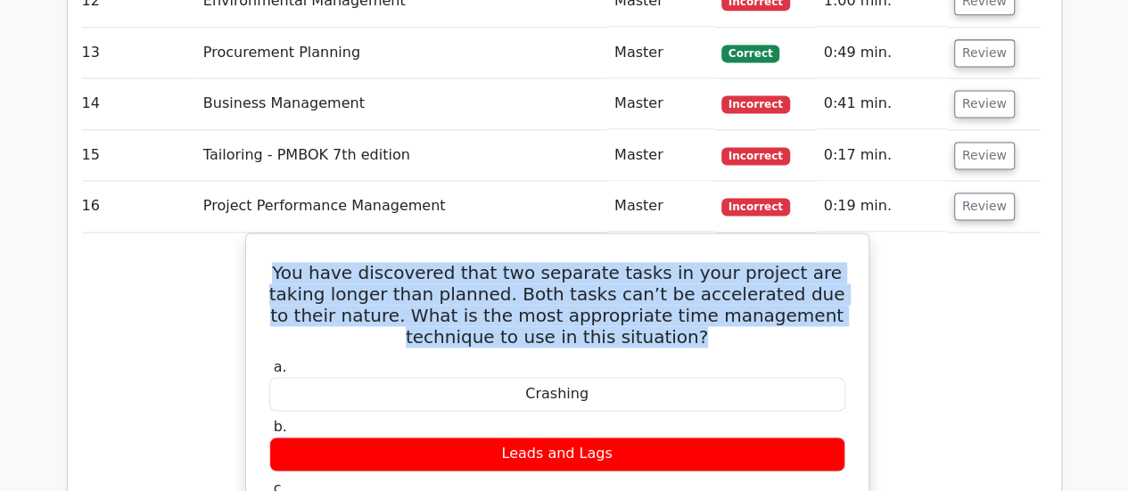
drag, startPoint x: 656, startPoint y: 210, endPoint x: 210, endPoint y: 136, distance: 452.0
copy h5 "You have discovered that two separate tasks in your project are taking longer t…"
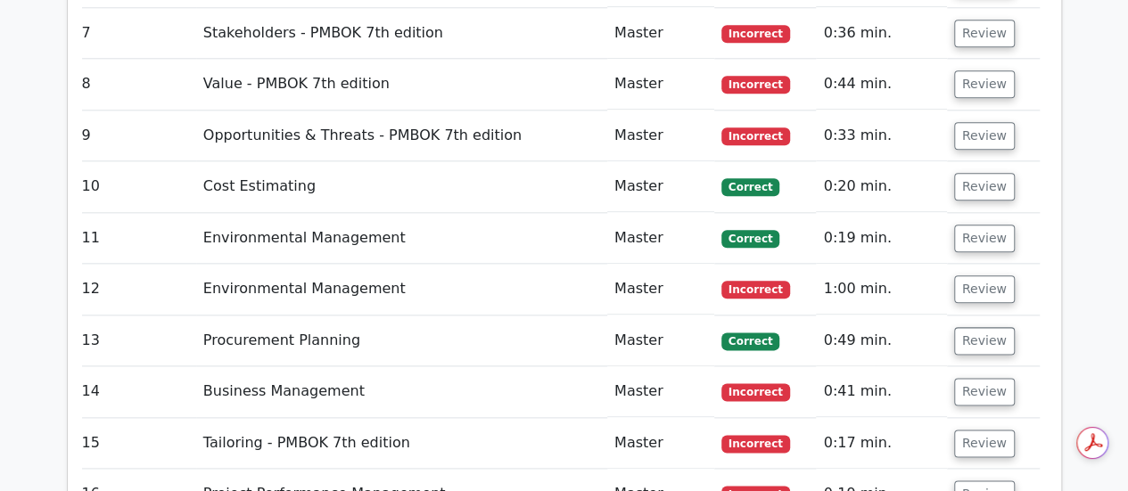
scroll to position [4326, 0]
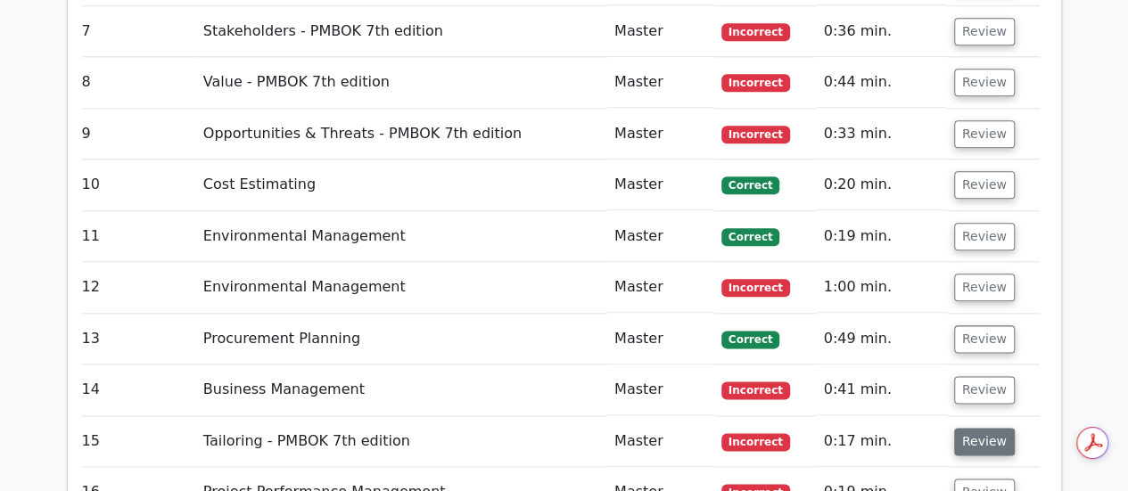
click at [982, 428] on button "Review" at bounding box center [984, 442] width 61 height 28
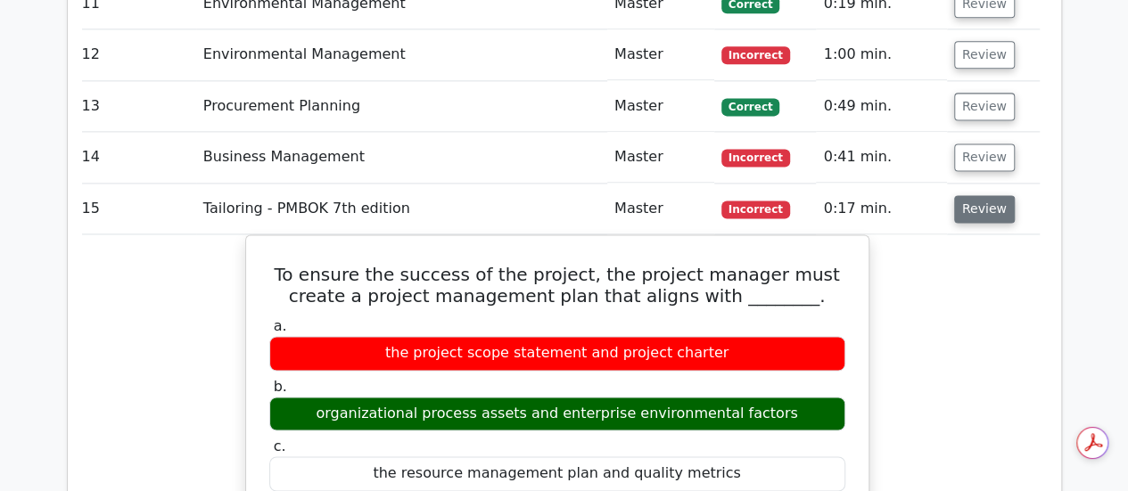
scroll to position [4560, 0]
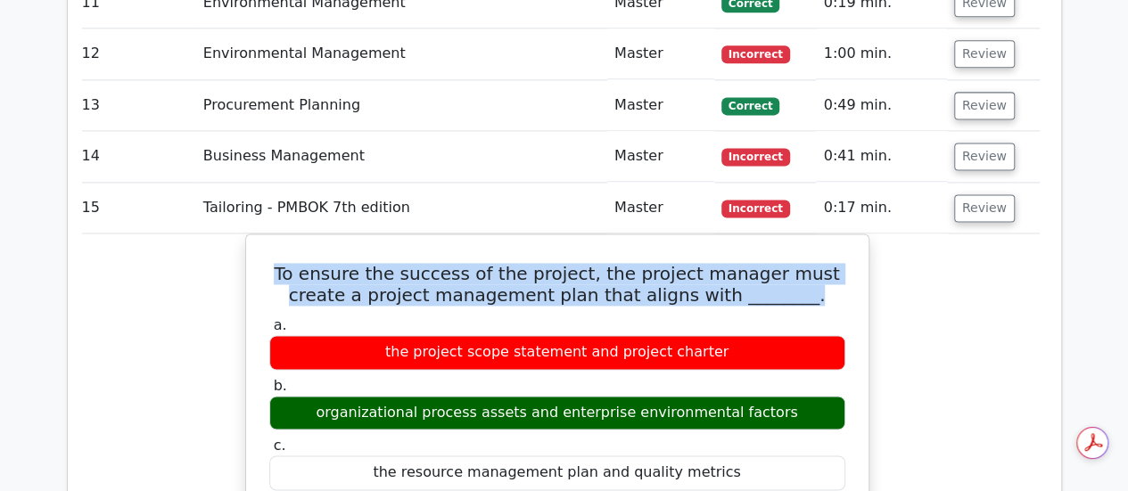
drag, startPoint x: 770, startPoint y: 180, endPoint x: 243, endPoint y: 144, distance: 528.3
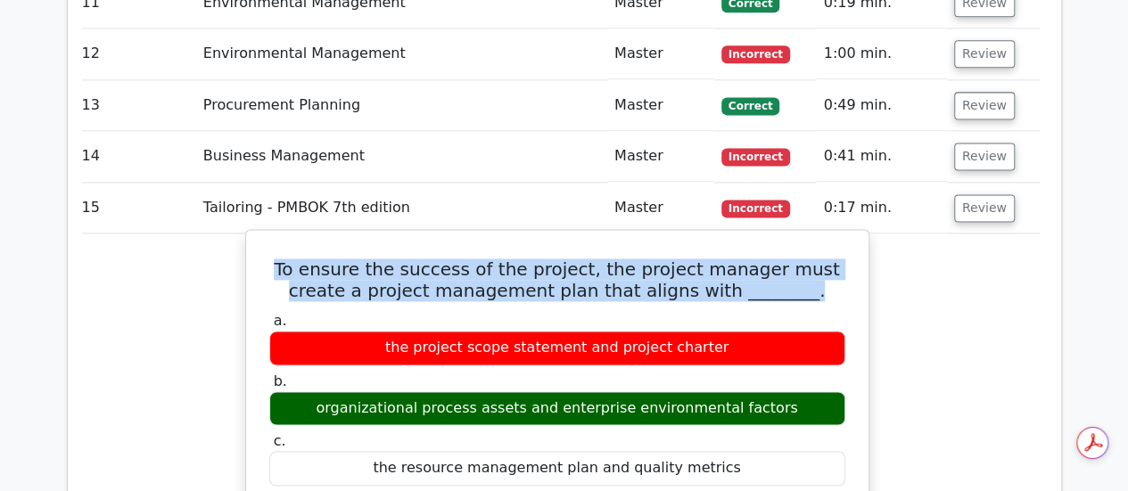
drag, startPoint x: 778, startPoint y: 285, endPoint x: 334, endPoint y: 274, distance: 444.3
click at [334, 392] on div "organizational process assets and enterprise environmental factors" at bounding box center [557, 409] width 576 height 35
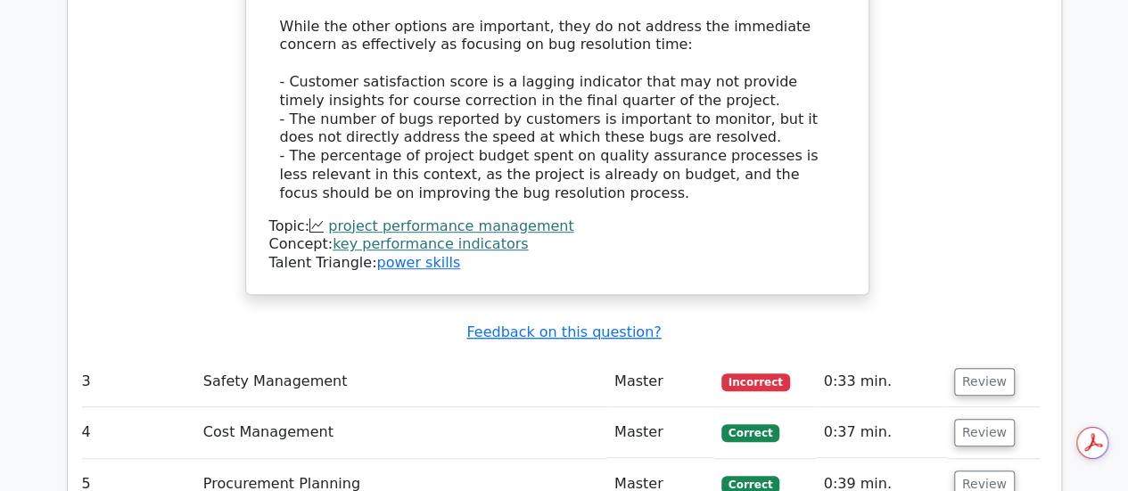
scroll to position [3837, 0]
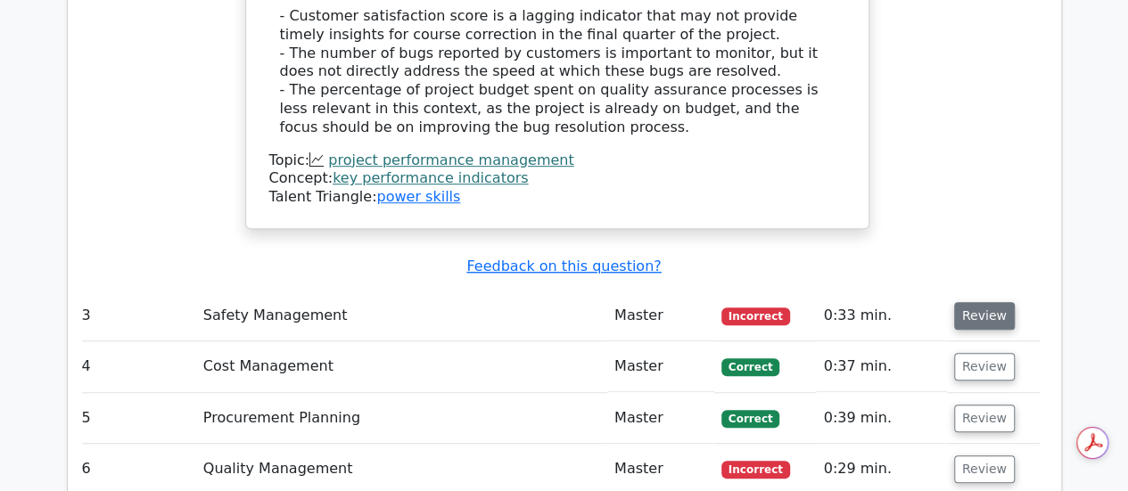
click at [1000, 302] on button "Review" at bounding box center [984, 316] width 61 height 28
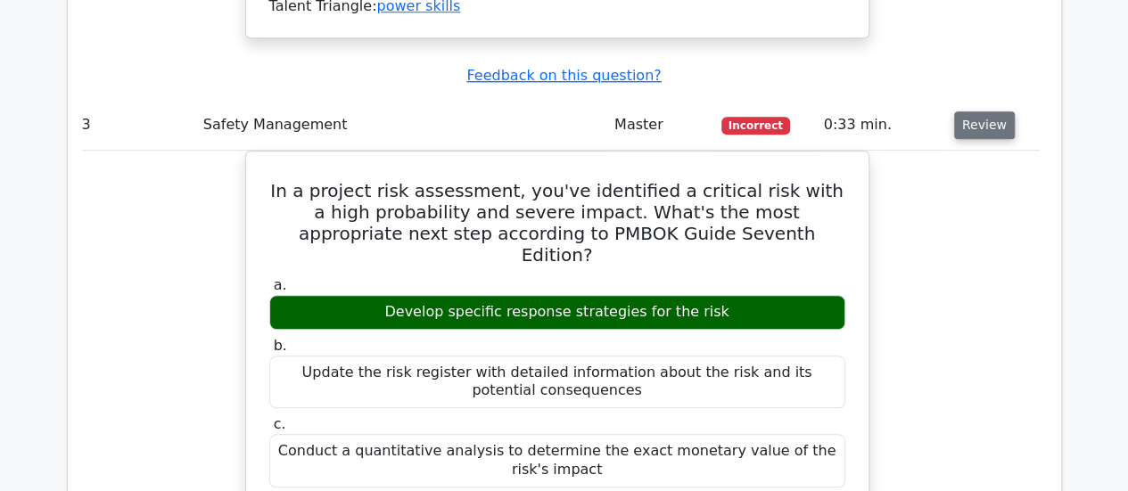
scroll to position [4030, 0]
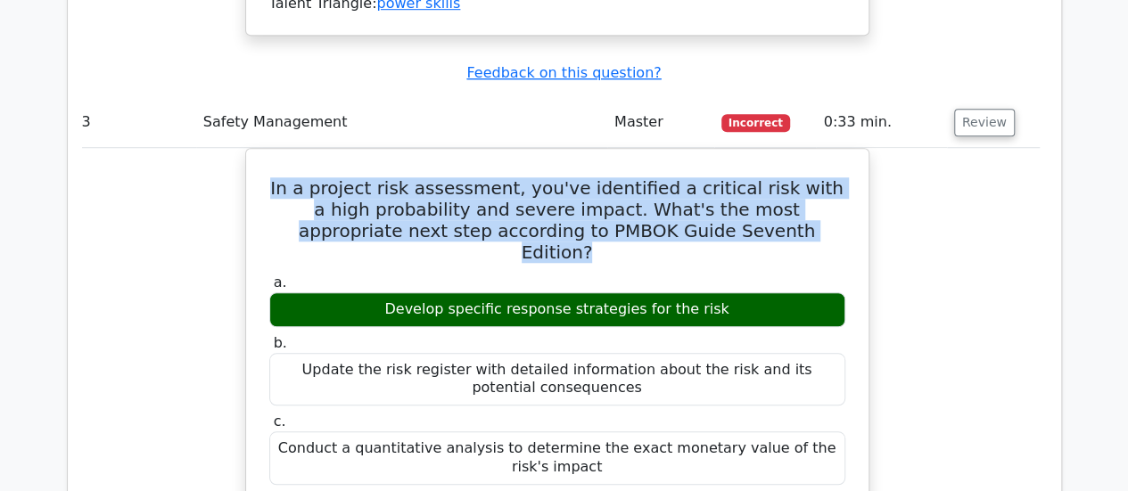
drag, startPoint x: 738, startPoint y: 118, endPoint x: 221, endPoint y: 58, distance: 520.7
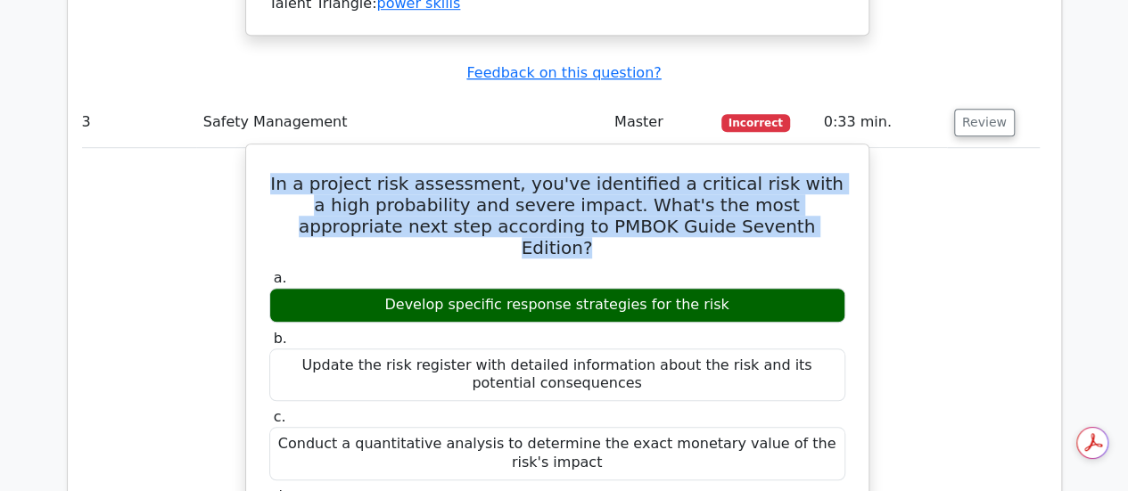
scroll to position [0, 0]
drag, startPoint x: 722, startPoint y: 164, endPoint x: 400, endPoint y: 163, distance: 322.9
click at [400, 288] on div "Develop specific response strategies for the risk" at bounding box center [557, 305] width 576 height 35
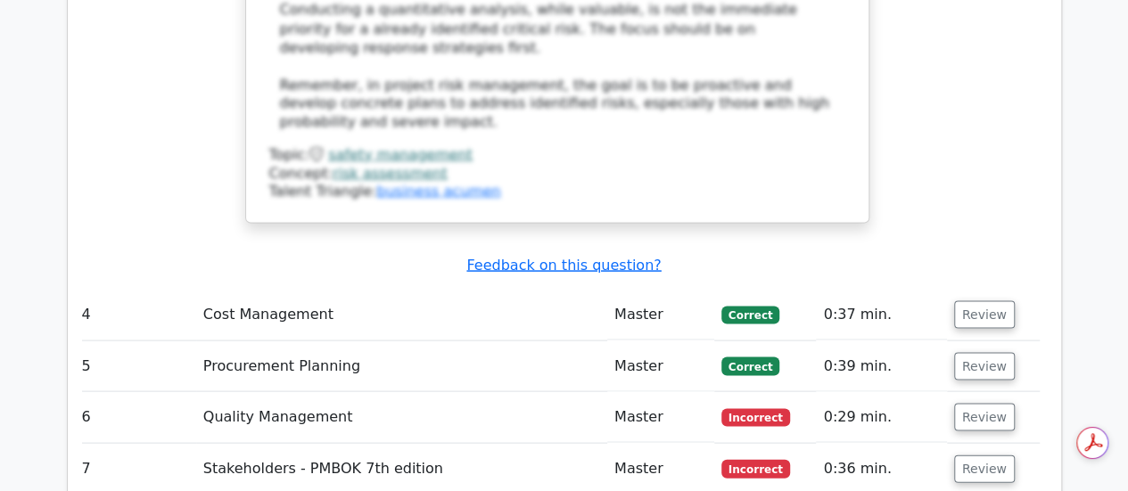
scroll to position [5050, 0]
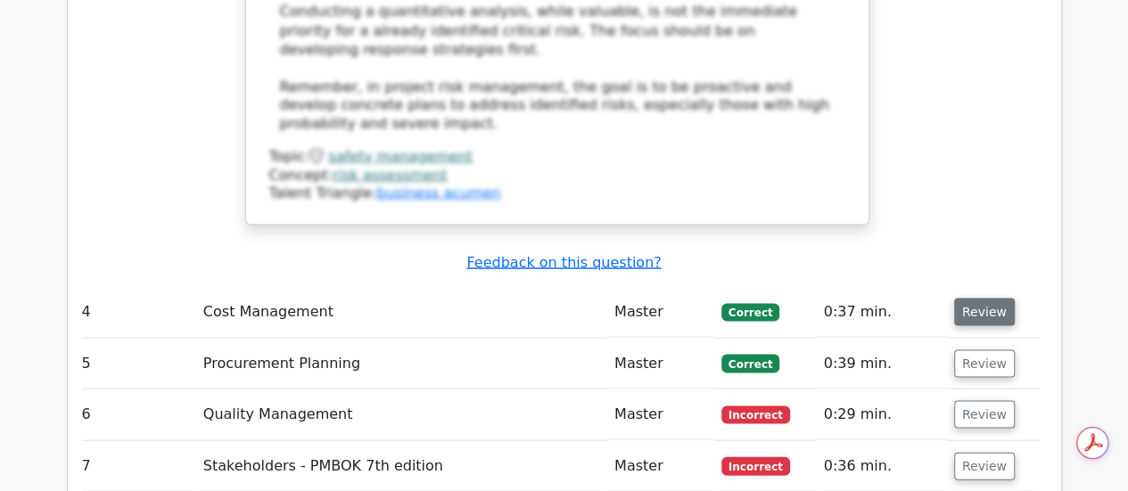
click at [964, 298] on button "Review" at bounding box center [984, 312] width 61 height 28
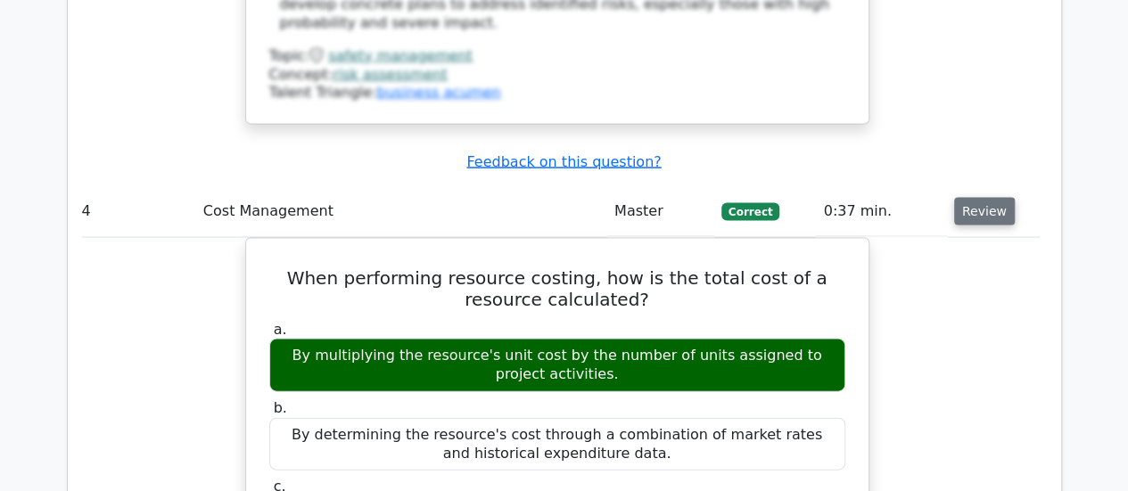
scroll to position [5151, 0]
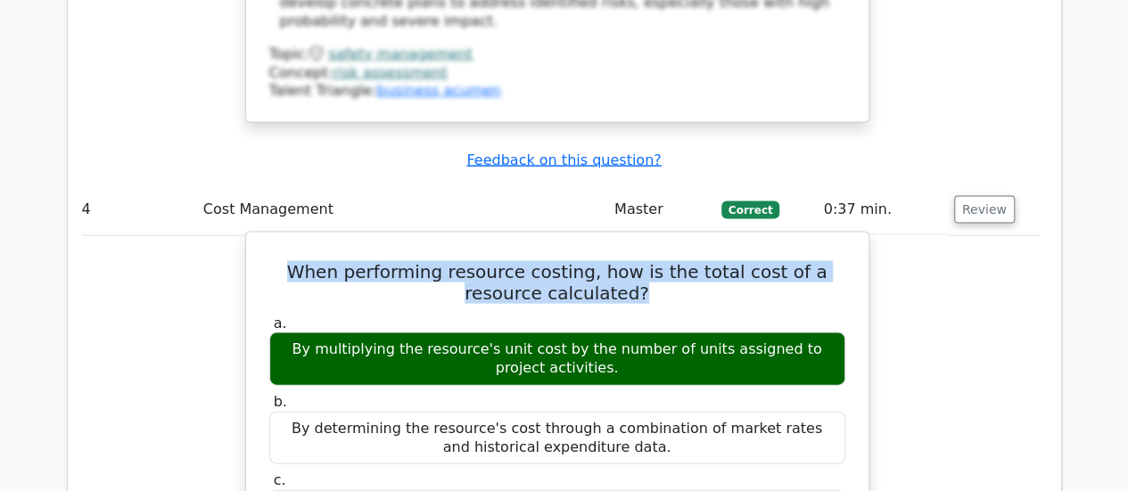
drag, startPoint x: 606, startPoint y: 74, endPoint x: 260, endPoint y: 61, distance: 346.3
drag, startPoint x: 599, startPoint y: 158, endPoint x: 296, endPoint y: 120, distance: 305.5
click at [296, 333] on div "By multiplying the resource's unit cost by the number of units assigned to proj…" at bounding box center [557, 360] width 576 height 54
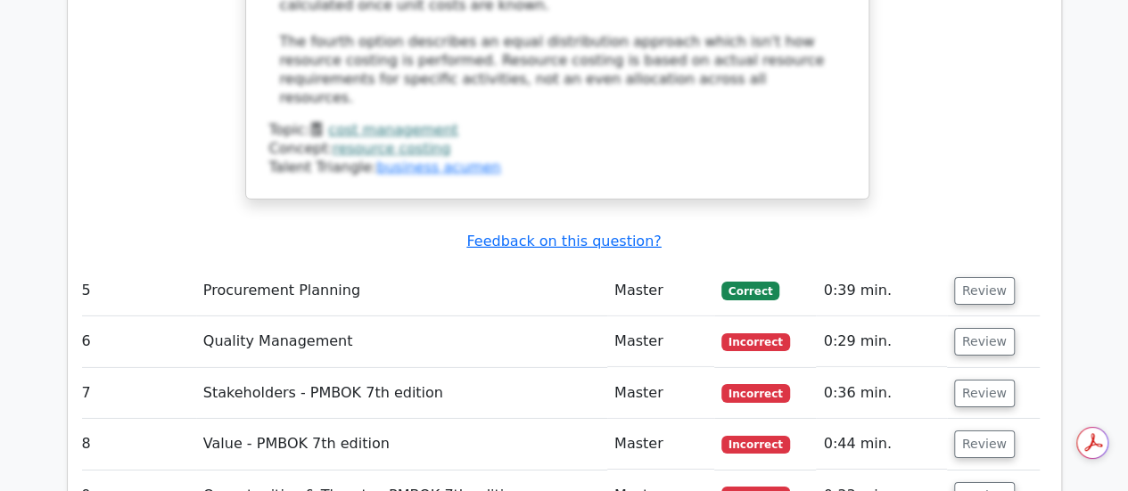
scroll to position [6128, 0]
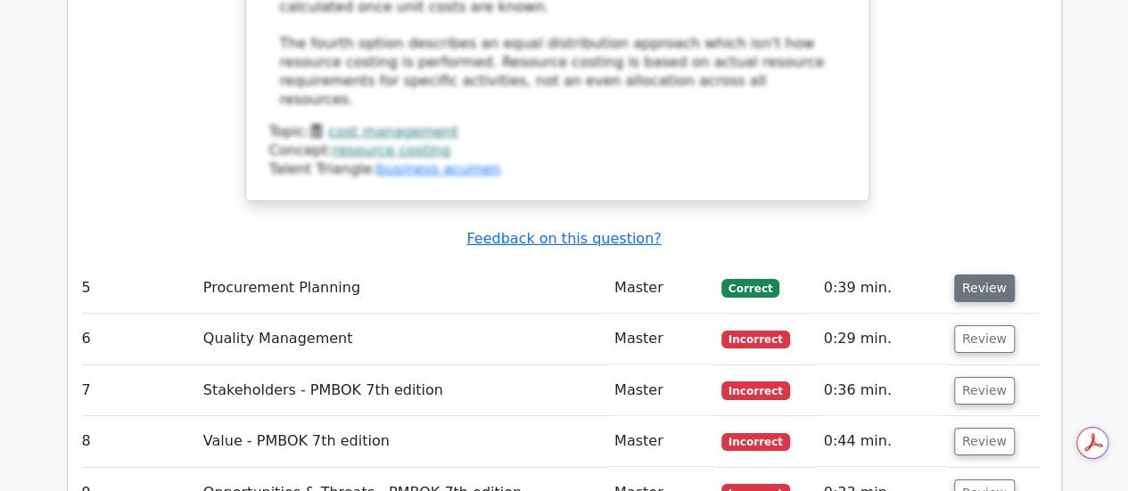
click at [994, 275] on button "Review" at bounding box center [984, 289] width 61 height 28
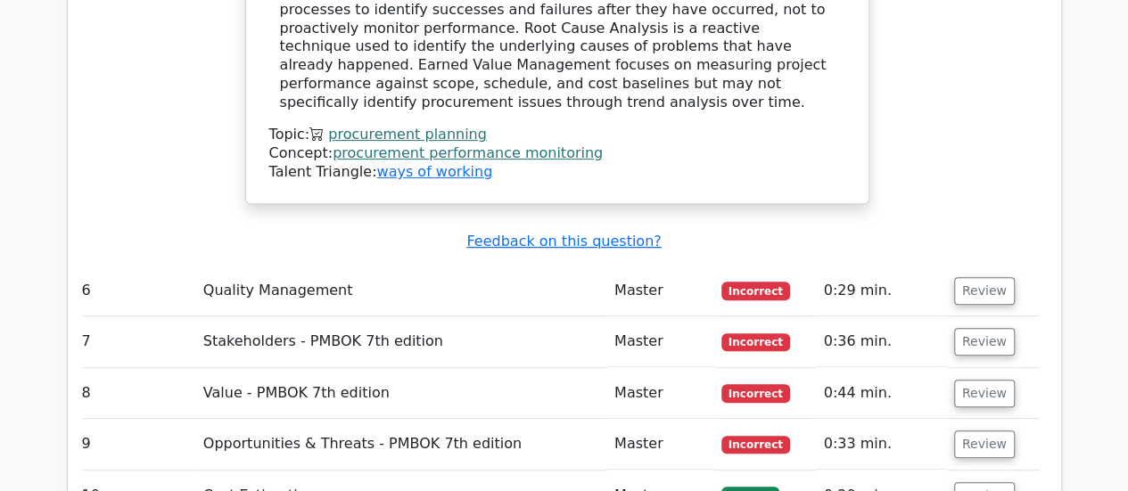
scroll to position [6990, 0]
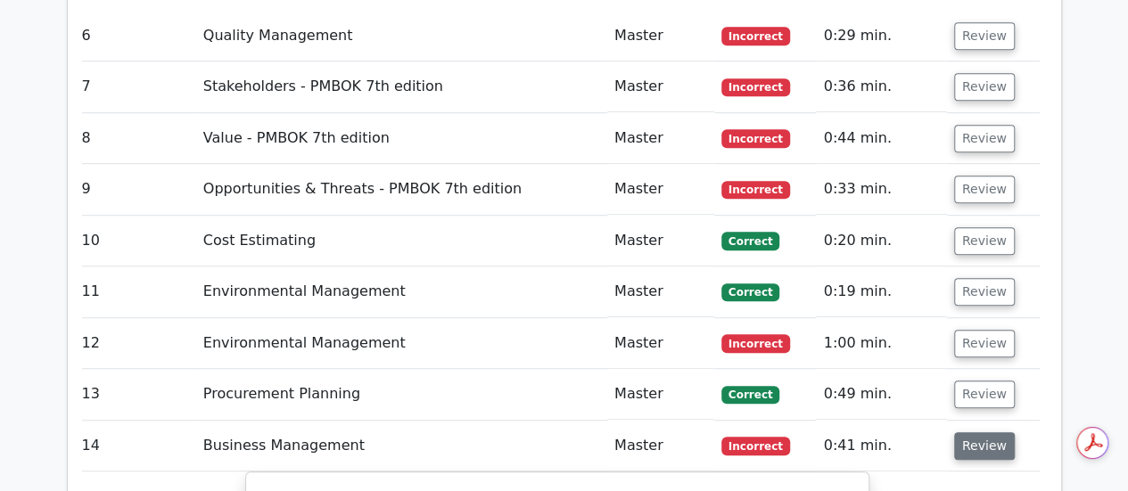
scroll to position [7261, 0]
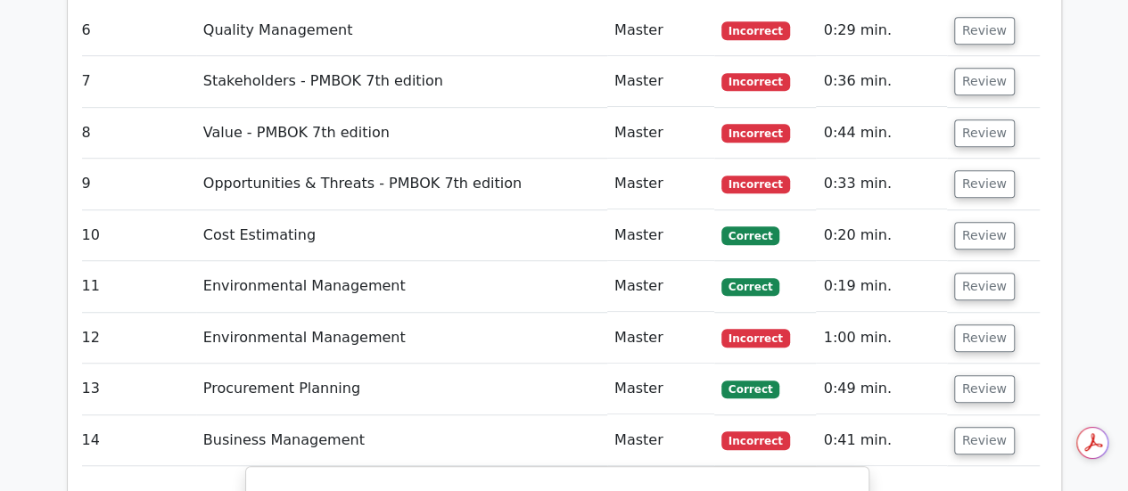
drag, startPoint x: 847, startPoint y: 221, endPoint x: 209, endPoint y: 160, distance: 641.5
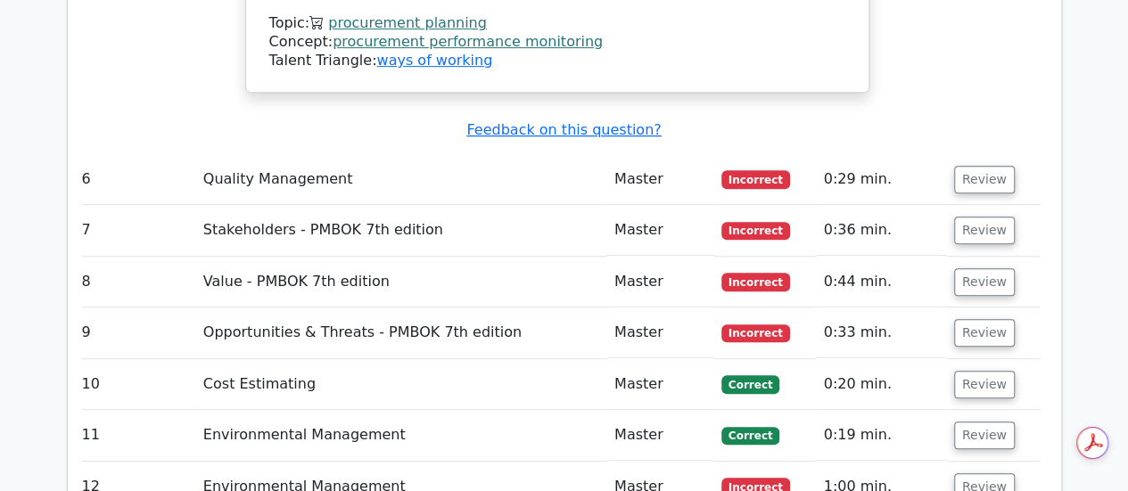
scroll to position [7100, 0]
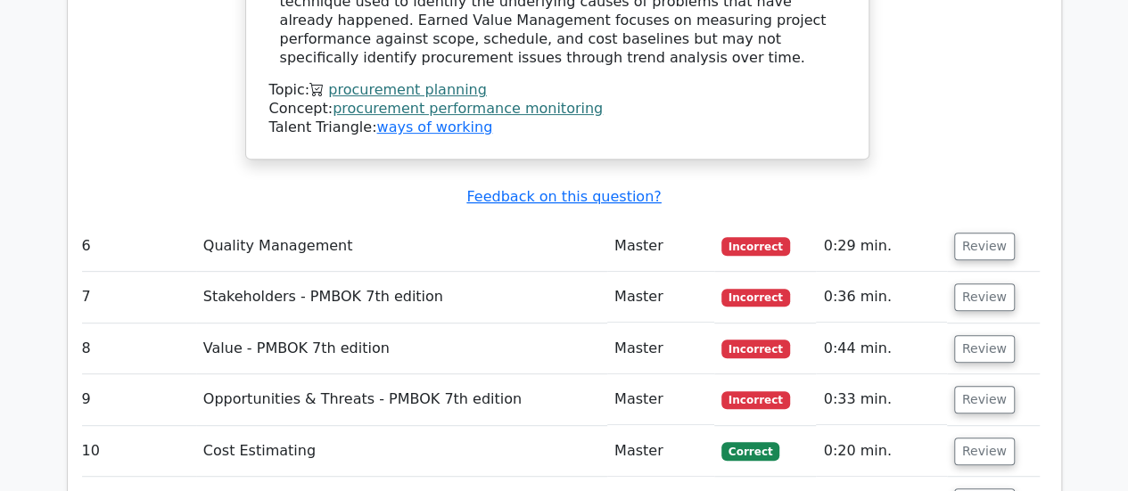
scroll to position [7017, 0]
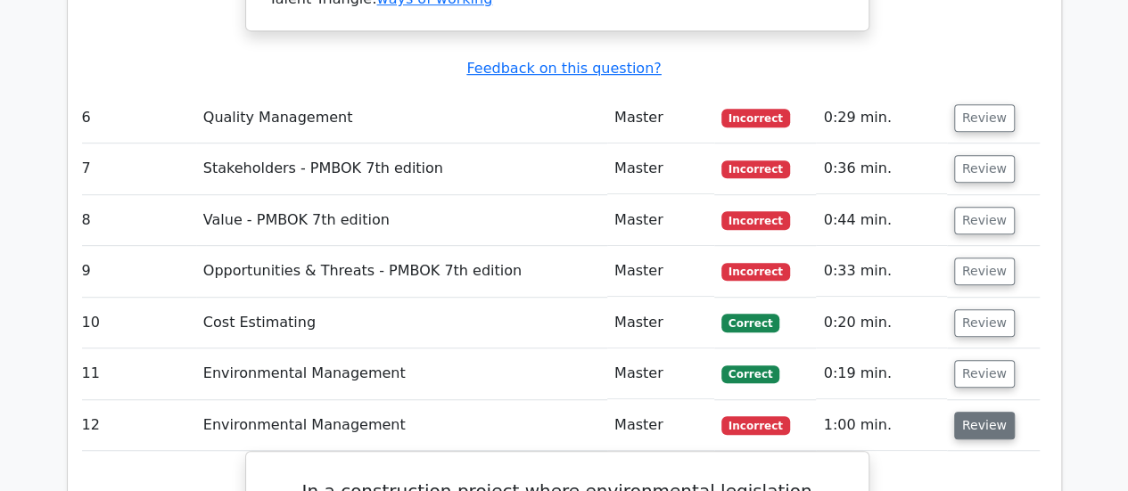
scroll to position [7175, 0]
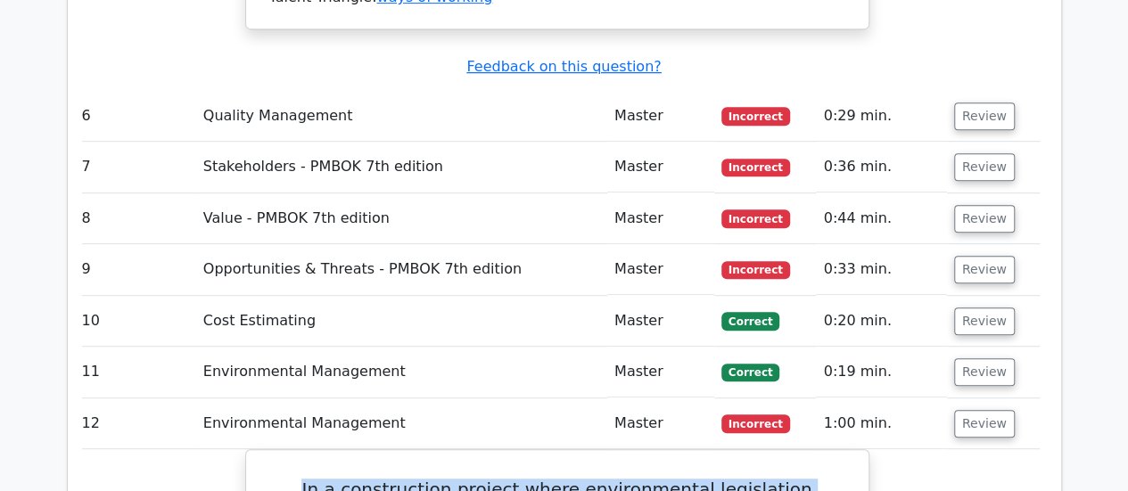
drag, startPoint x: 650, startPoint y: 224, endPoint x: 171, endPoint y: 171, distance: 481.8
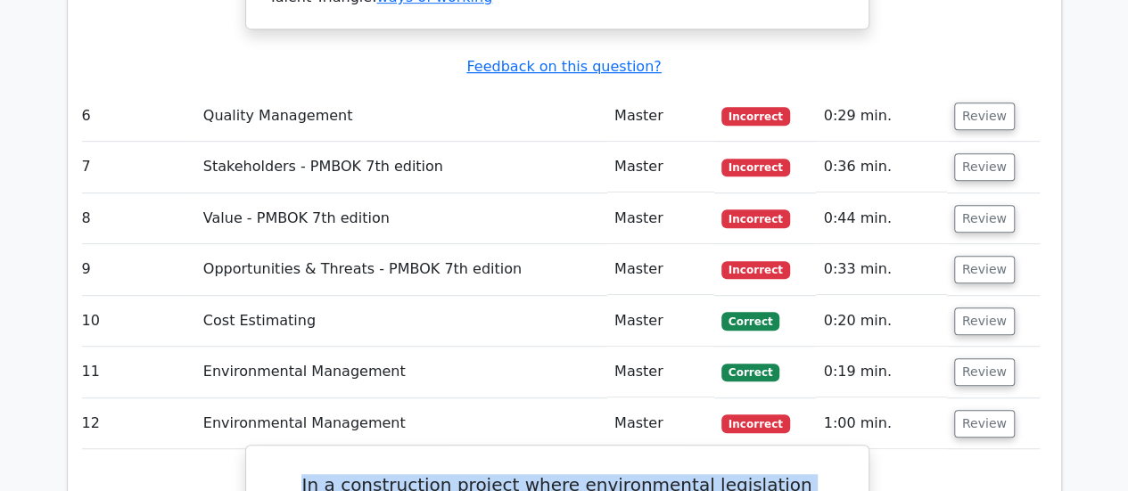
scroll to position [0, 0]
drag, startPoint x: 763, startPoint y: 285, endPoint x: 323, endPoint y: 285, distance: 440.6
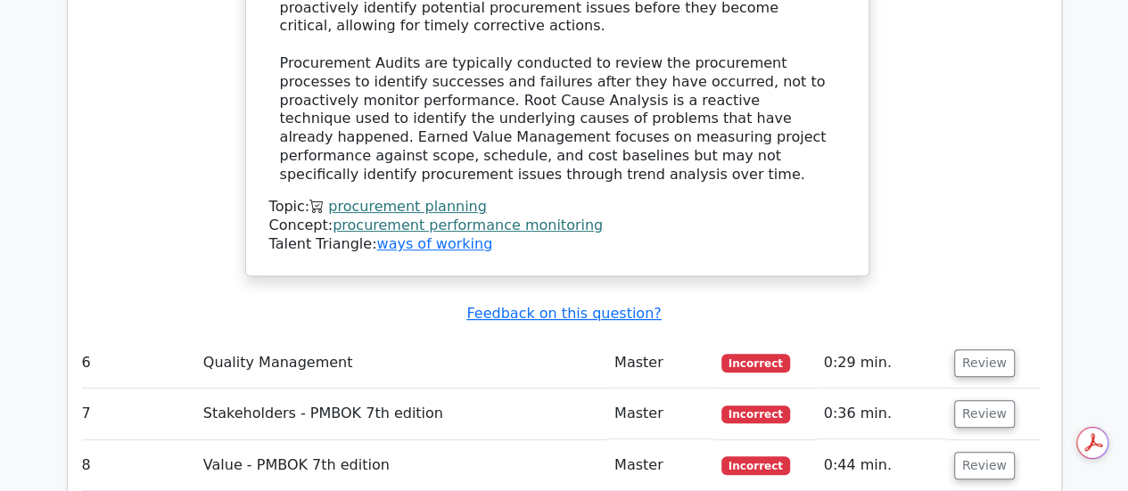
scroll to position [6930, 0]
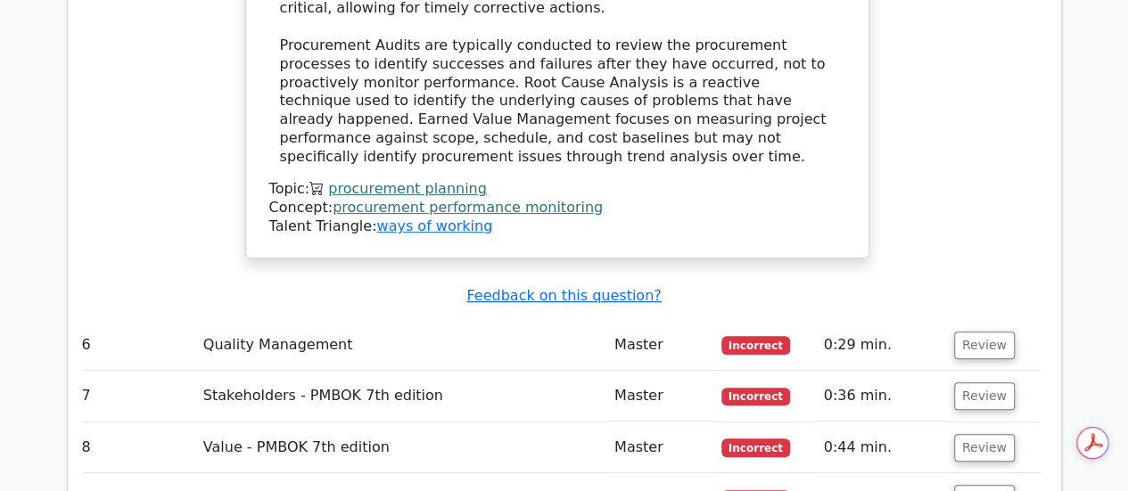
scroll to position [6936, 0]
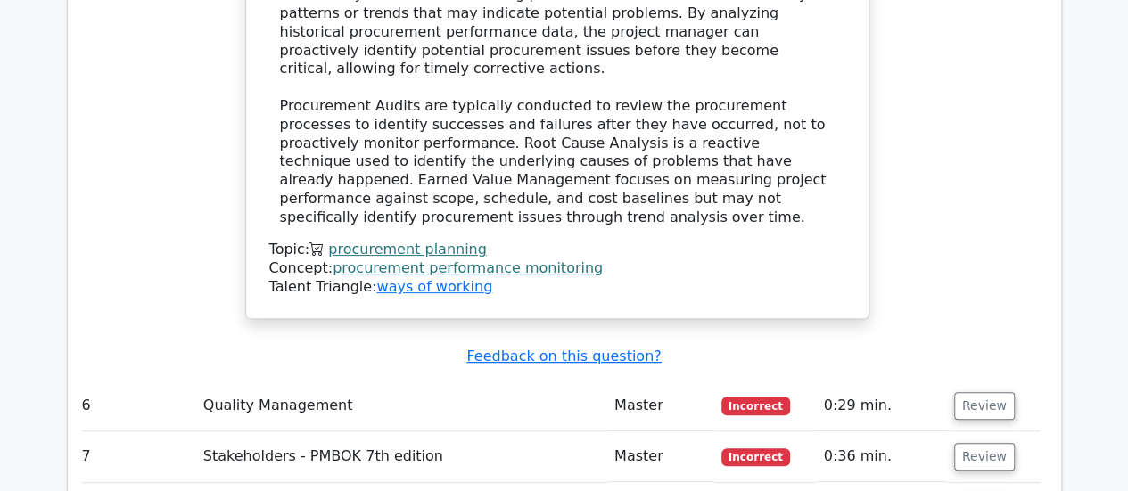
scroll to position [6880, 0]
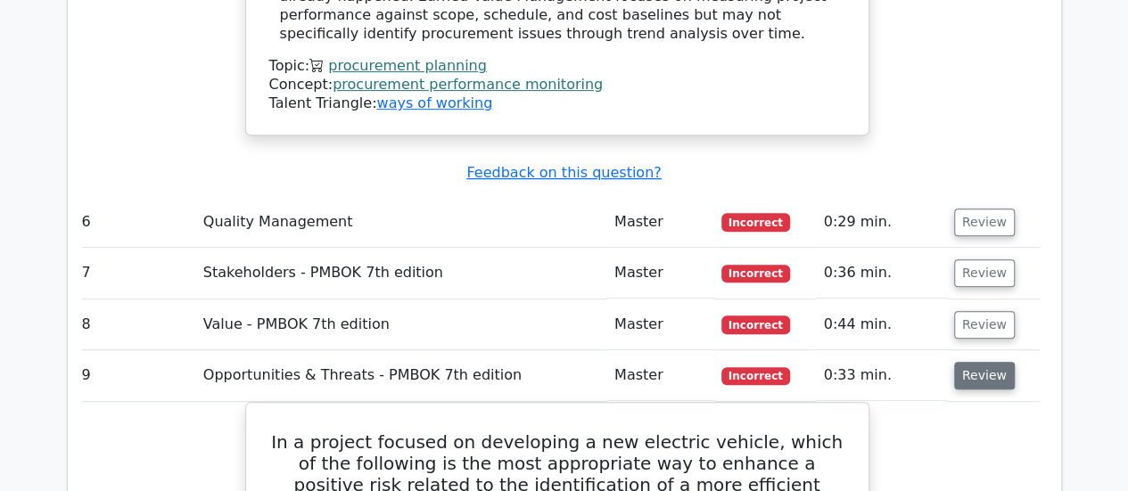
scroll to position [7144, 0]
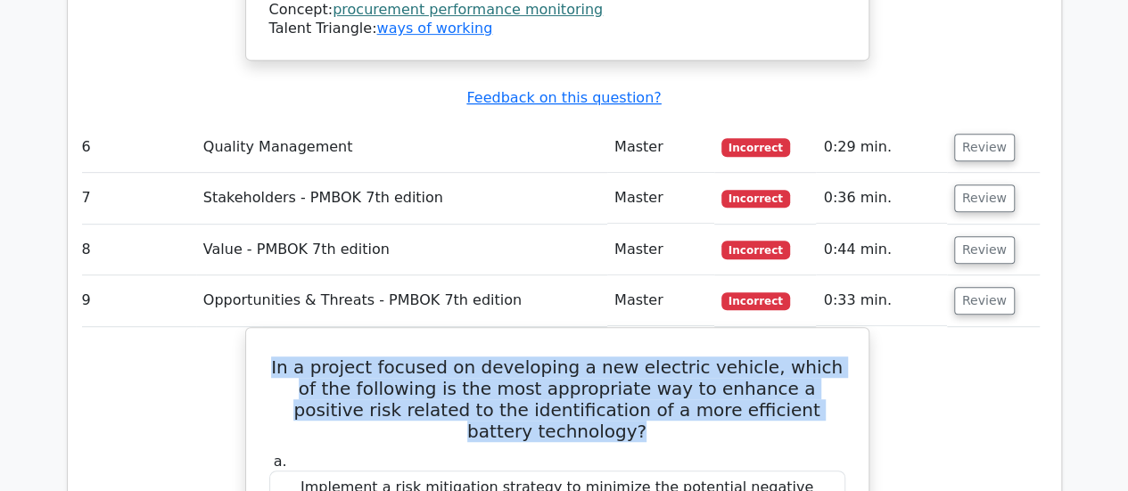
drag, startPoint x: 813, startPoint y: 87, endPoint x: 209, endPoint y: 28, distance: 607.5
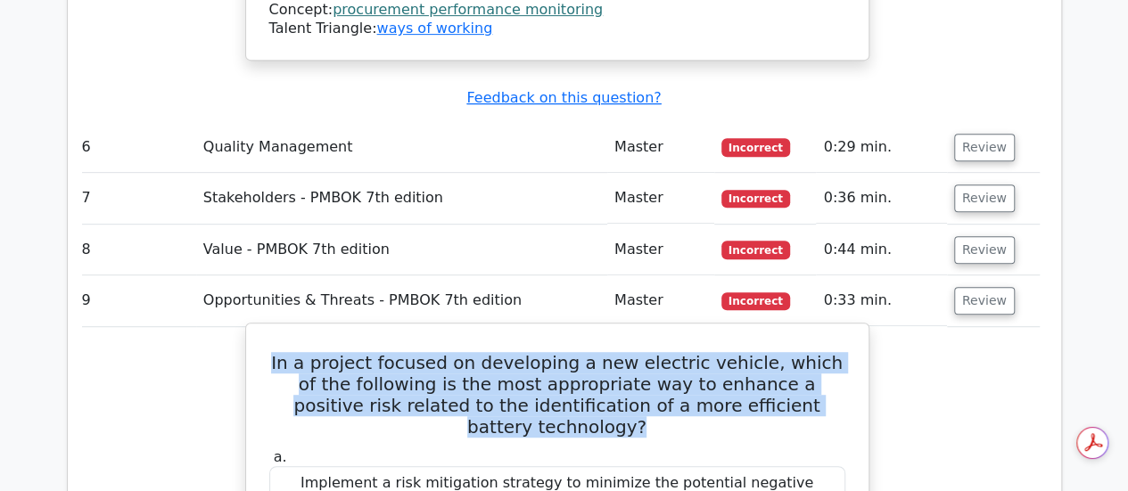
scroll to position [0, 0]
drag, startPoint x: 721, startPoint y: 317, endPoint x: 285, endPoint y: 304, distance: 435.4
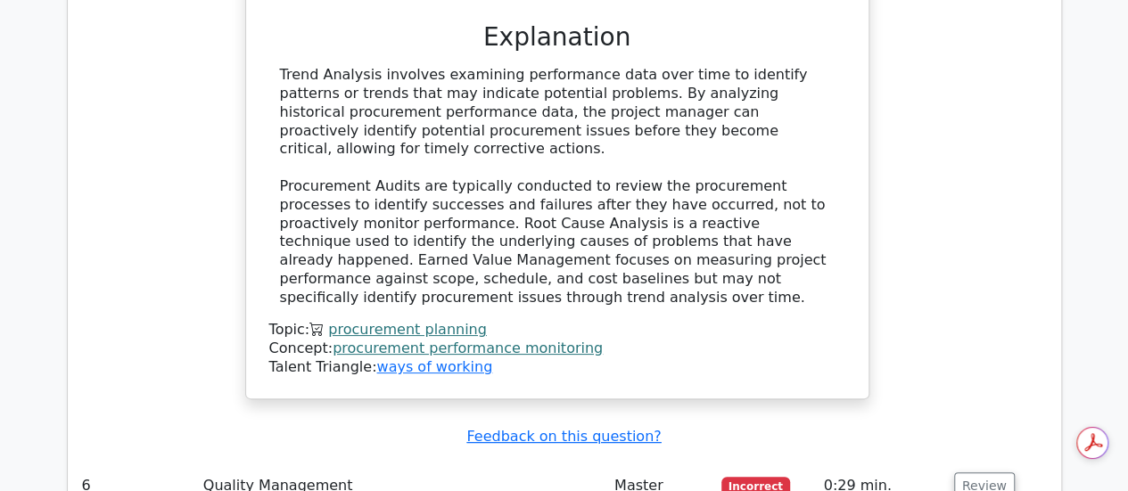
scroll to position [6778, 0]
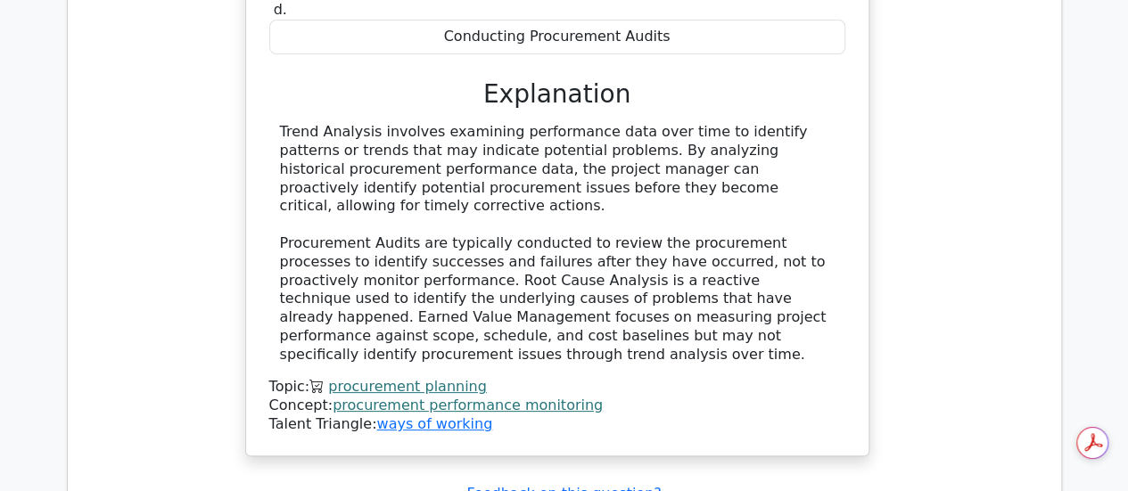
scroll to position [6748, 0]
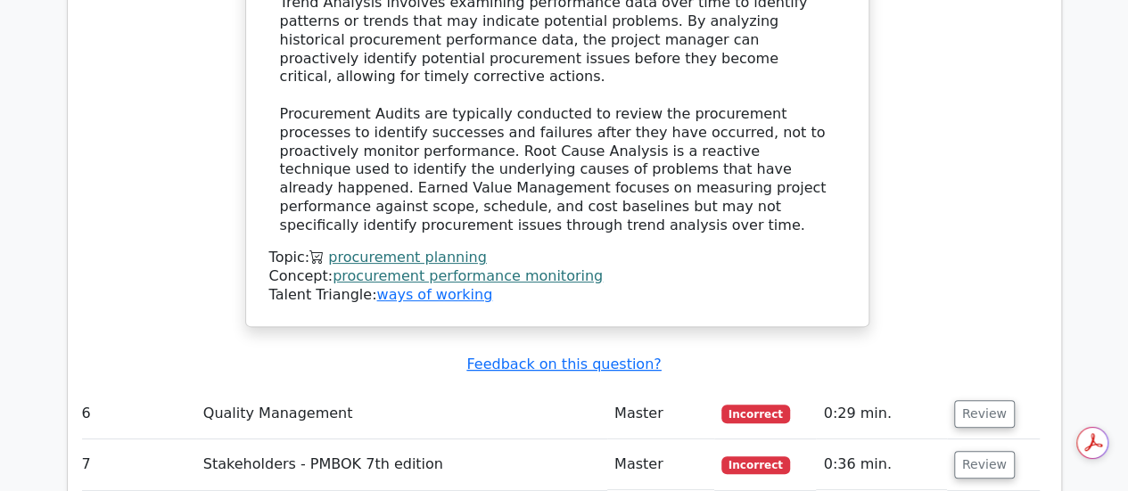
scroll to position [6860, 0]
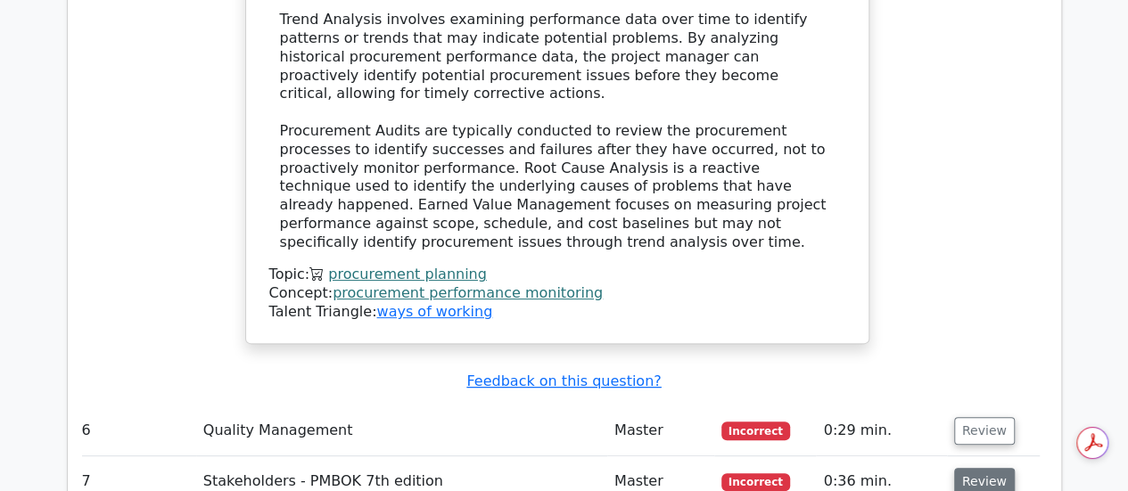
click at [969, 468] on button "Review" at bounding box center [984, 482] width 61 height 28
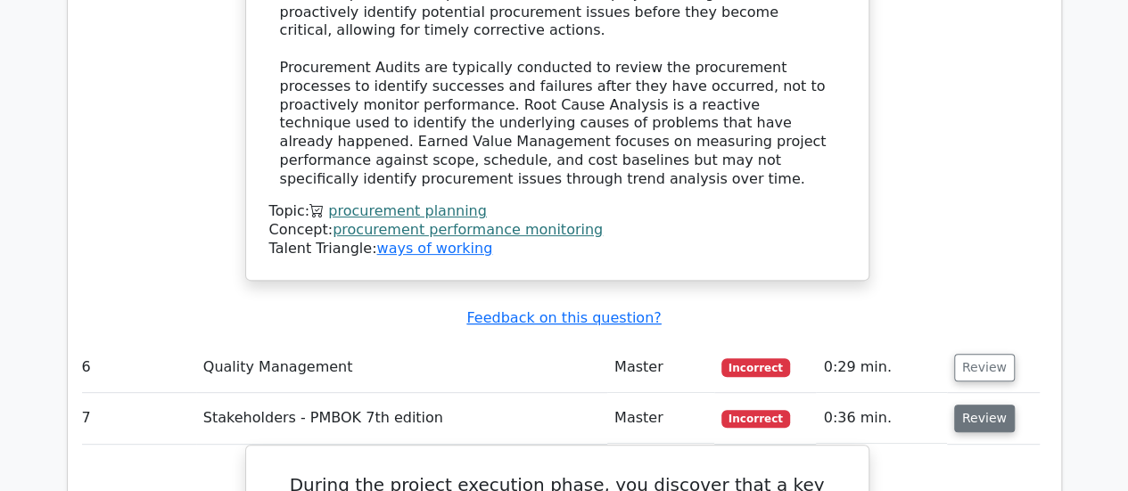
scroll to position [6931, 0]
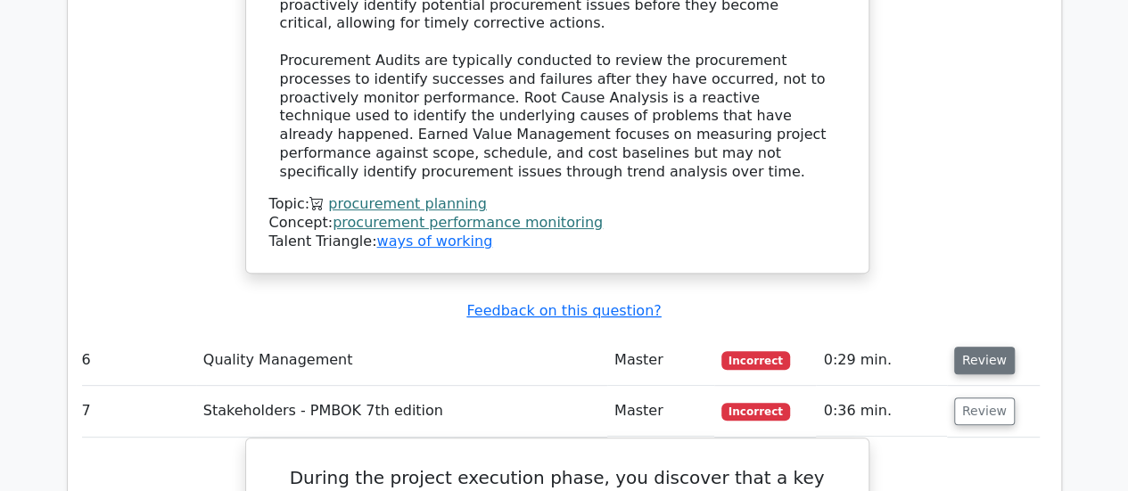
click at [984, 347] on button "Review" at bounding box center [984, 361] width 61 height 28
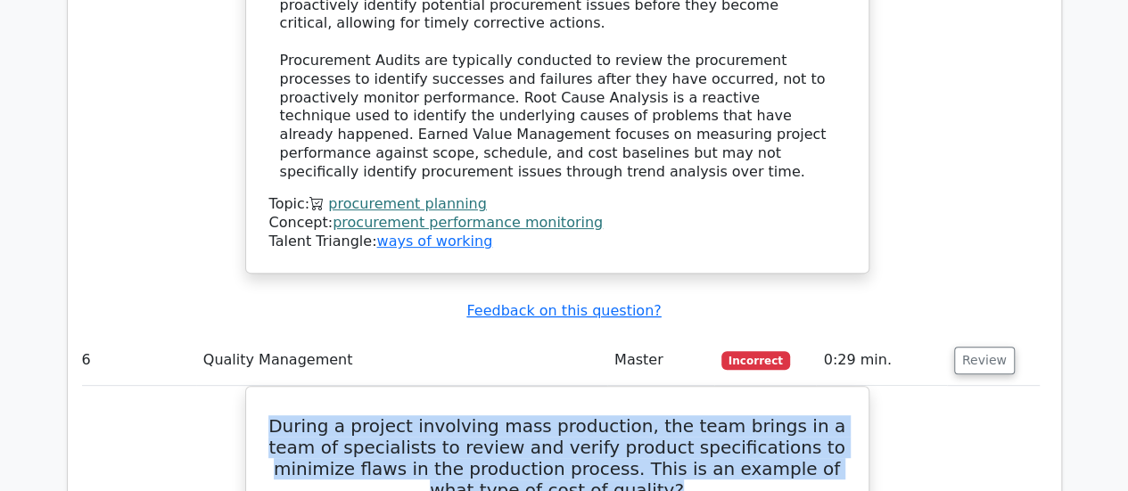
drag, startPoint x: 598, startPoint y: 175, endPoint x: 236, endPoint y: 87, distance: 372.7
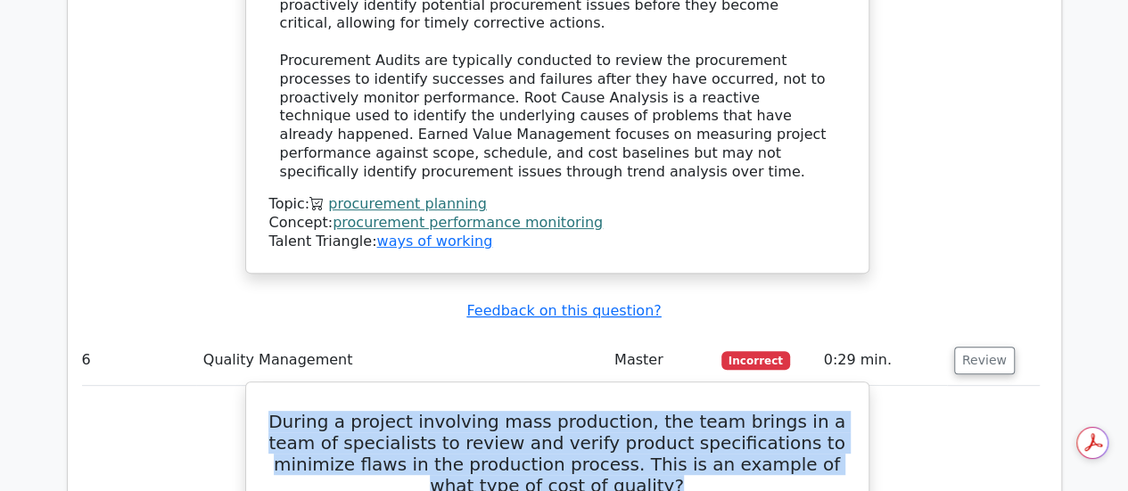
scroll to position [0, 0]
drag, startPoint x: 620, startPoint y: 281, endPoint x: 444, endPoint y: 277, distance: 175.7
